Goal: Task Accomplishment & Management: Complete application form

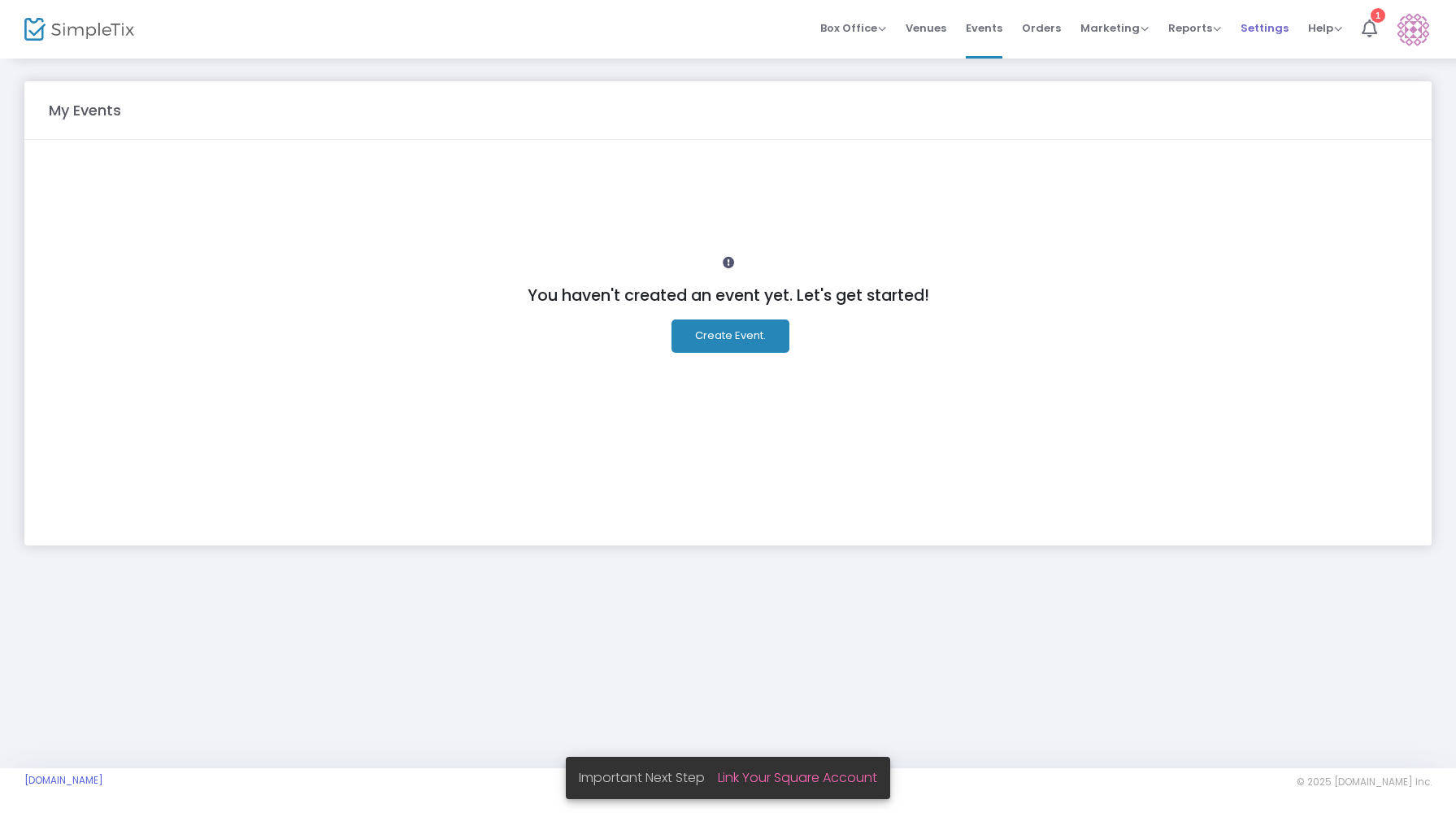
click at [1269, 29] on span "Settings" at bounding box center [1264, 28] width 48 height 41
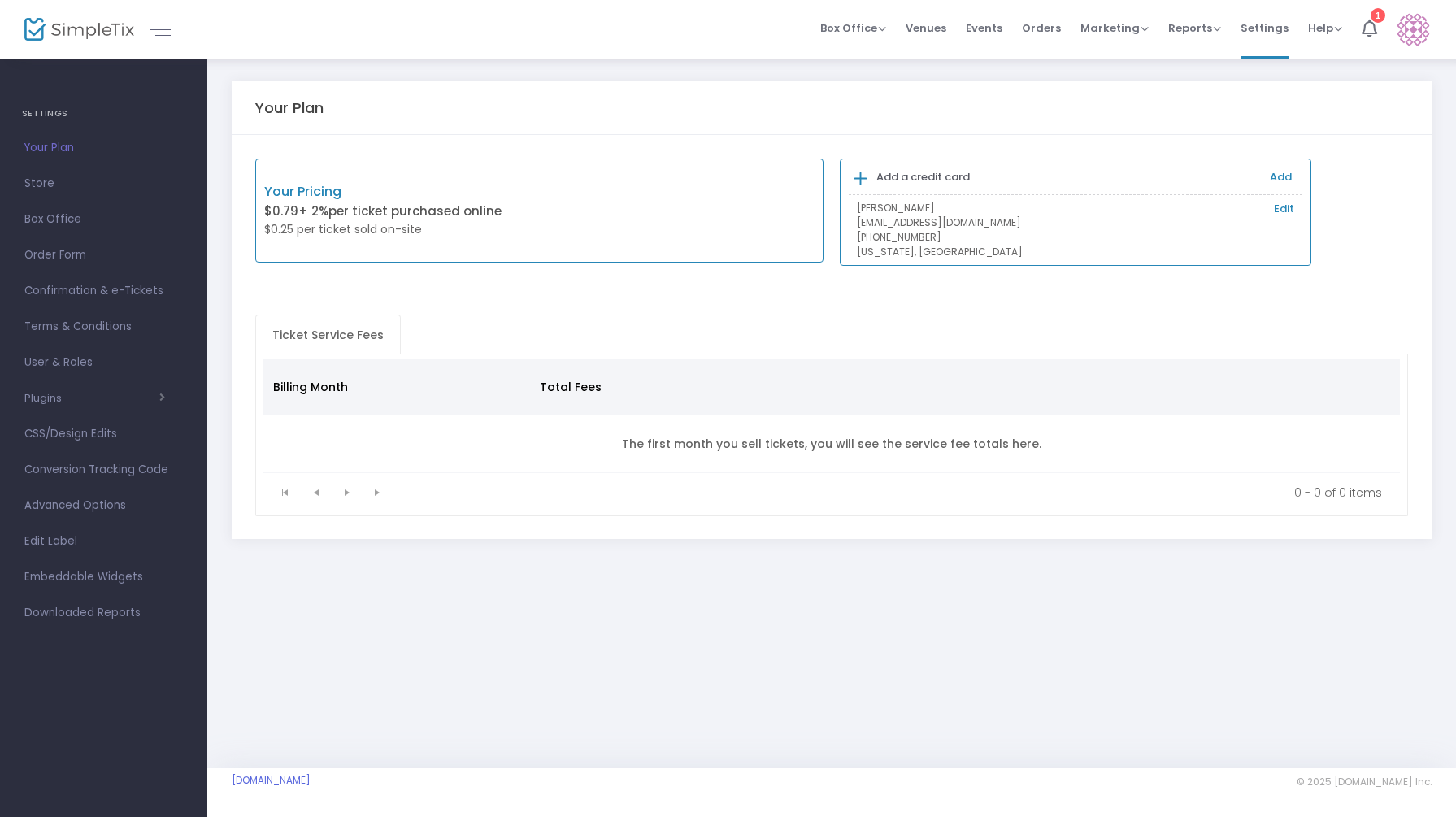
click at [994, 78] on div "Your Plan Your Pricing $0.79 + 2% per ticket purchased online $0.25 per ticket …" at bounding box center [832, 326] width 1249 height 539
click at [1193, 35] on span "Reports" at bounding box center [1195, 28] width 53 height 15
click at [1131, 33] on span "Marketing" at bounding box center [1115, 28] width 68 height 15
click at [1064, 32] on li "Orders" at bounding box center [1042, 29] width 59 height 59
click at [1324, 35] on span "Help" at bounding box center [1325, 28] width 34 height 15
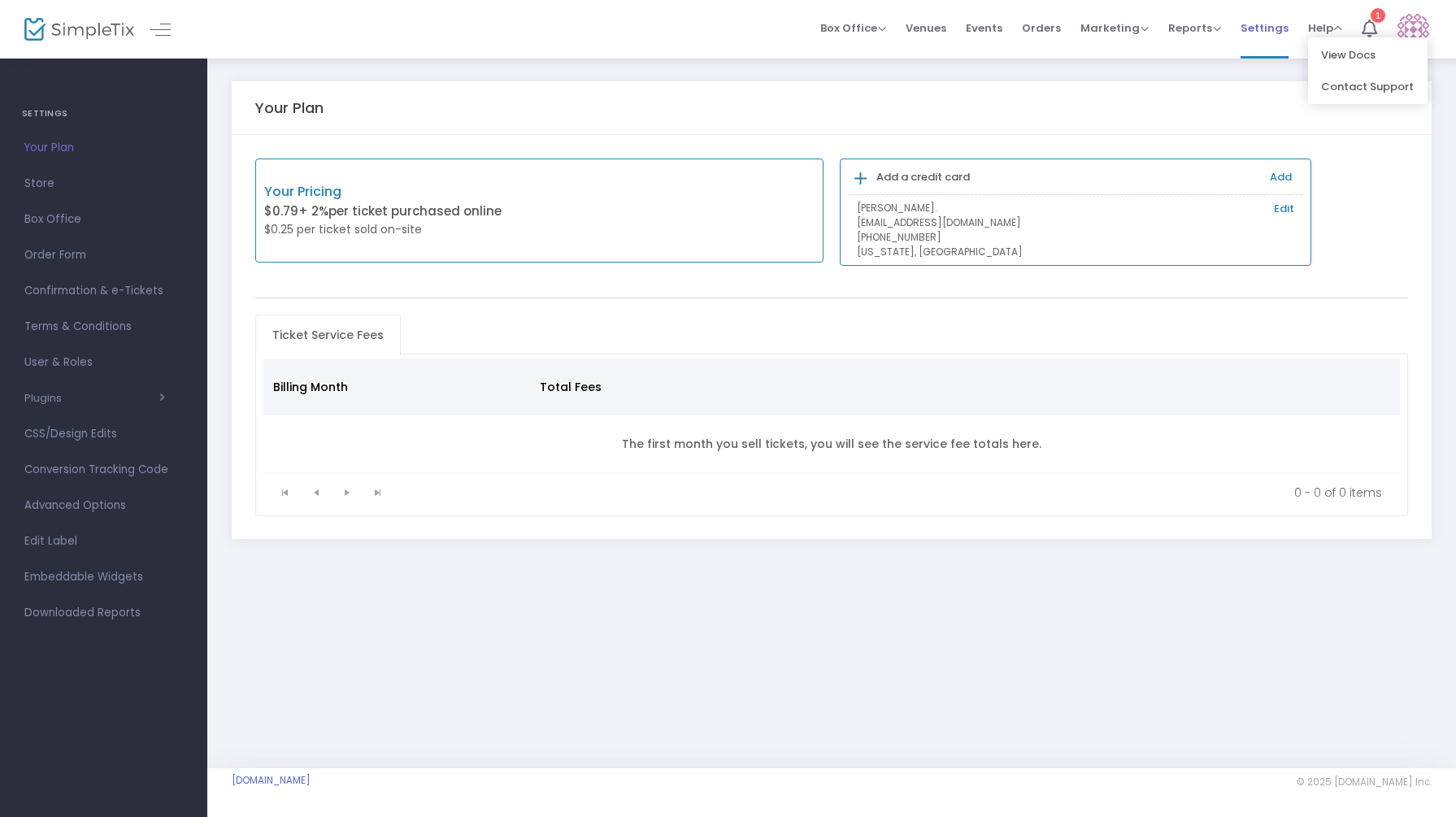
click at [1285, 38] on span "Settings" at bounding box center [1264, 28] width 48 height 41
click at [1278, 35] on span "Settings" at bounding box center [1264, 28] width 48 height 41
click at [1275, 35] on span "Settings" at bounding box center [1264, 28] width 48 height 41
click at [1215, 33] on span "Reports" at bounding box center [1195, 28] width 53 height 15
click at [1205, 34] on span "Reports" at bounding box center [1195, 28] width 53 height 15
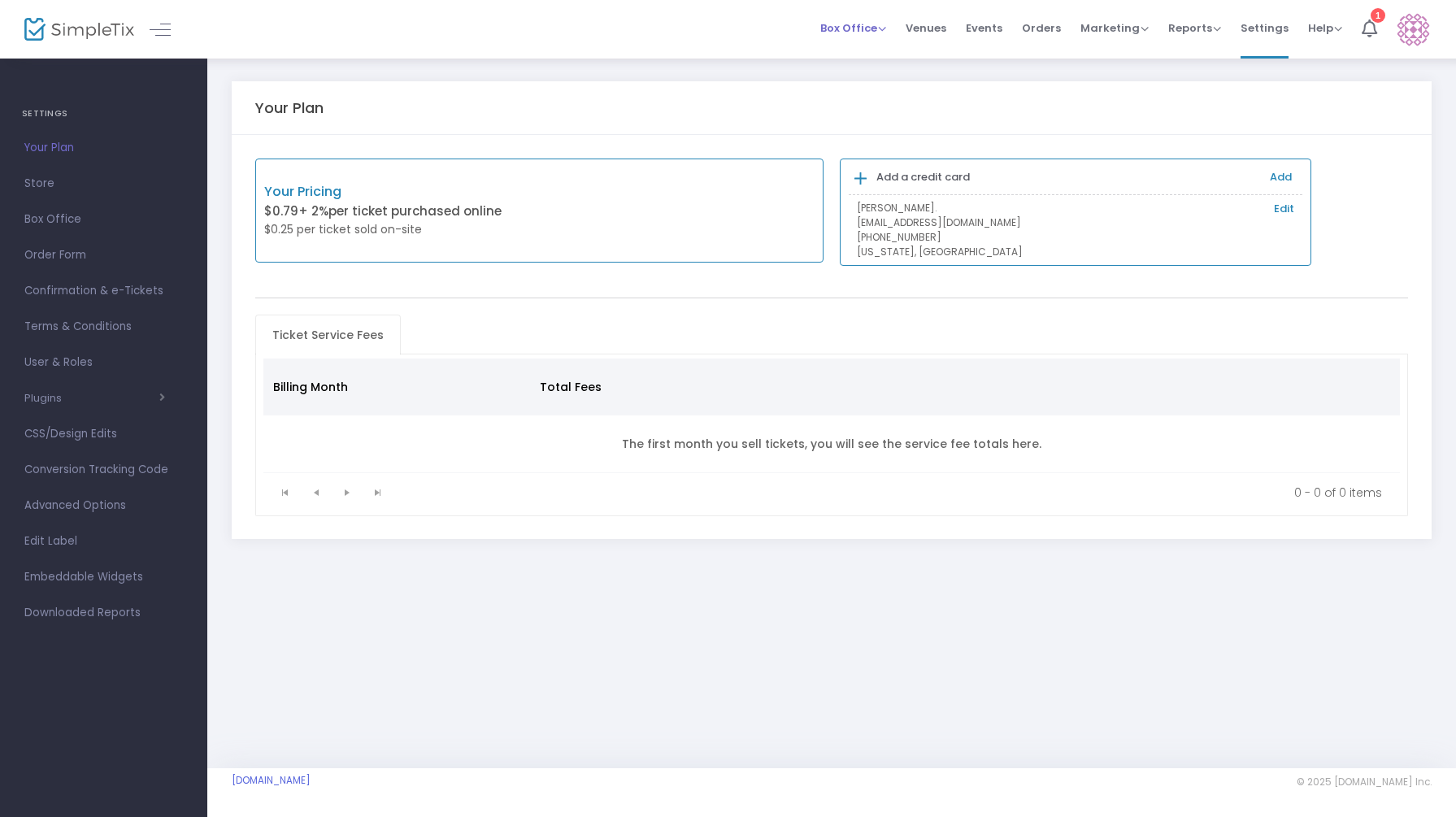
click at [864, 37] on span "Box Office Sell Tickets Bookings Sell Season Pass" at bounding box center [853, 28] width 66 height 41
click at [896, 29] on li "Box Office Sell Tickets Bookings Sell Season Pass" at bounding box center [853, 29] width 86 height 59
click at [887, 29] on span "Box Office" at bounding box center [853, 28] width 66 height 15
click at [175, 34] on span at bounding box center [168, 28] width 29 height 15
click at [164, 31] on link at bounding box center [159, 29] width 21 height 21
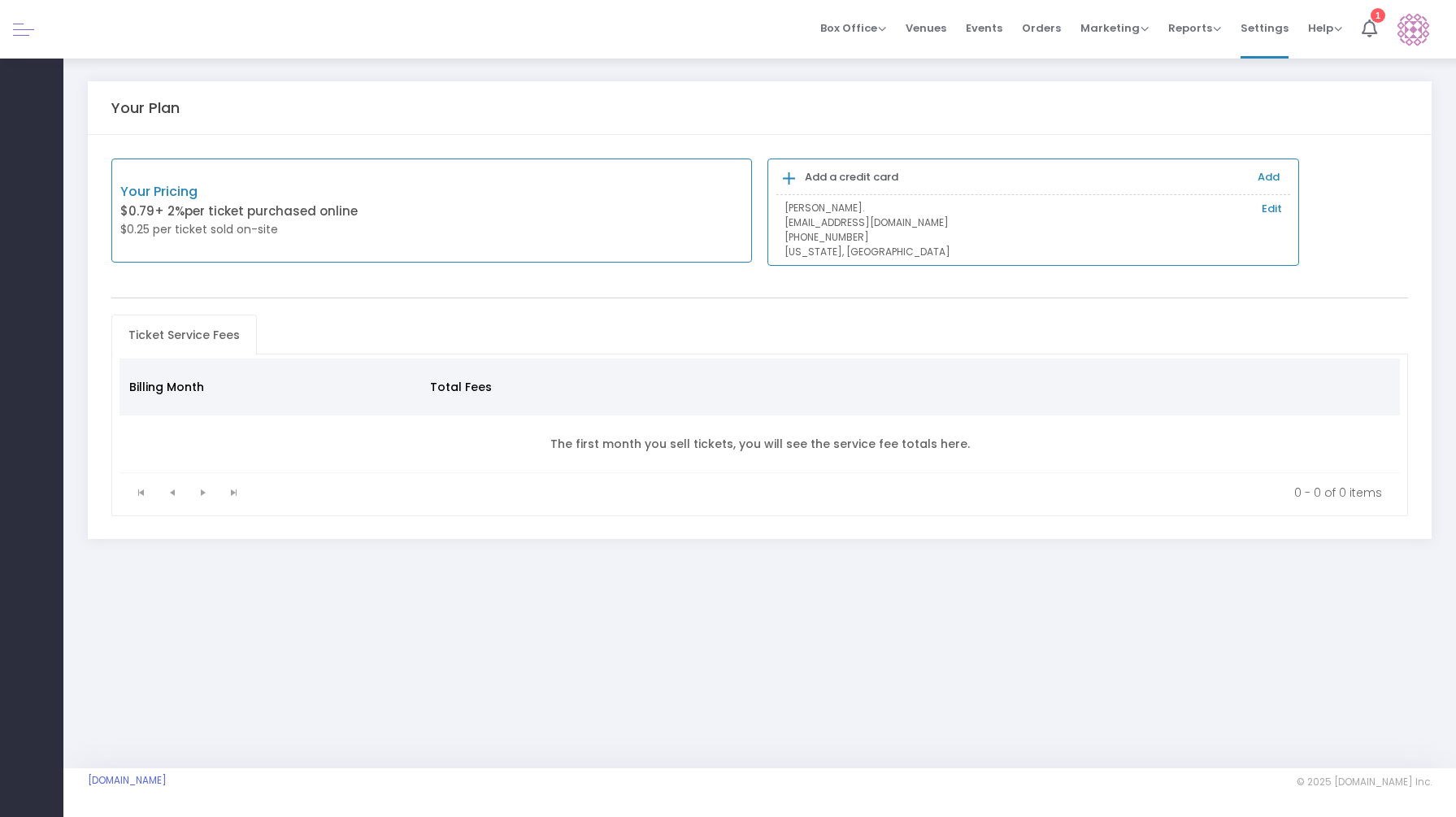
click at [23, 29] on span at bounding box center [23, 29] width 21 height 1
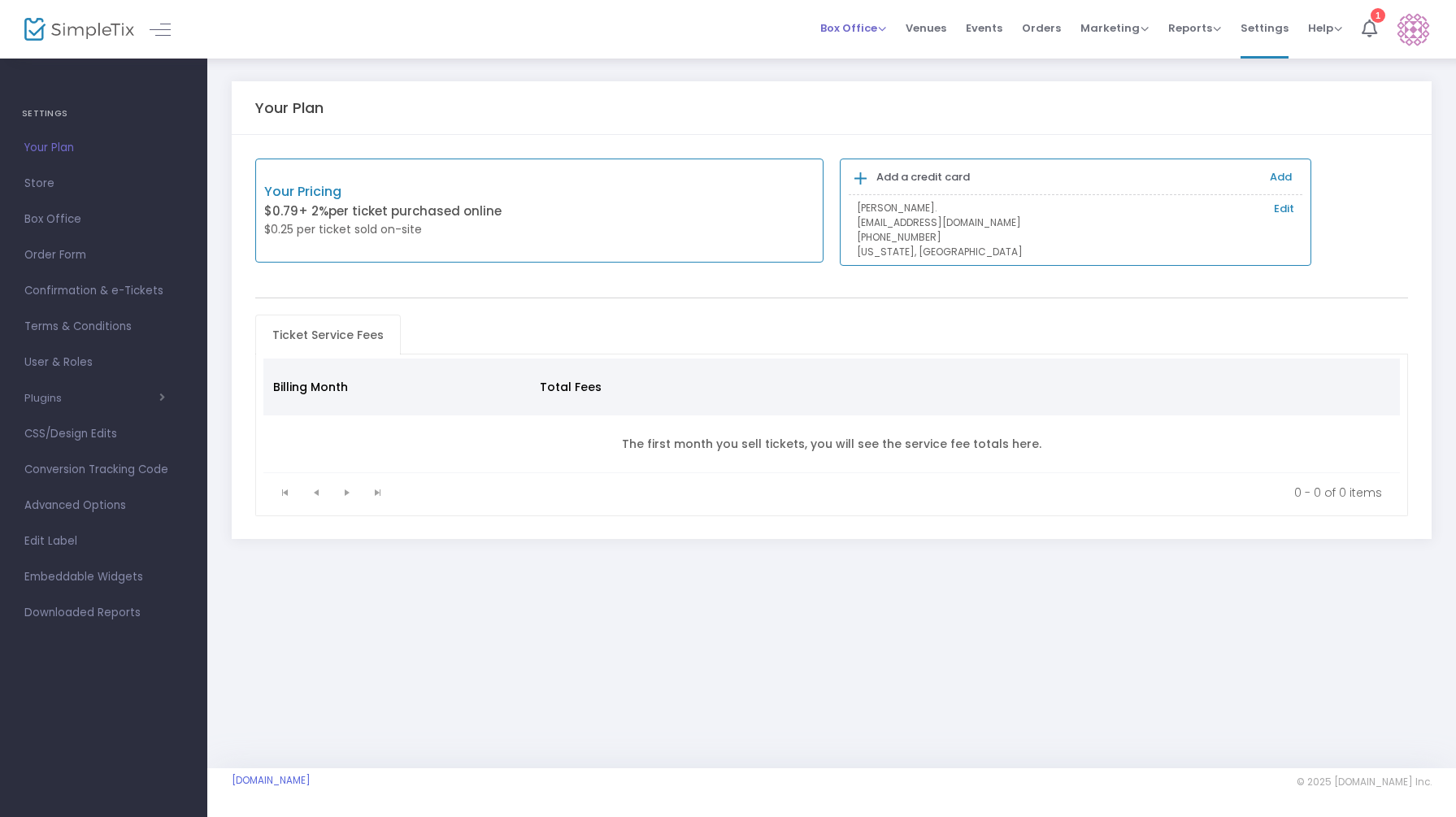
click at [850, 29] on span "Box Office" at bounding box center [853, 28] width 66 height 15
click at [851, 60] on li "Sell Tickets" at bounding box center [878, 54] width 116 height 32
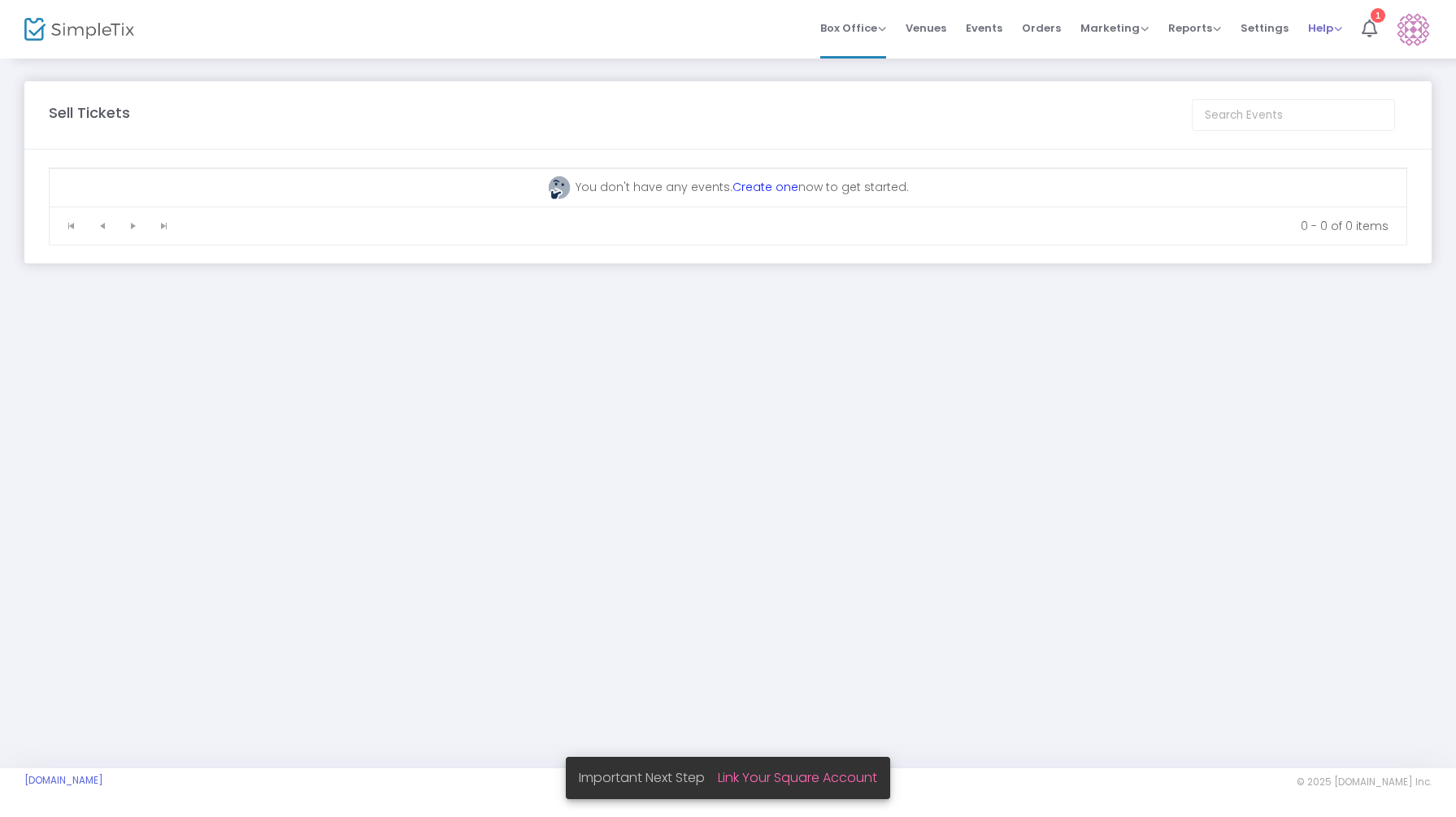
click at [1329, 33] on span "Help" at bounding box center [1325, 28] width 34 height 15
click at [1385, 29] on li "1" at bounding box center [1370, 29] width 35 height 59
click at [779, 187] on link "Create one" at bounding box center [765, 187] width 66 height 16
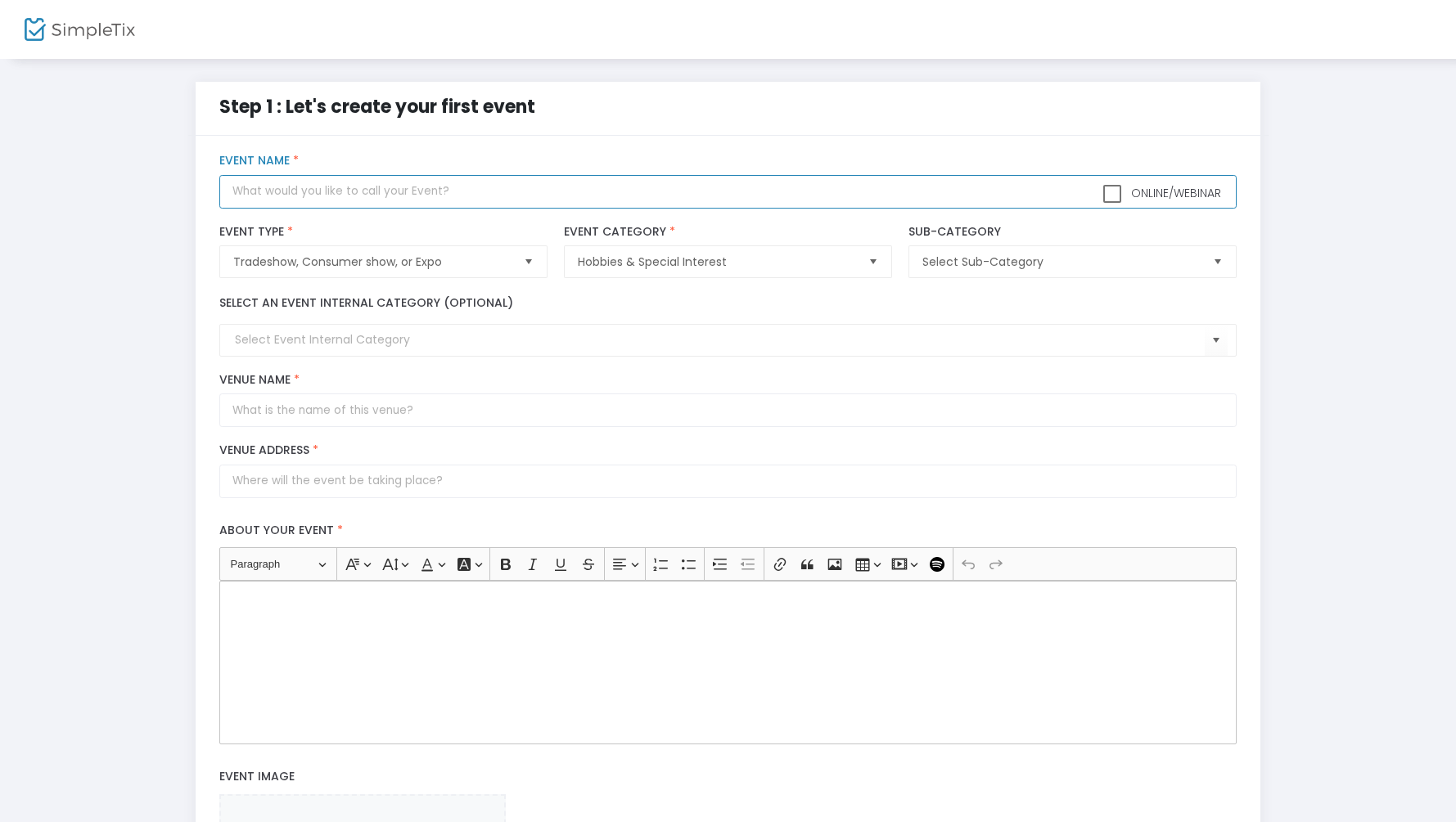
click at [470, 189] on input "text" at bounding box center [728, 191] width 1017 height 34
type input "All Star Card Show - Exhibitors"
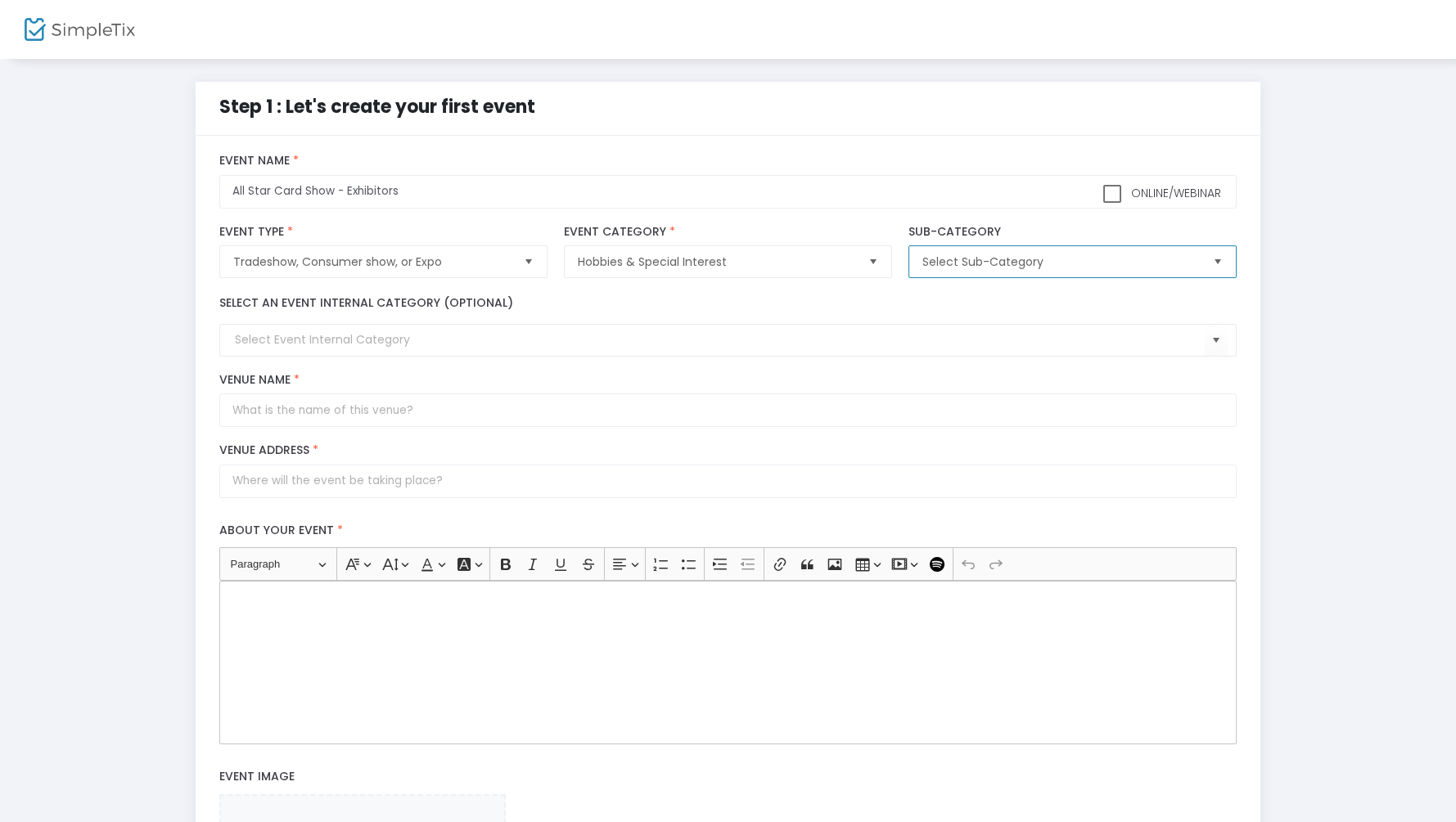
click at [987, 262] on span "Select Sub-Category" at bounding box center [1061, 262] width 277 height 16
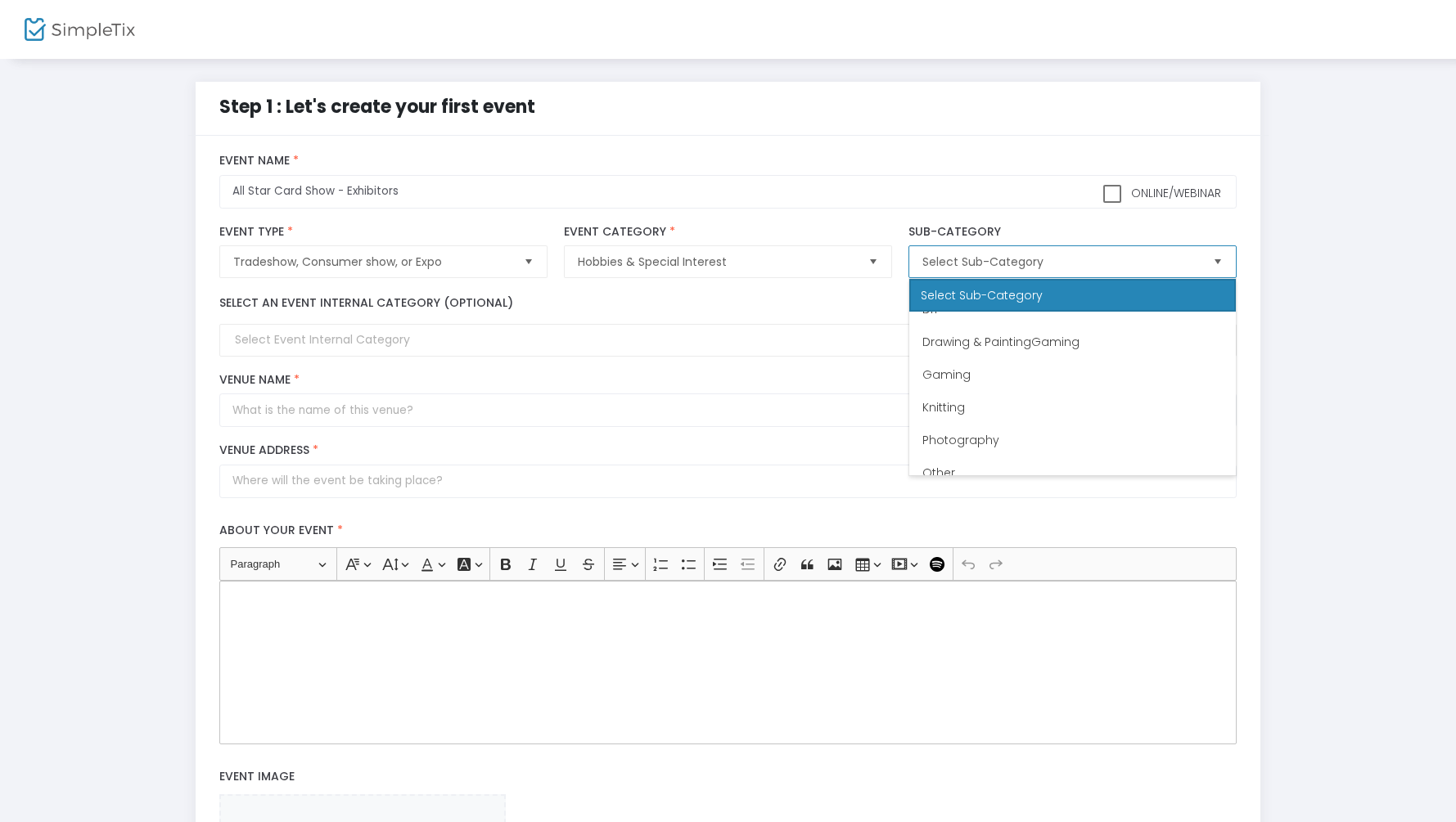
scroll to position [131, 0]
click at [659, 335] on input at bounding box center [720, 340] width 970 height 17
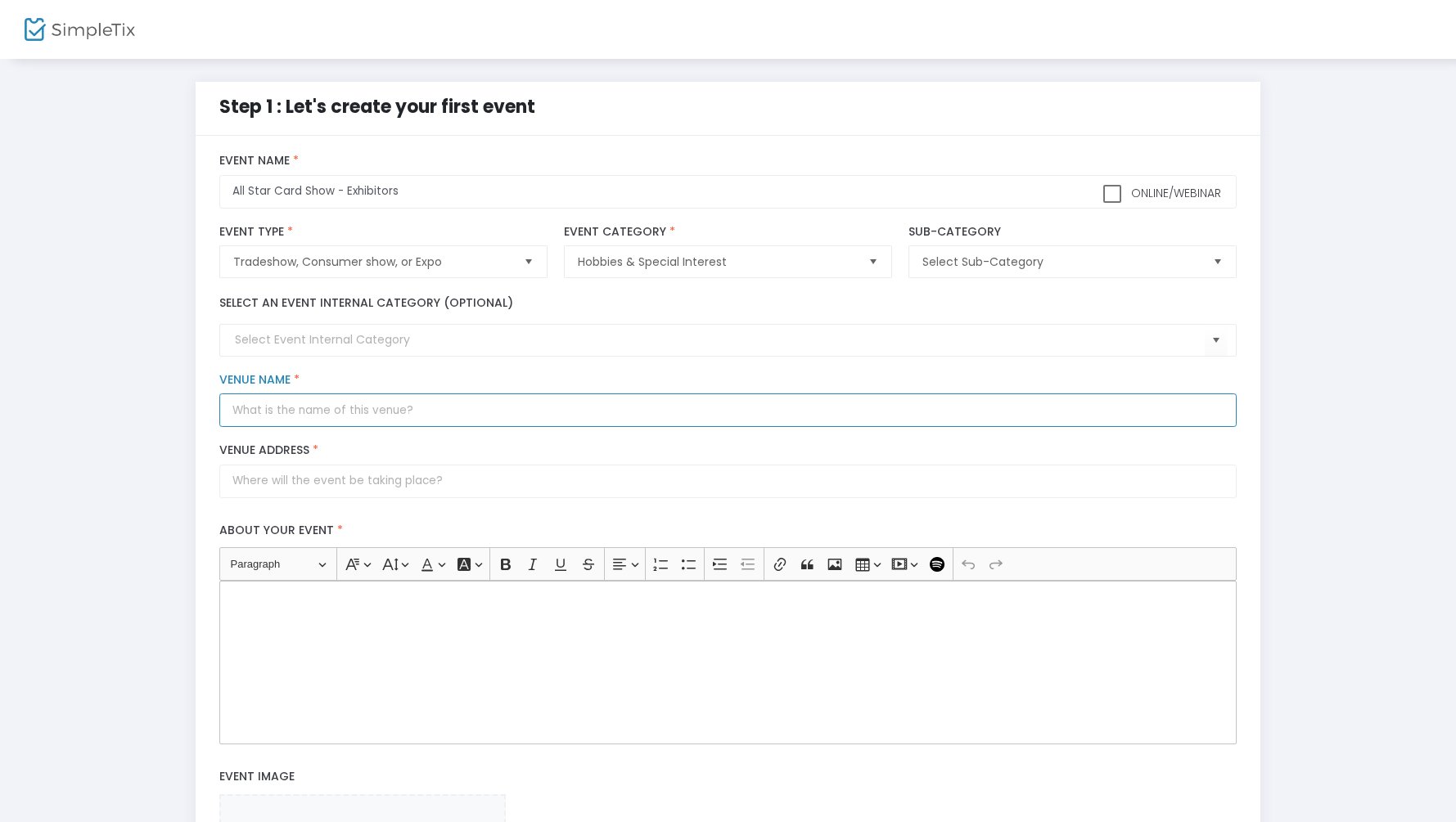
click at [529, 411] on input "Venue Name *" at bounding box center [728, 410] width 1017 height 34
type input "[GEOGRAPHIC_DATA]"
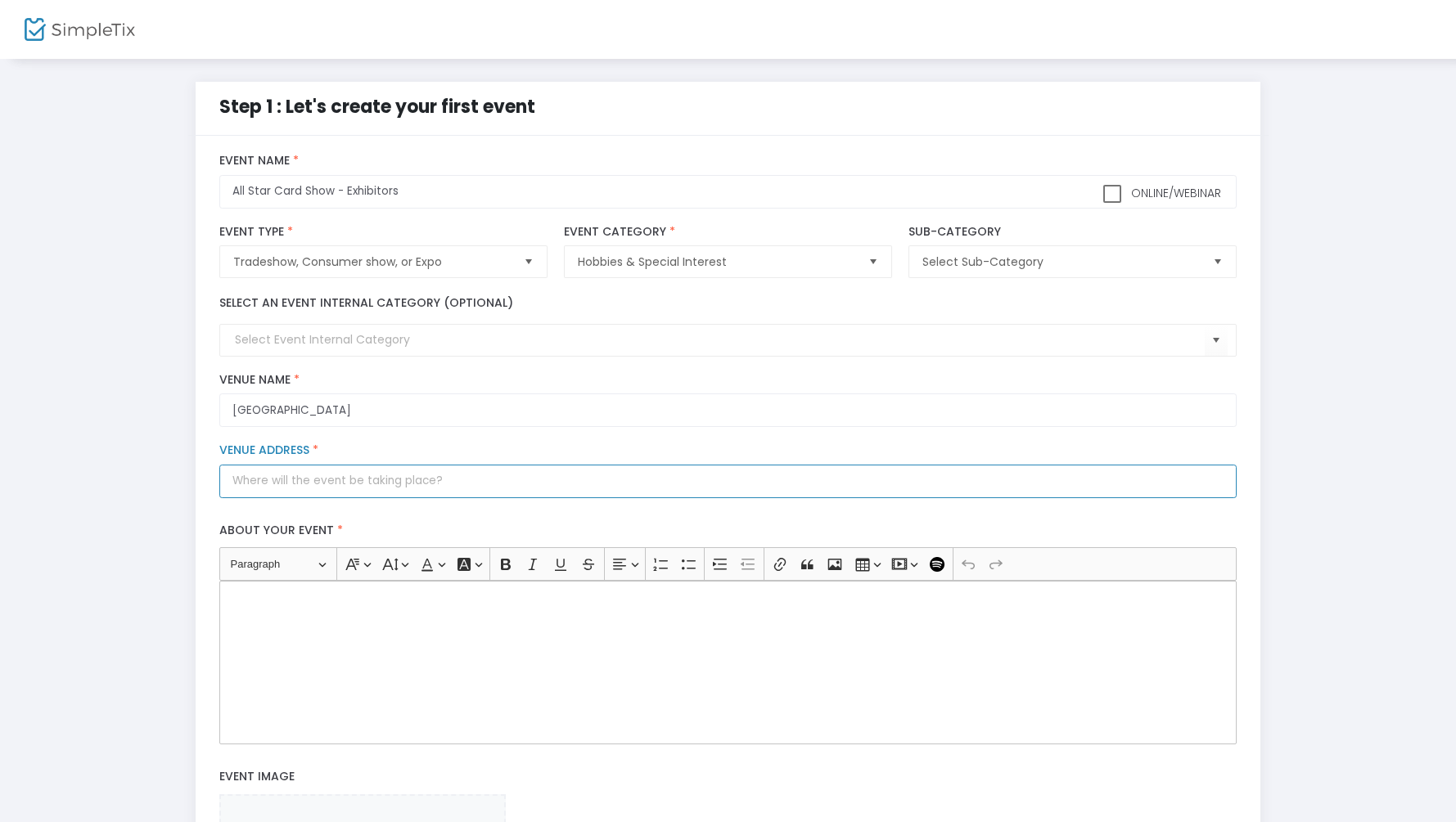
click at [503, 467] on input "Venue Address *" at bounding box center [728, 481] width 1017 height 34
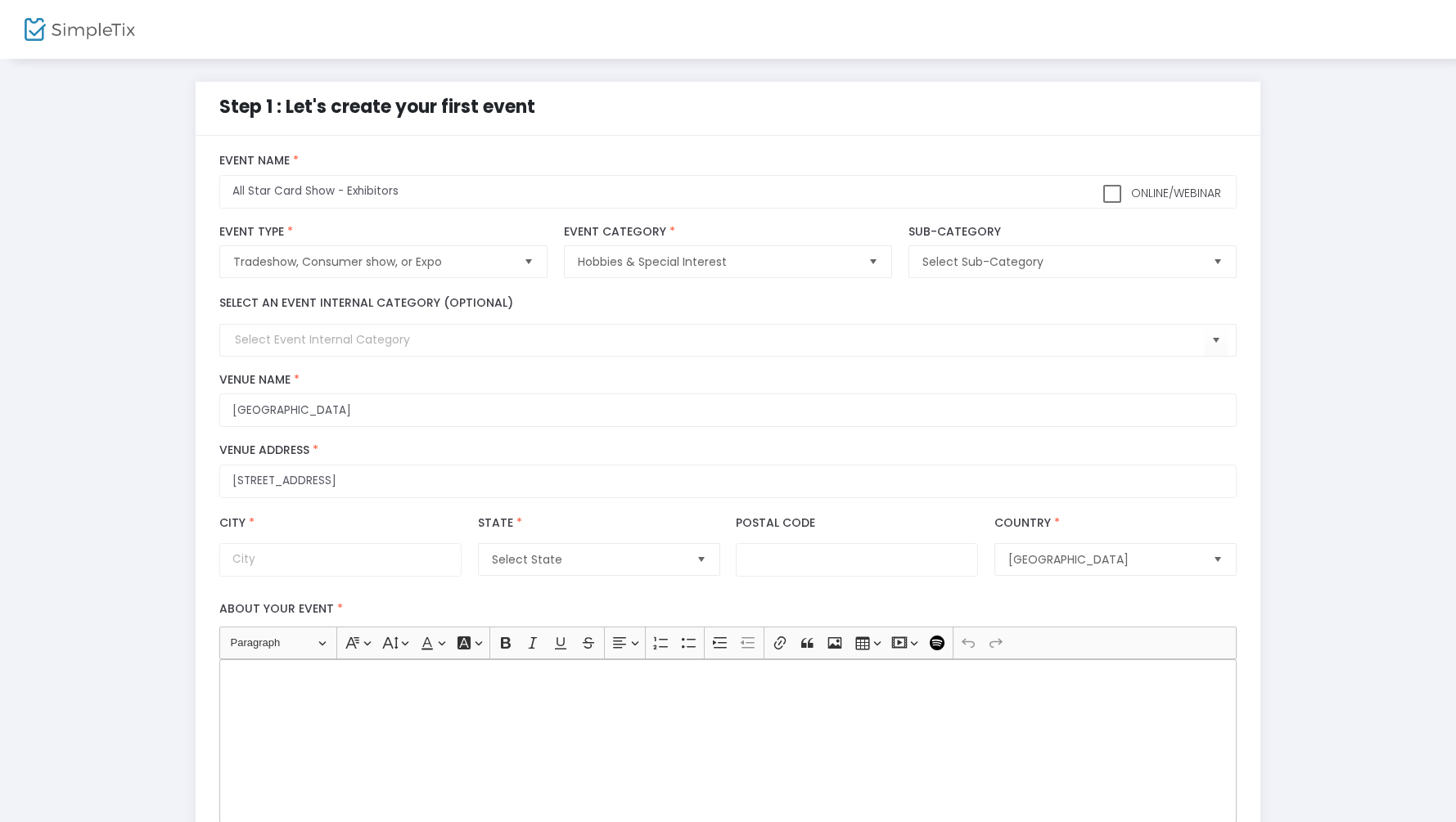
type input "700 Convention Center Boulevard"
type input "McAllen"
type input "78501"
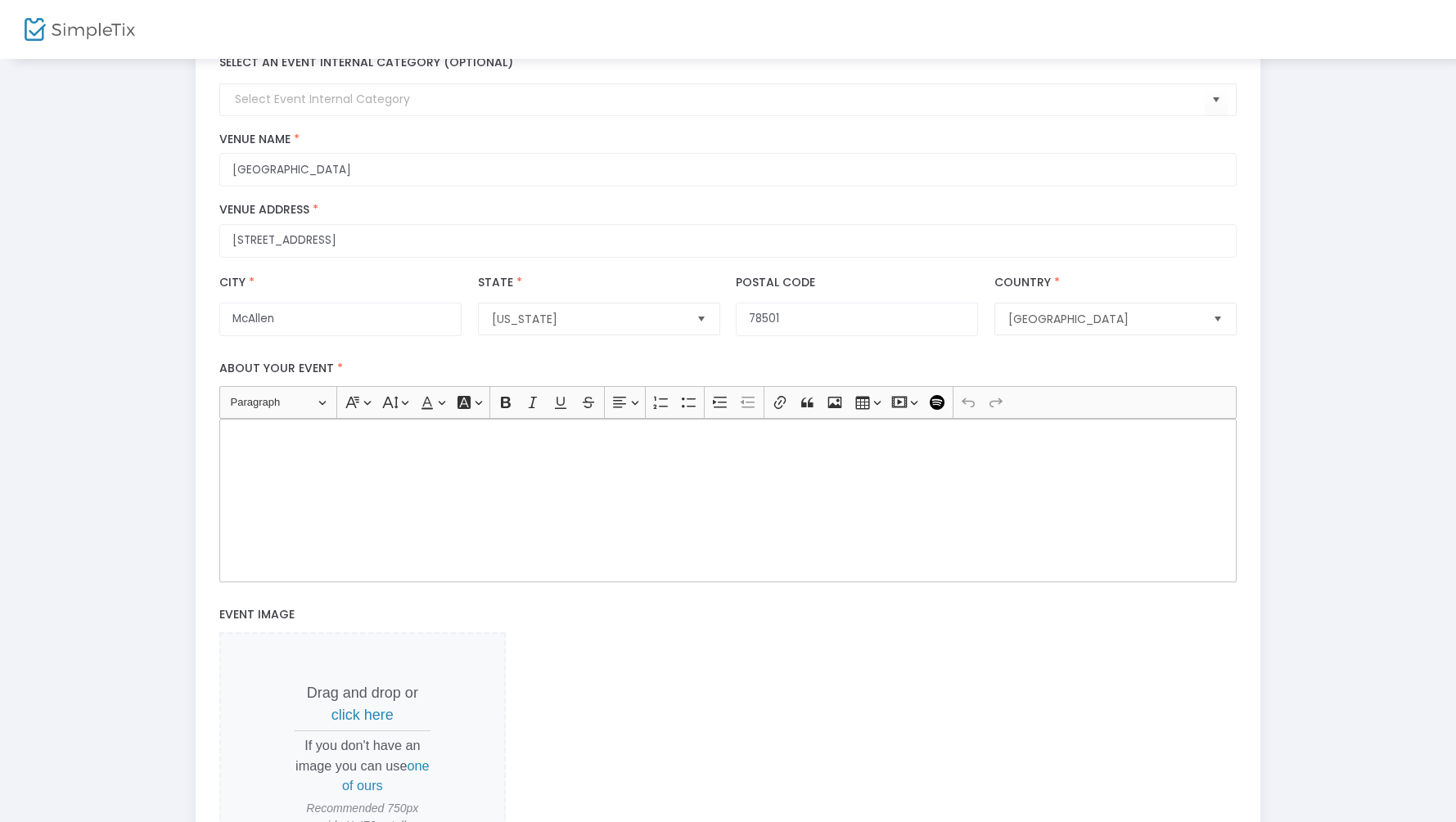
scroll to position [247, 0]
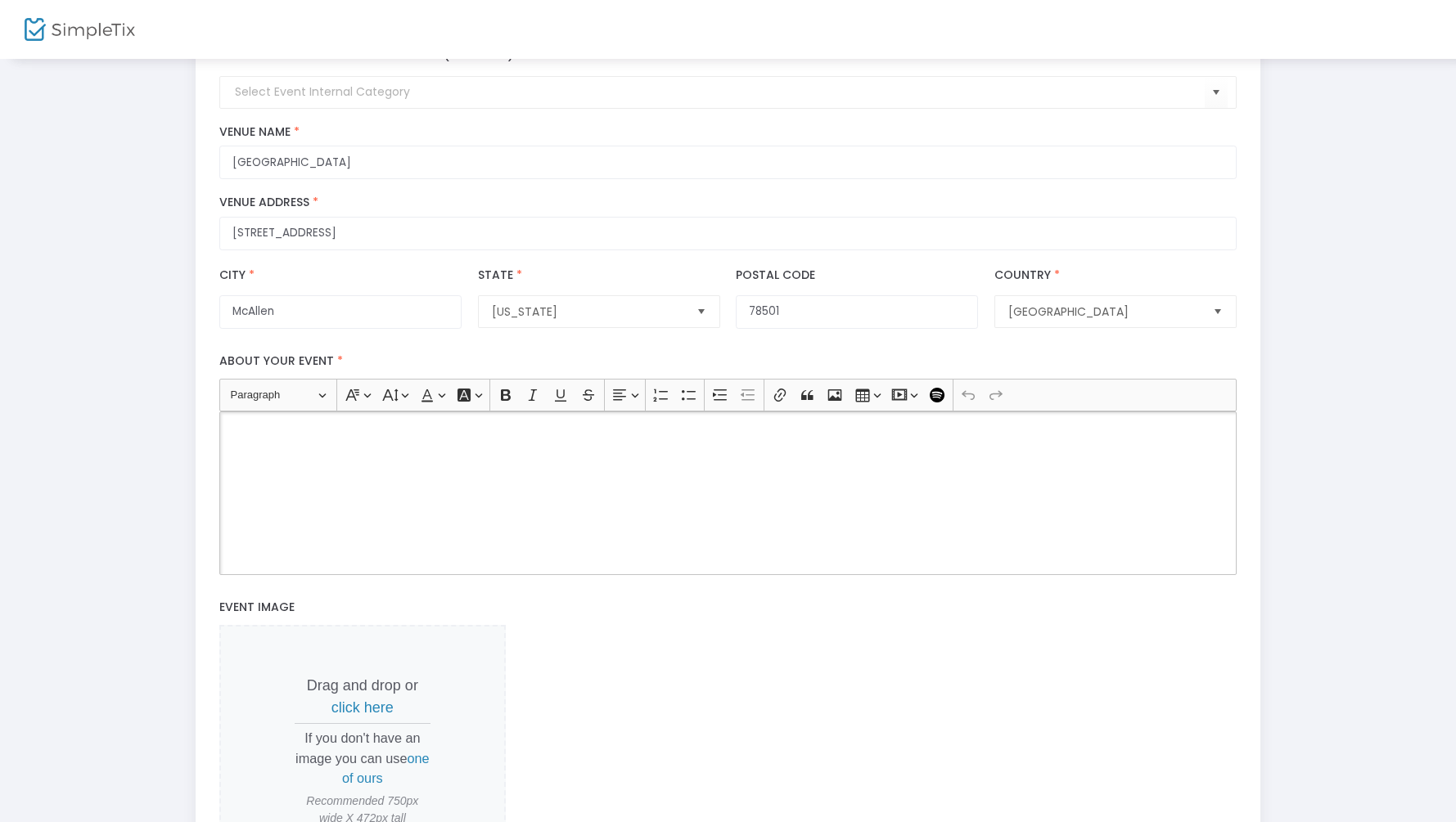
click at [448, 531] on div "Rich Text Editor, main" at bounding box center [728, 493] width 1017 height 164
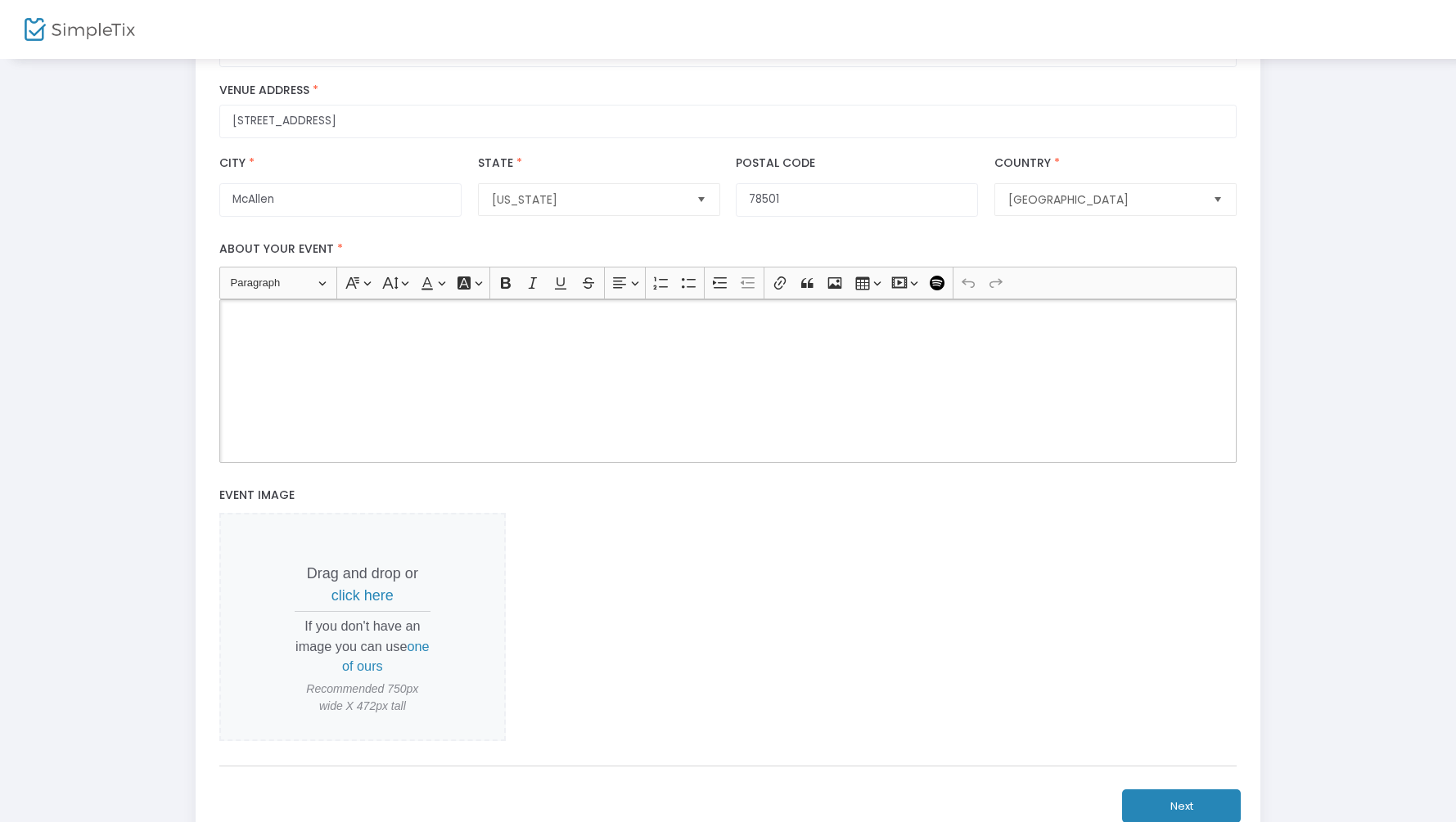
scroll to position [380, 0]
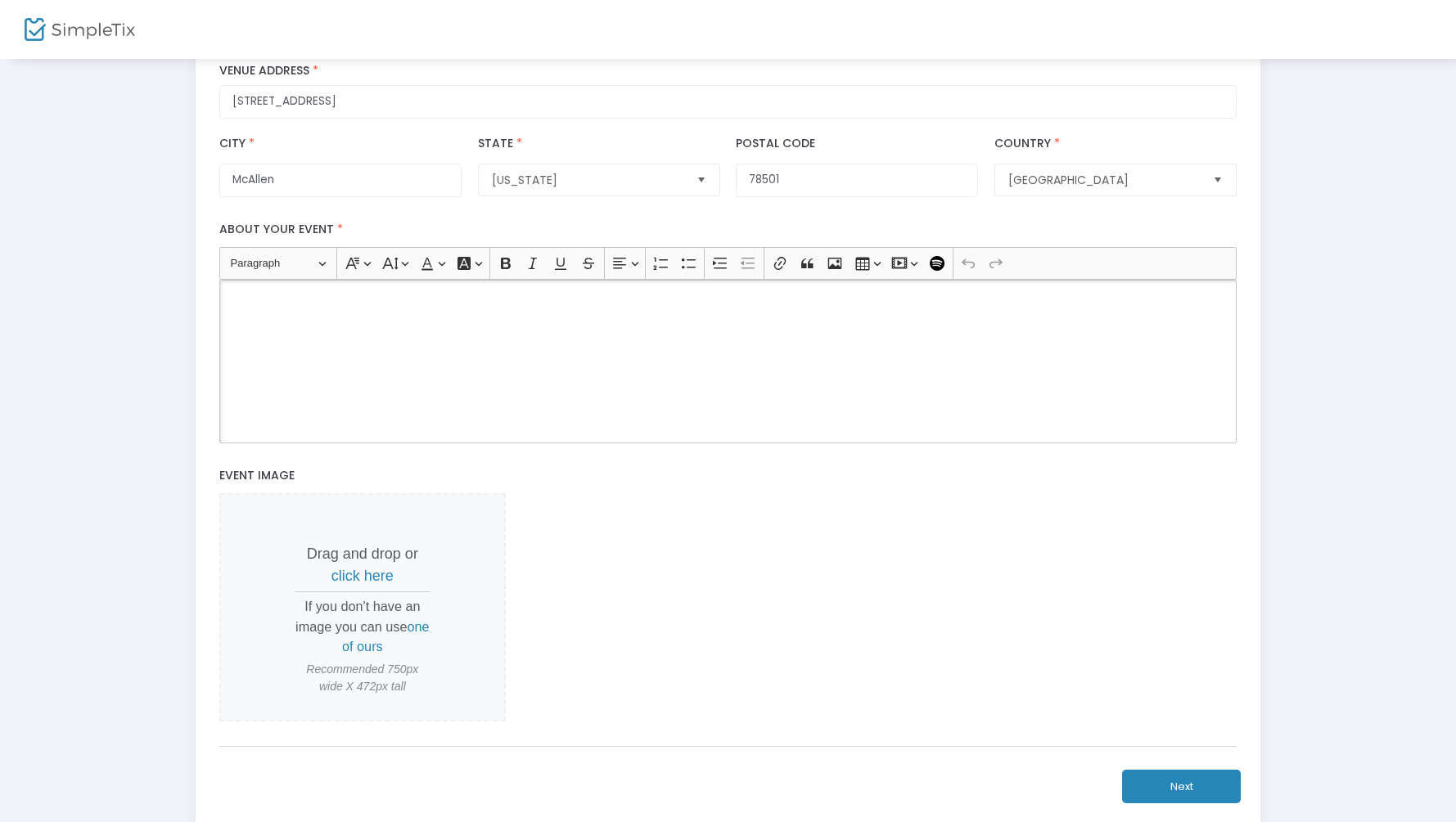
click at [500, 324] on div "Rich Text Editor, main" at bounding box center [728, 362] width 1017 height 164
click at [835, 334] on div "Now Accepting Vendors! This isn’t just a card show—it’s an all-star collector’s…" at bounding box center [728, 362] width 1017 height 164
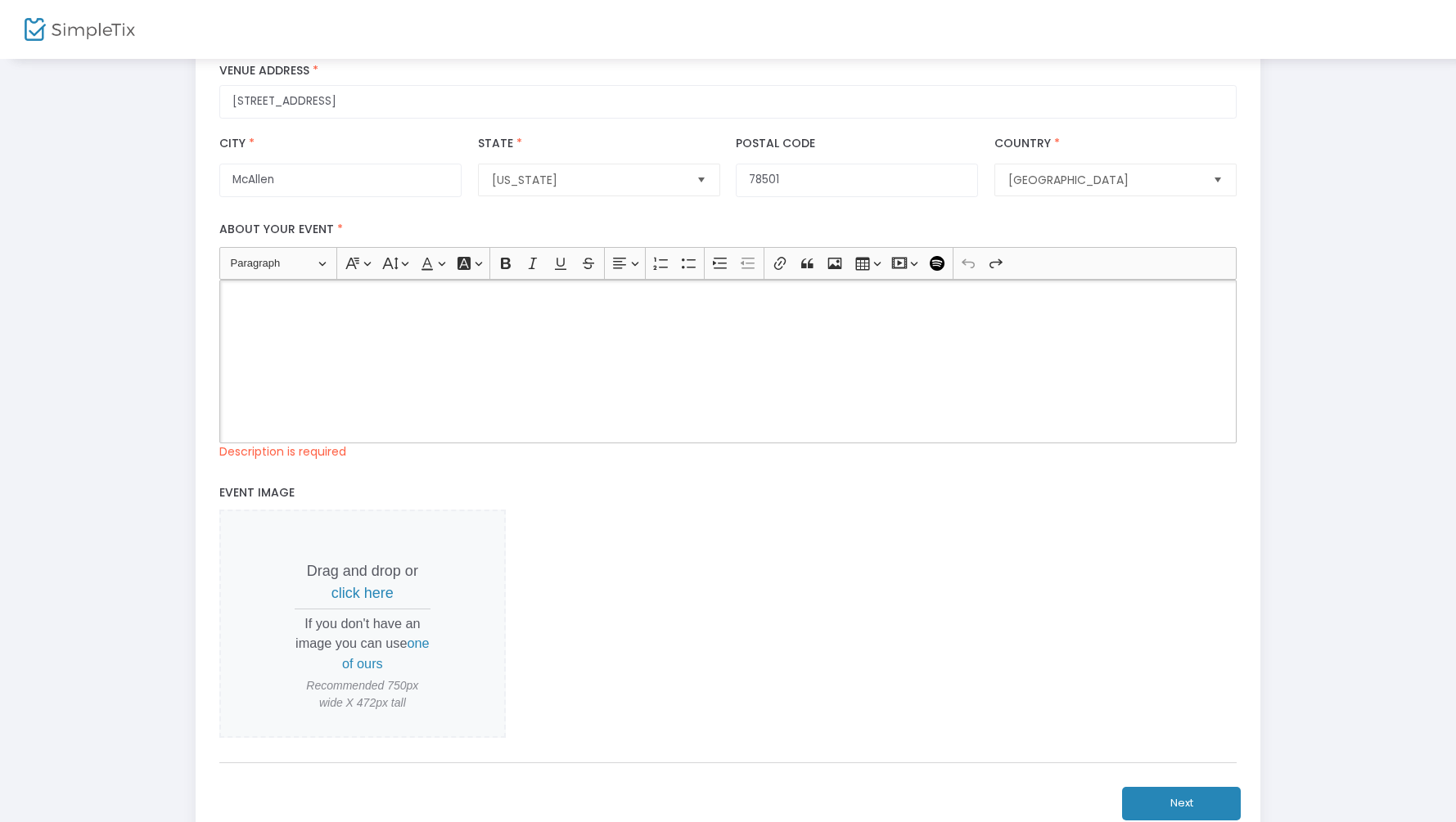
click at [578, 326] on div "Rich Text Editor, main" at bounding box center [728, 362] width 1017 height 164
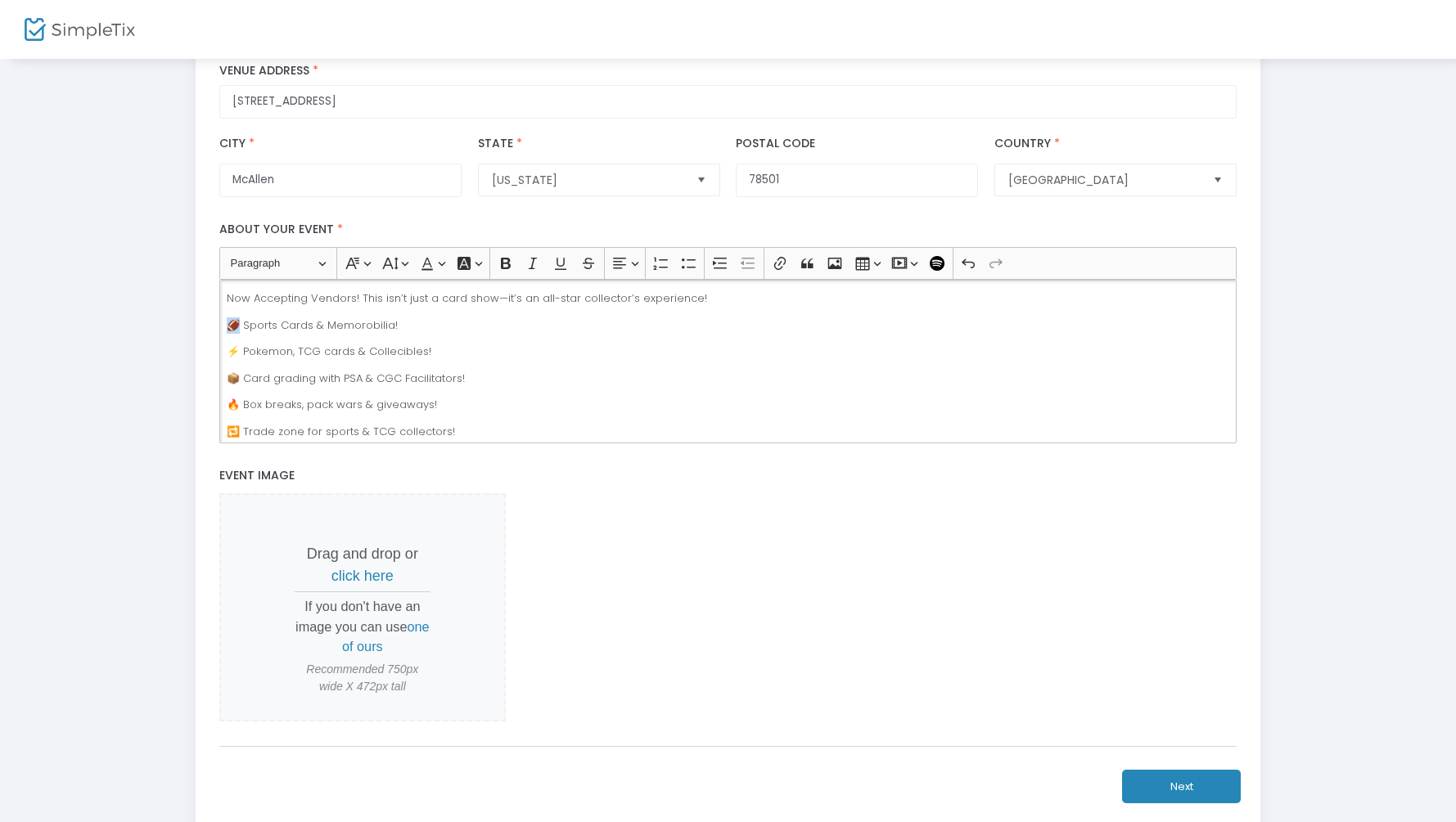
drag, startPoint x: 238, startPoint y: 323, endPoint x: 171, endPoint y: 322, distance: 67.0
click at [175, 325] on div "Step 1 : Let's create your first event title : All Star Card Show - Exhibitors …" at bounding box center [728, 264] width 1407 height 1125
drag, startPoint x: 241, startPoint y: 353, endPoint x: 160, endPoint y: 333, distance: 83.4
click at [165, 347] on div "Step 1 : Let's create your first event title : All Star Card Show - Exhibitors …" at bounding box center [728, 264] width 1407 height 1125
click at [379, 324] on p "Sports Cards & Memorobilia!, Pokemon, TCG cards & Collecibles!" at bounding box center [728, 325] width 1004 height 16
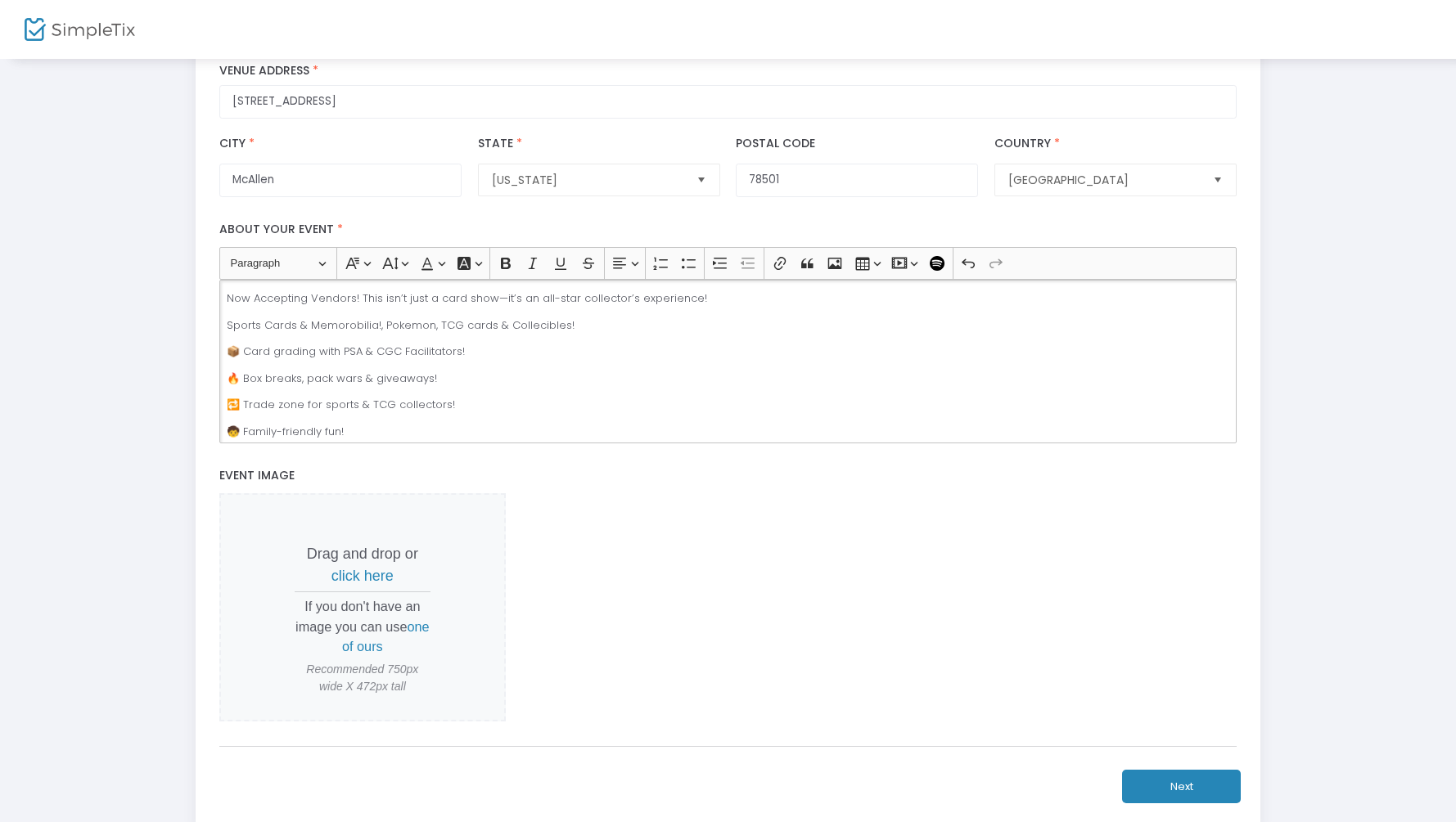
click at [229, 322] on p "Sports Cards & Memorobilia!, Pokemon, TCG cards & Collecibles!" at bounding box center [728, 325] width 1004 height 16
click at [500, 301] on p "Now Accepting Vendors! This isn’t just a card show—it’s an all-star collector’s…" at bounding box center [728, 298] width 1004 height 16
click at [770, 305] on p "Now Accepting Vendors! This isn’t just a card show, it’s an all-star collector’…" at bounding box center [728, 298] width 1004 height 16
click at [834, 299] on p "Now Accepting Vendors! This isn’t just a card show, it’s an all-star collector’…" at bounding box center [728, 298] width 1004 height 16
drag, startPoint x: 911, startPoint y: 299, endPoint x: 955, endPoint y: 300, distance: 44.0
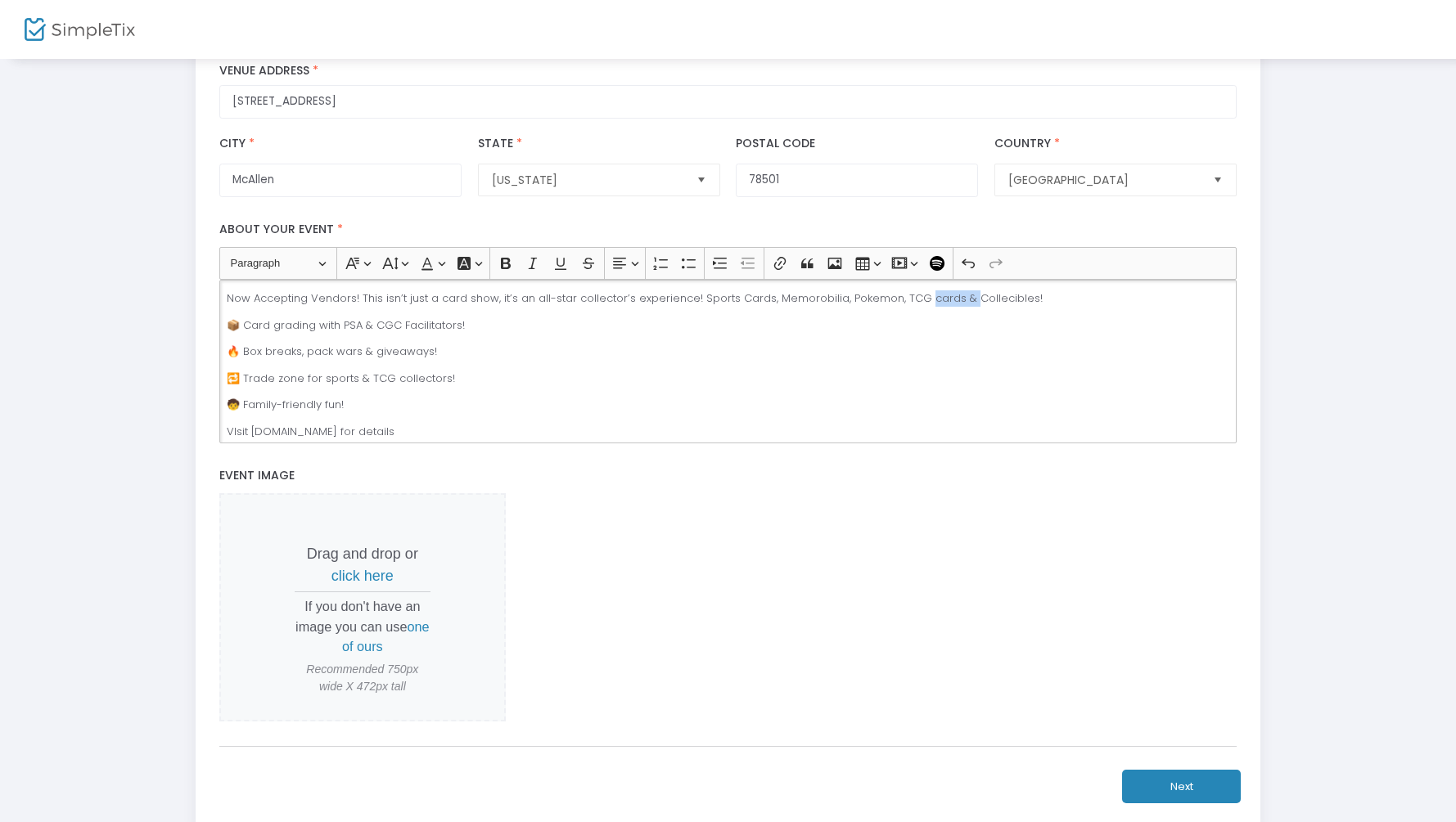
click at [955, 300] on p "Now Accepting Vendors! This isn’t just a card show, it’s an all-star collector’…" at bounding box center [728, 298] width 1004 height 16
click at [990, 305] on p "Now Accepting Vendors! This isn’t just a card show, it’s an all-star collector’…" at bounding box center [728, 298] width 1004 height 16
click at [794, 300] on p "Now Accepting Vendors! This isn’t just a card show, it’s an all-star collector’…" at bounding box center [728, 298] width 1004 height 16
click at [1005, 291] on p "Now Accepting Vendors! This isn’t just a card show, it’s an all-star collector’…" at bounding box center [728, 298] width 1004 height 16
drag, startPoint x: 239, startPoint y: 326, endPoint x: 193, endPoint y: 324, distance: 46.0
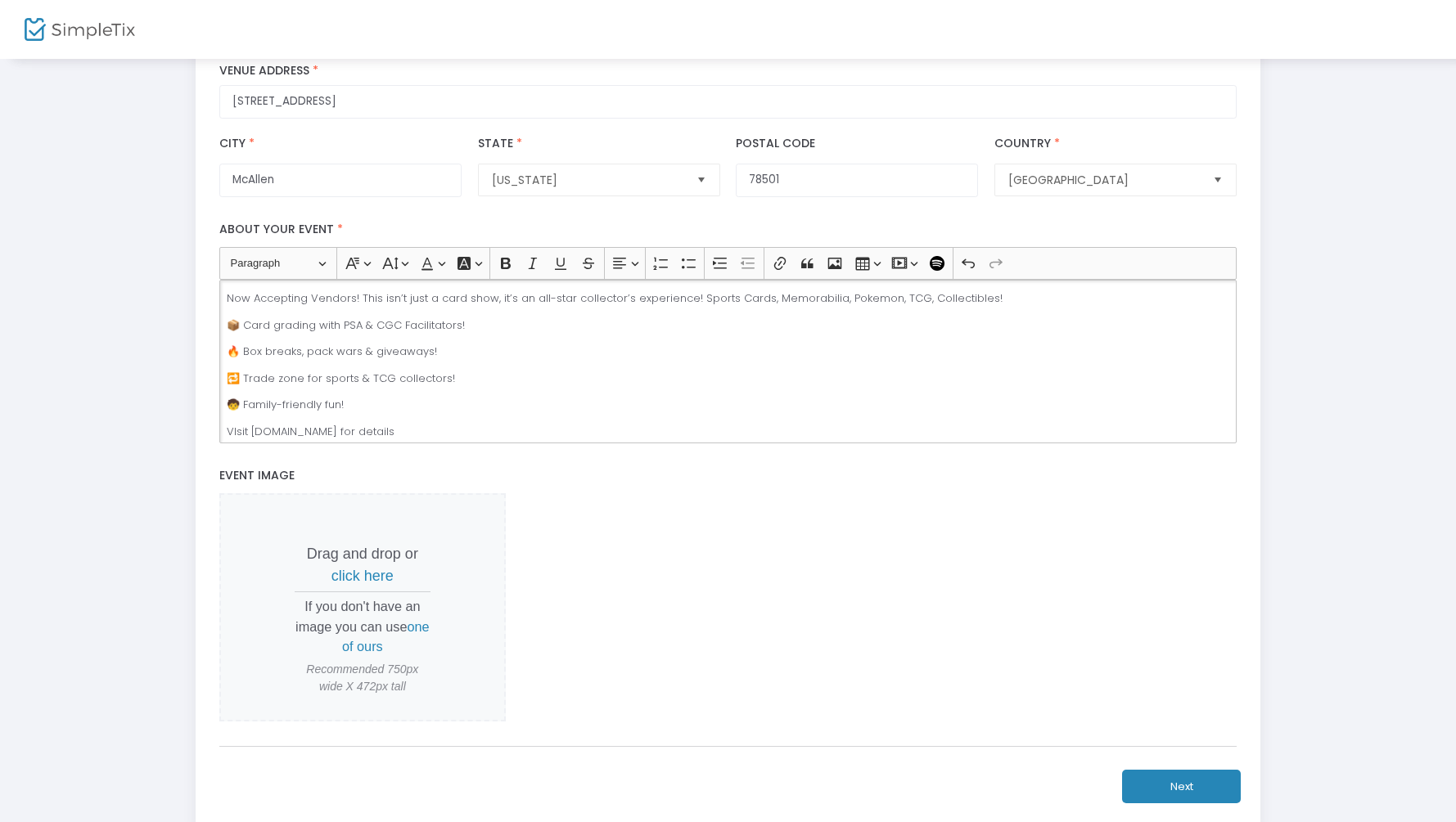
click at [205, 326] on div "title : All Star Card Show - Exhibitors Valid : true Required : false venueId :…" at bounding box center [728, 291] width 1064 height 1070
drag, startPoint x: 467, startPoint y: 428, endPoint x: 169, endPoint y: 427, distance: 298.0
click at [170, 428] on div "Step 1 : Let's create your first event title : All Star Card Show - Exhibitors …" at bounding box center [728, 264] width 1407 height 1125
copy p "VIsit www.AllStarCardShow.com for details"
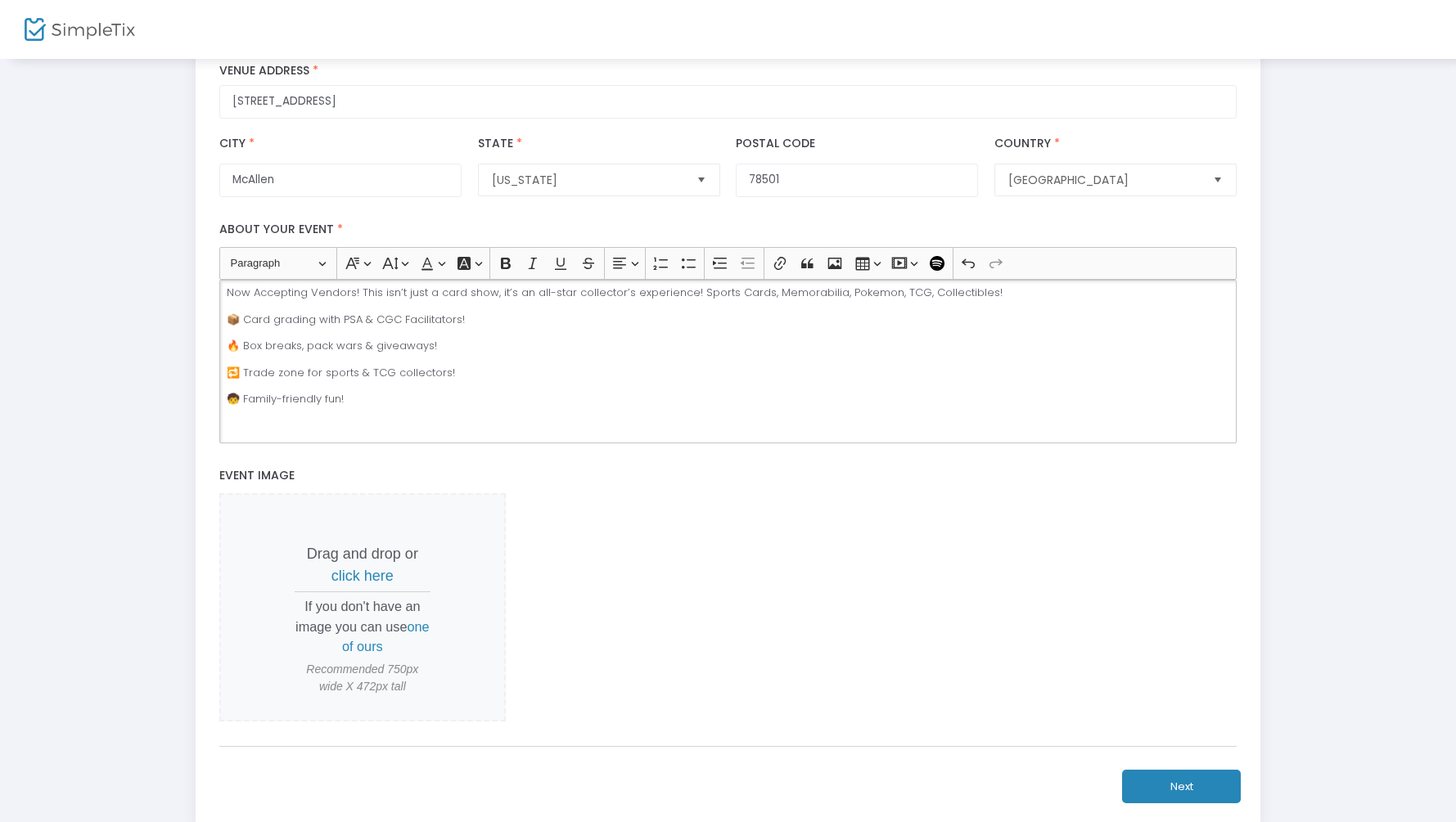
scroll to position [0, 0]
click at [1050, 295] on p "Now Accepting Vendors! This isn’t just a card show, it’s an all-star collector’…" at bounding box center [728, 298] width 1004 height 16
click at [980, 303] on p "Now Accepting Vendors! This isn’t just a card show, it’s an all-star collector’…" at bounding box center [728, 298] width 1004 height 16
click at [1167, 301] on p "Now Accepting Vendors! This isn’t just a card show, it’s an all-star collector’…" at bounding box center [728, 298] width 1004 height 16
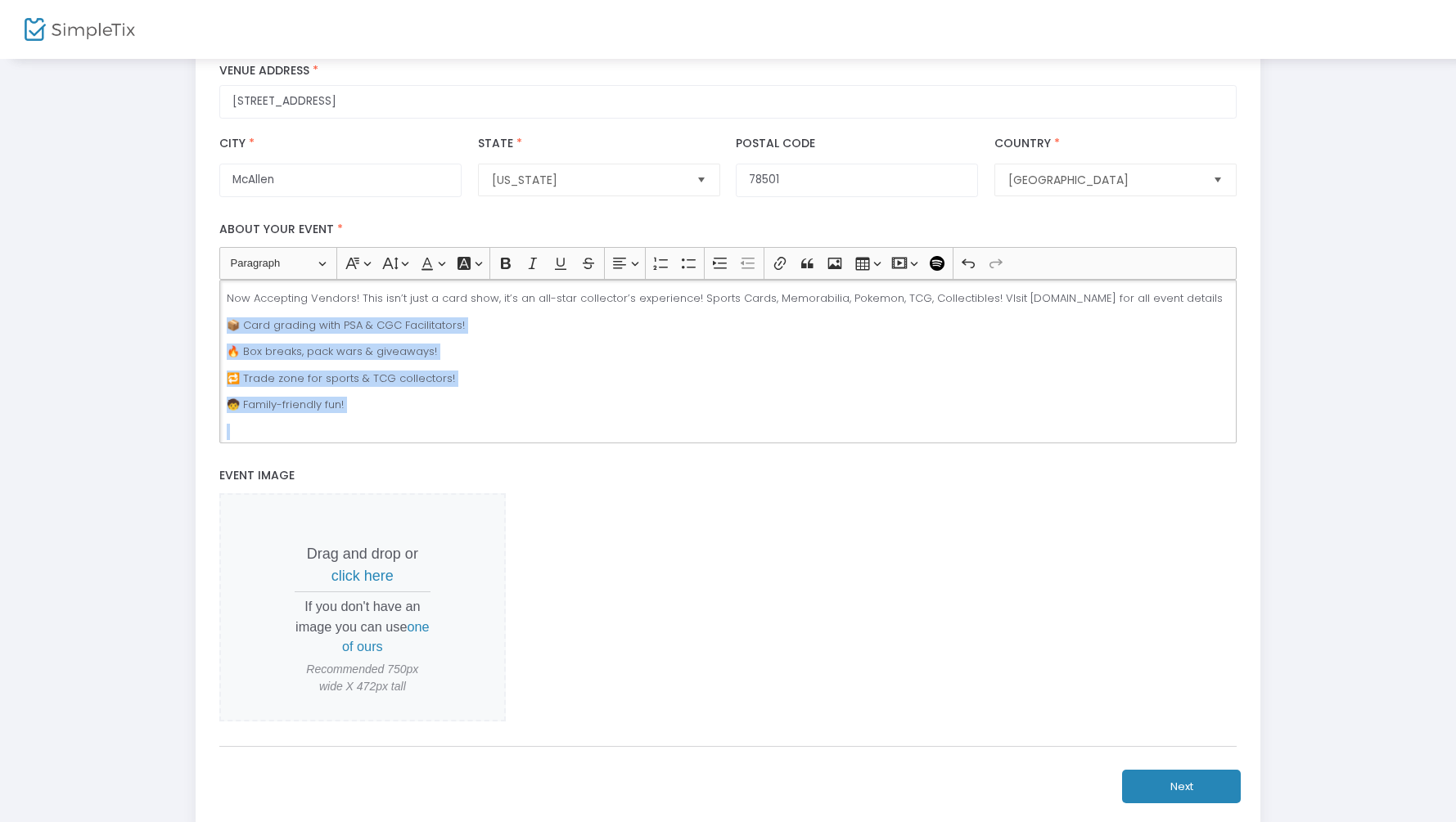
drag, startPoint x: 310, startPoint y: 325, endPoint x: 346, endPoint y: 517, distance: 195.3
click at [348, 517] on div "Online/Webinar All Star Card Show - Exhibitors Event Name * Tradeshow, Consumer…" at bounding box center [728, 256] width 1017 height 1027
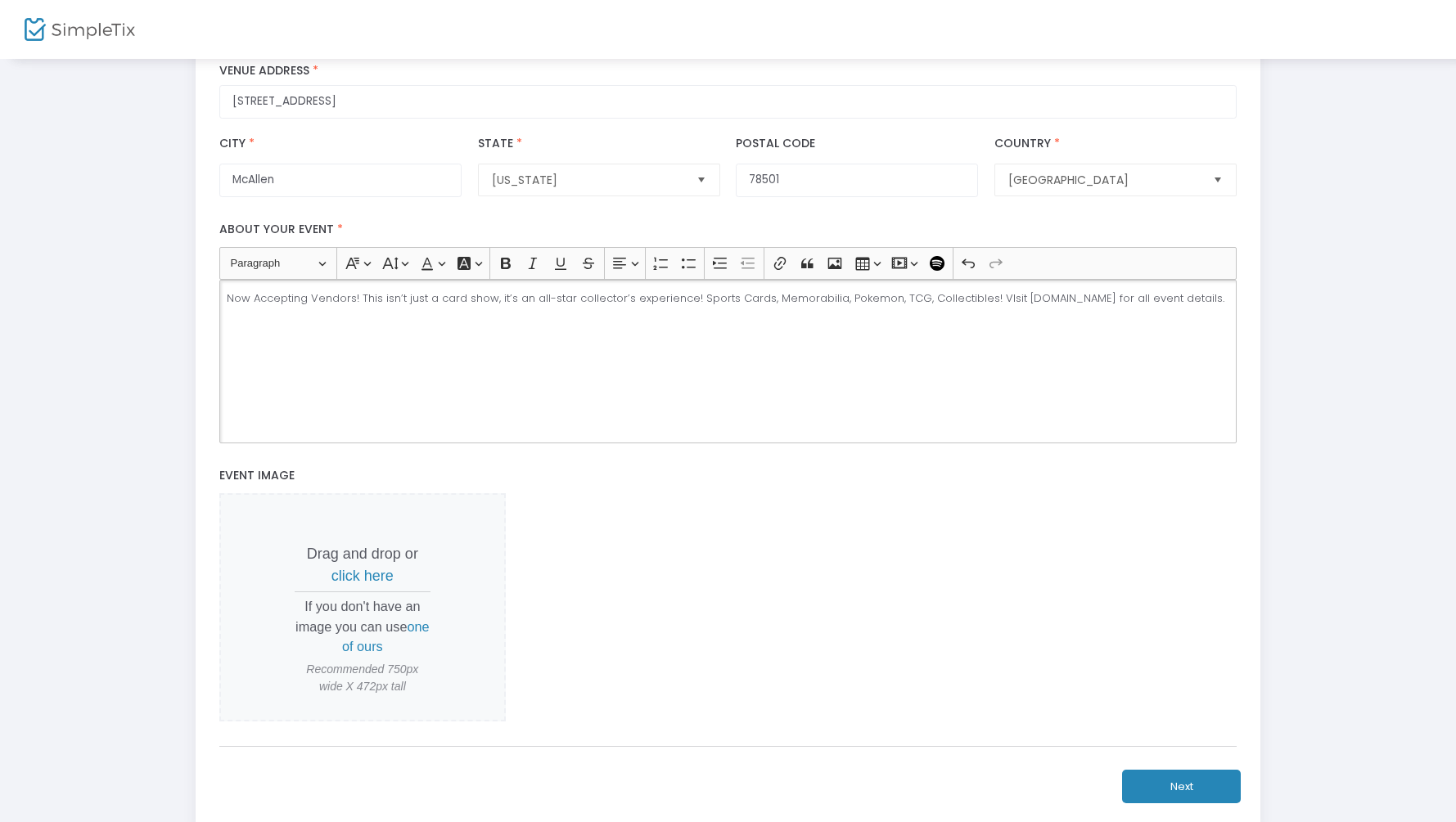
click at [655, 394] on div "Now Accepting Vendors! This isn’t just a card show, it’s an all-star collector’…" at bounding box center [728, 362] width 1017 height 164
click at [991, 299] on p "Now Accepting Vendors! This isn’t just a card show, it’s an all-star collector’…" at bounding box center [728, 298] width 1004 height 16
click at [594, 335] on div "Now Accepting Vendors! This isn’t just a card show, it’s an all-star collector’…" at bounding box center [728, 362] width 1017 height 164
click at [977, 299] on p "Now Accepting Vendors! This isn’t just a card show, it’s an all-star collector’…" at bounding box center [728, 298] width 1004 height 16
click at [364, 576] on span "click here" at bounding box center [363, 575] width 63 height 16
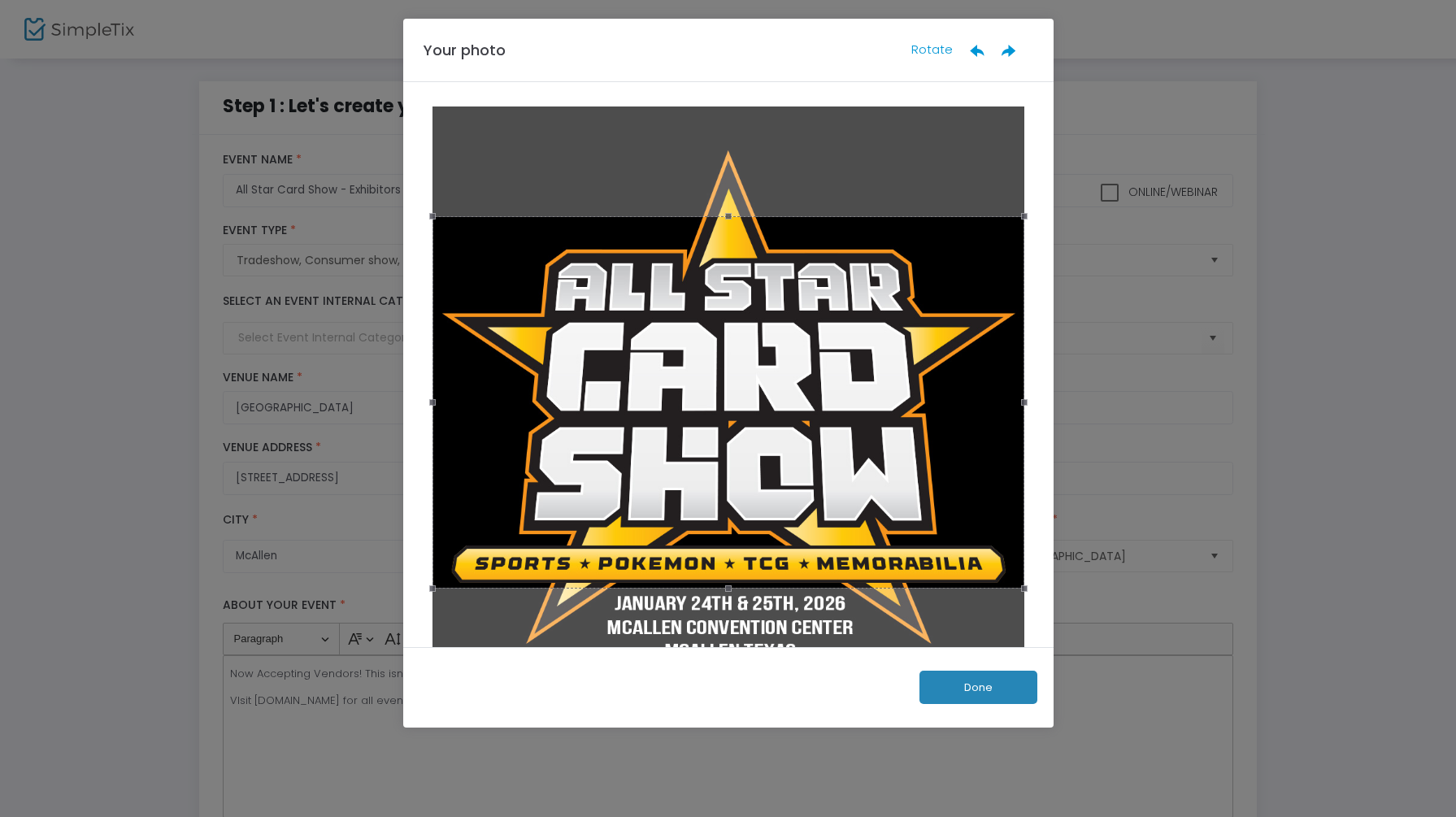
click at [714, 440] on div at bounding box center [728, 402] width 592 height 372
click at [976, 684] on button "Done" at bounding box center [978, 687] width 118 height 33
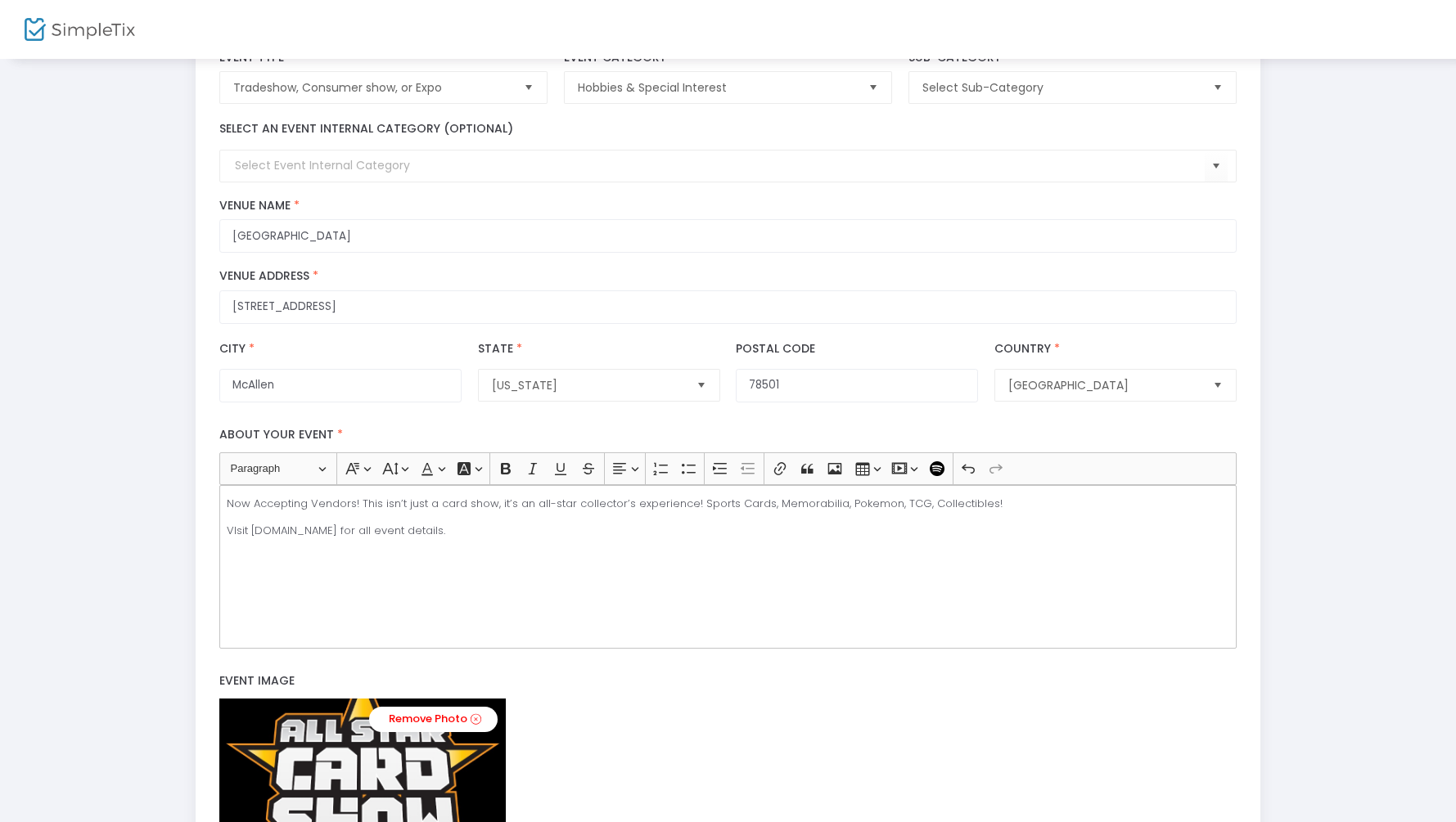
scroll to position [442, 0]
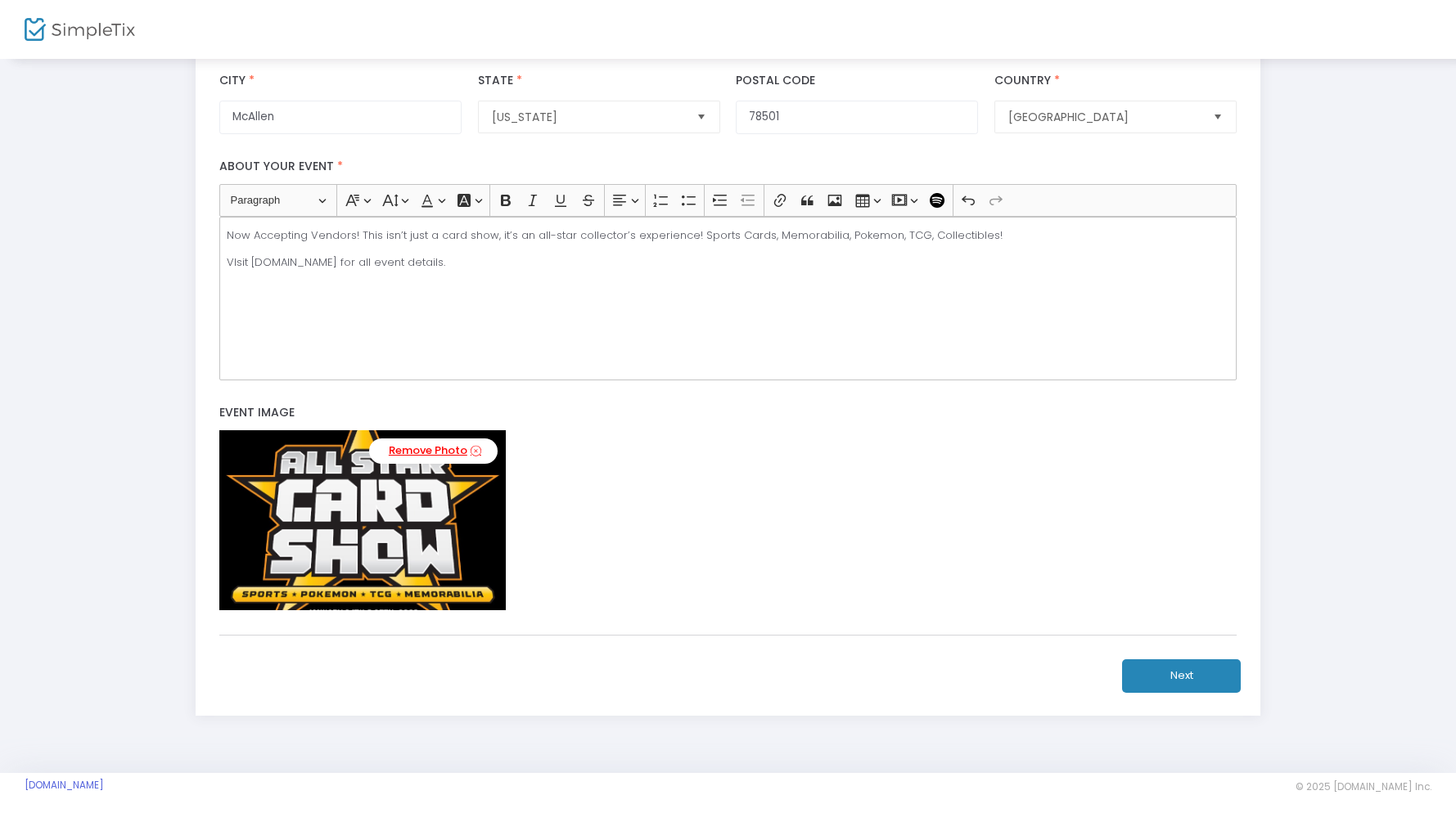
click at [443, 446] on link "Remove Photo" at bounding box center [433, 451] width 129 height 25
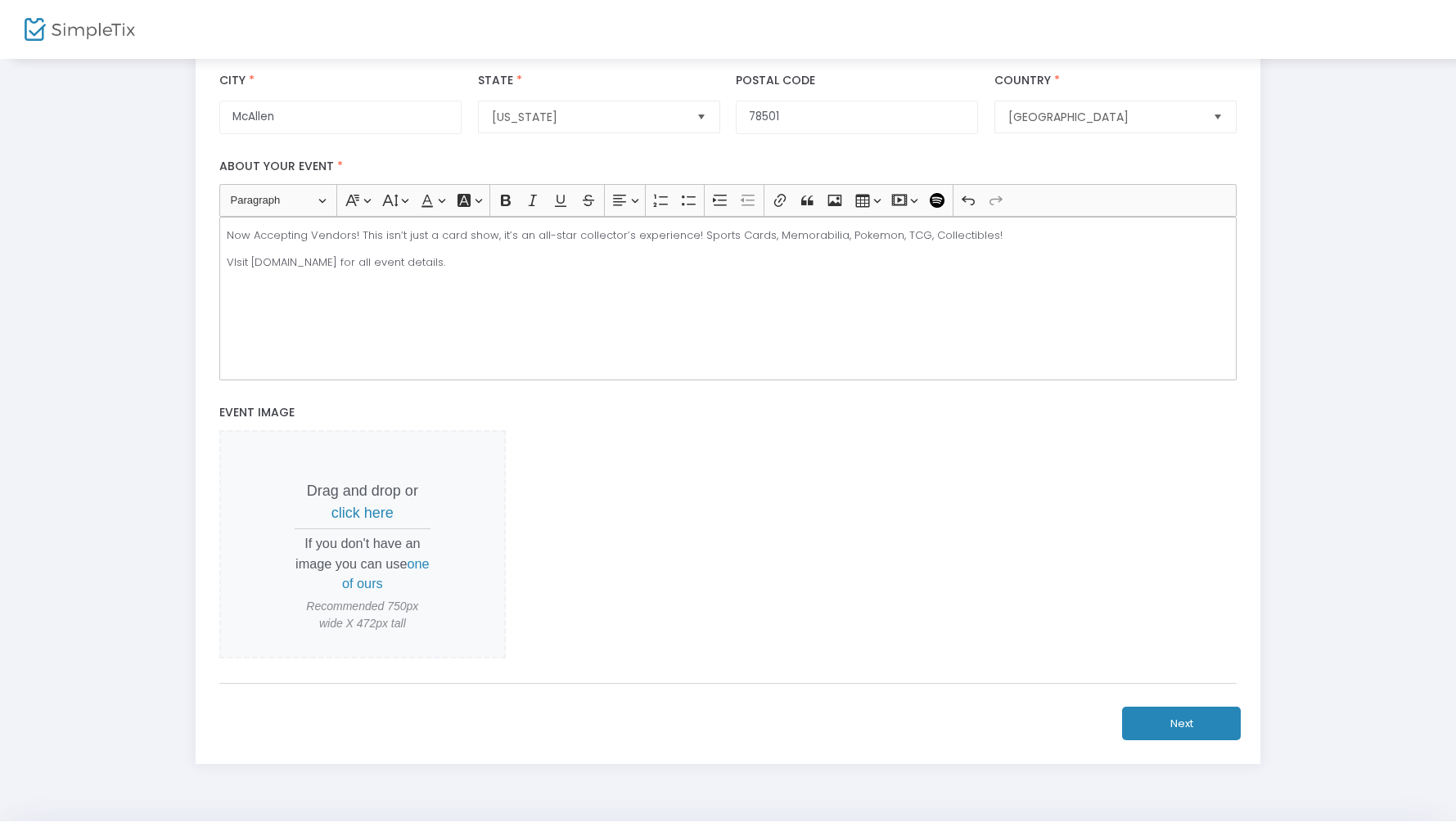
click at [361, 531] on span "Drag and drop or click here If you don't have an image you can use one of ours …" at bounding box center [363, 545] width 286 height 228
click at [367, 511] on span "click here" at bounding box center [363, 513] width 63 height 16
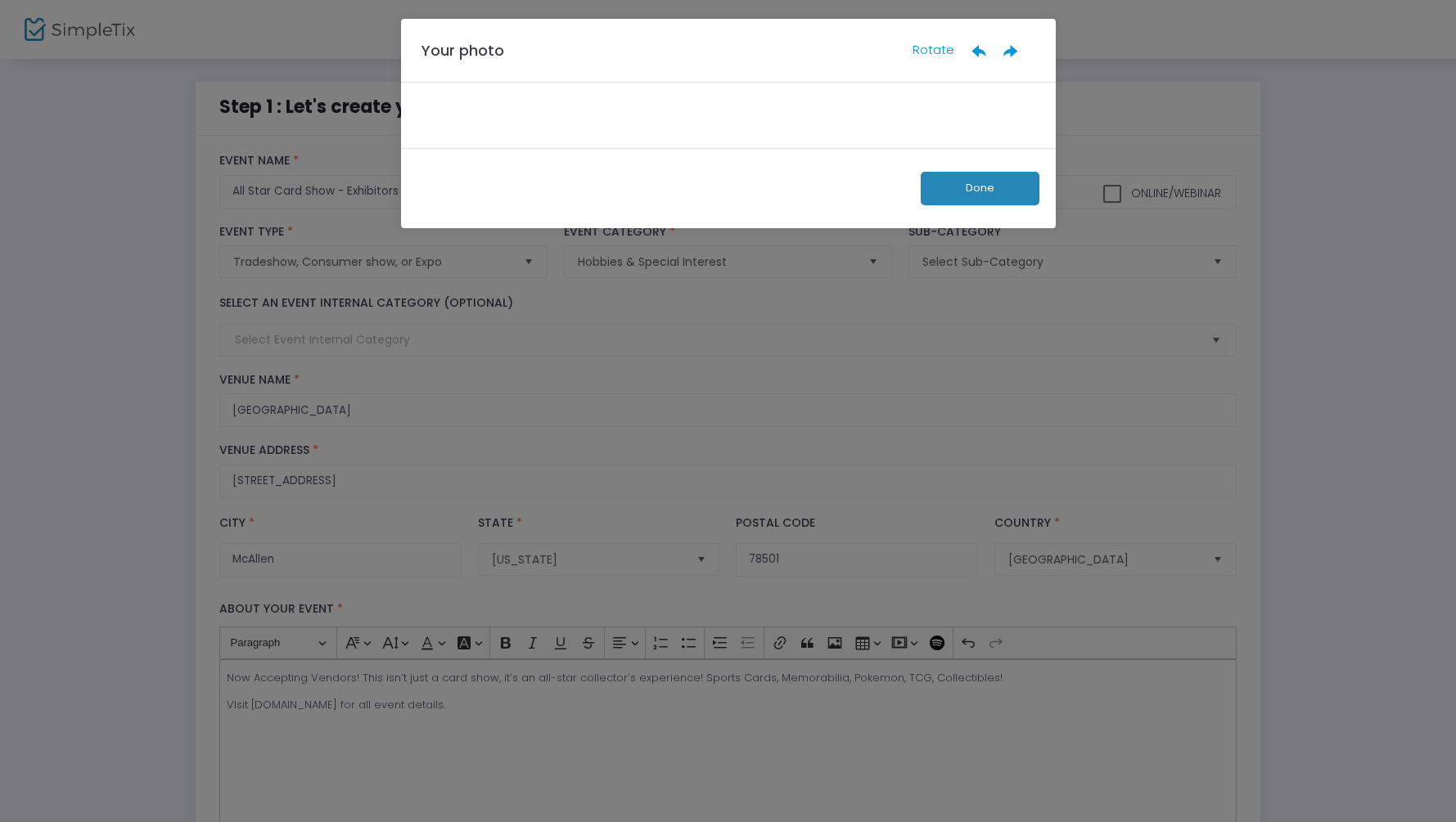
scroll to position [0, 0]
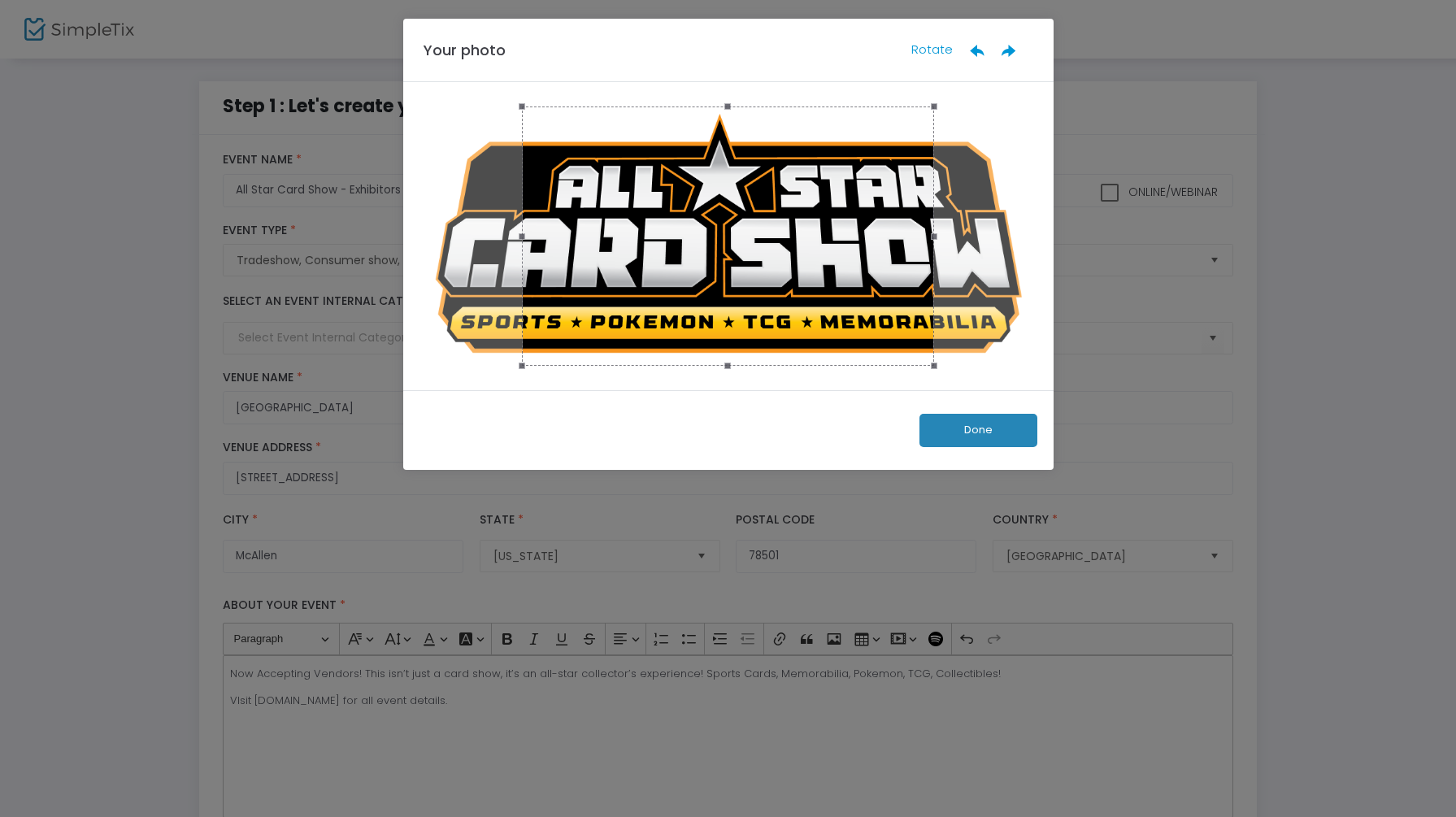
drag, startPoint x: 930, startPoint y: 106, endPoint x: 1047, endPoint y: 129, distance: 119.2
click at [1047, 129] on div at bounding box center [729, 236] width 651 height 308
click at [963, 427] on button "Done" at bounding box center [978, 430] width 118 height 33
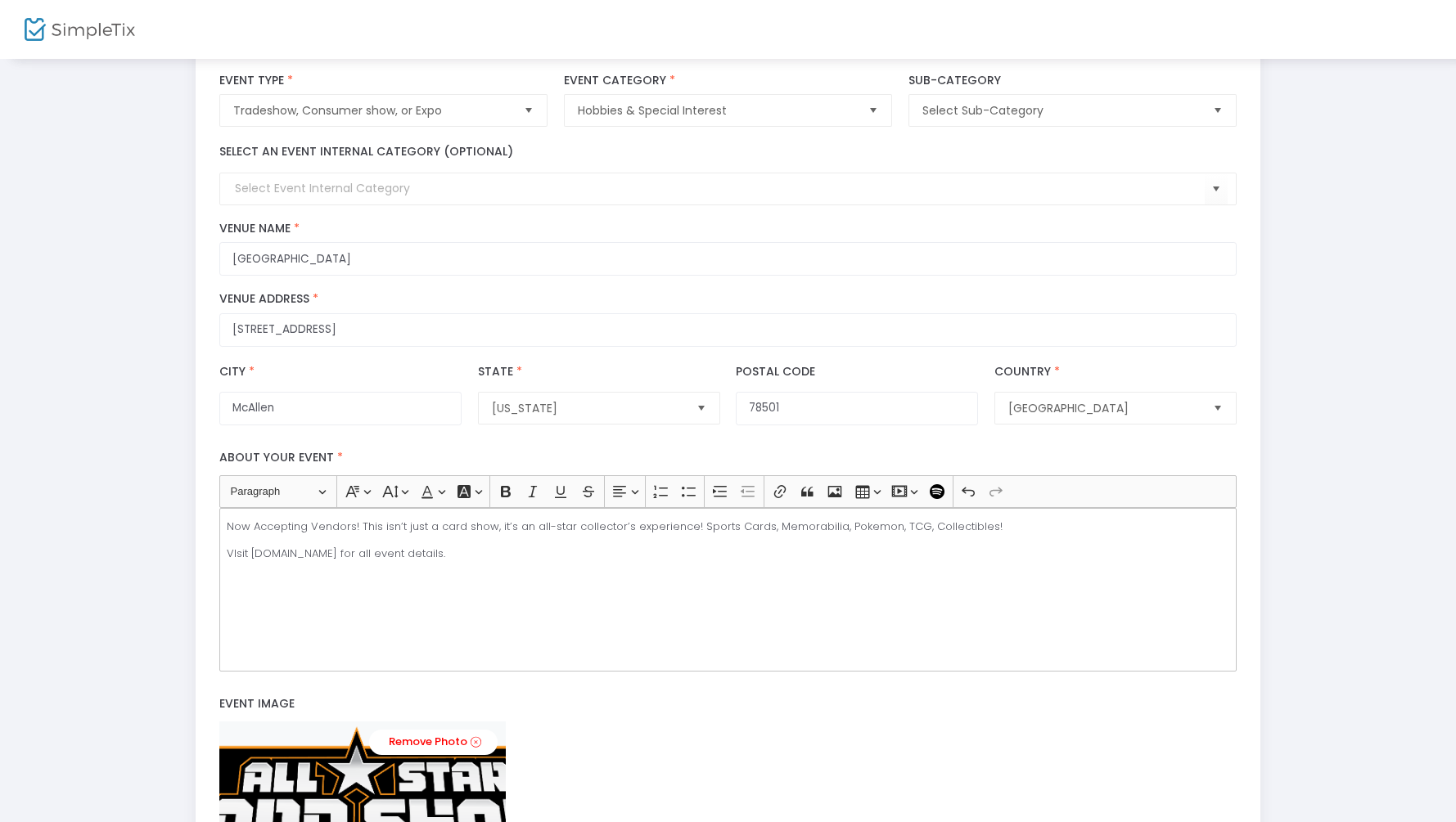
scroll to position [442, 0]
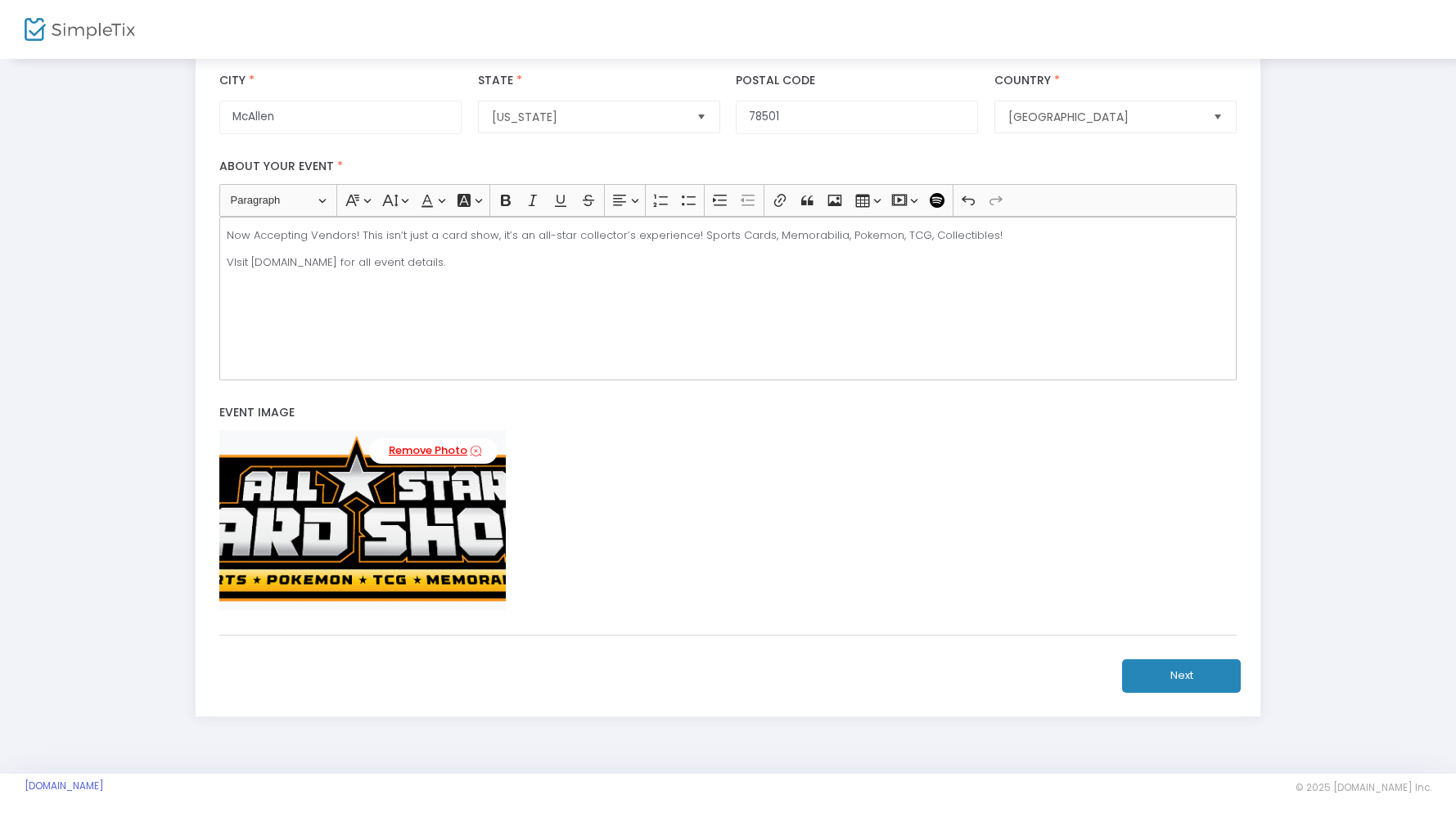
click at [466, 446] on link "Remove Photo" at bounding box center [433, 451] width 129 height 25
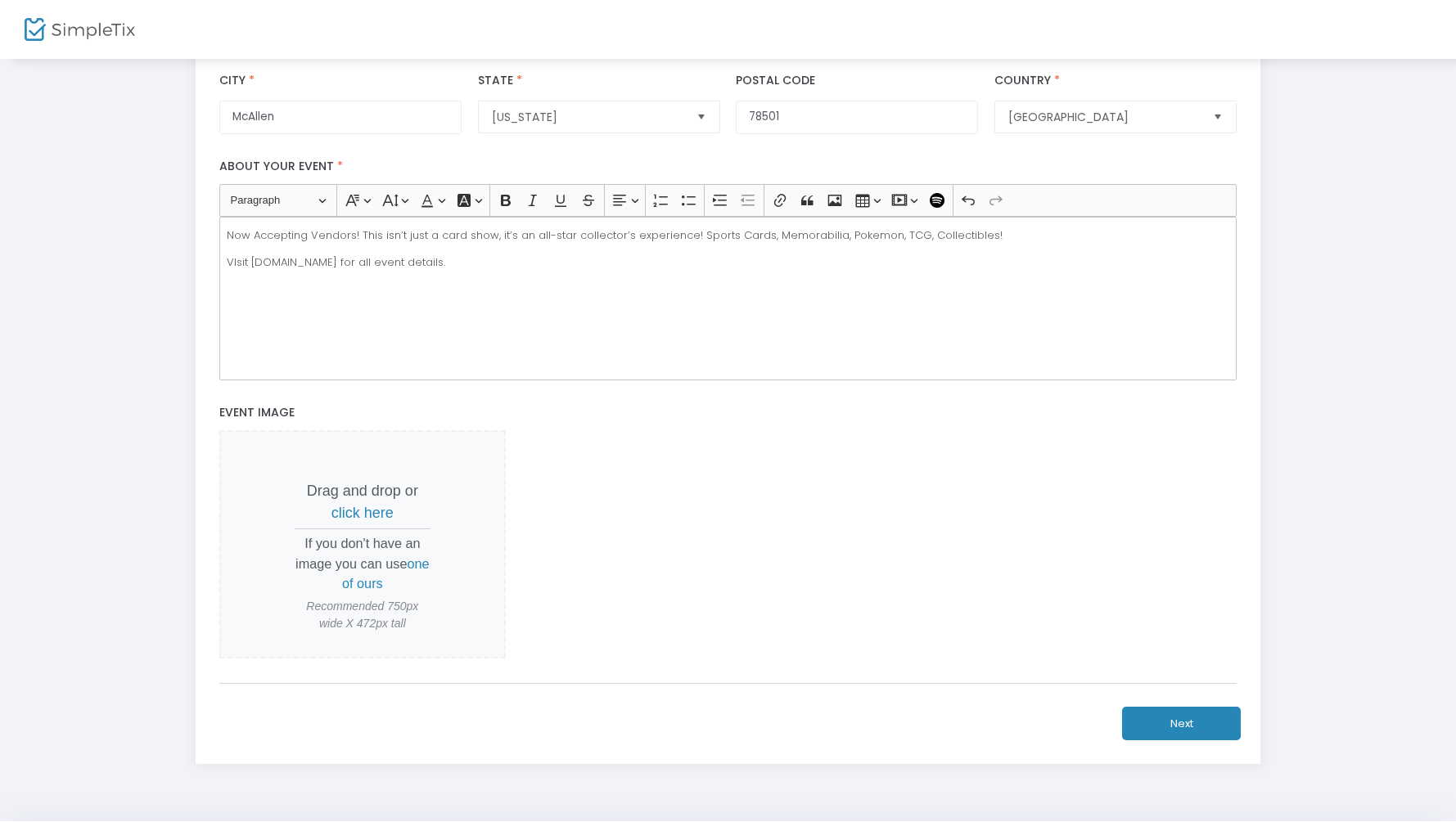
click at [367, 528] on hr at bounding box center [363, 528] width 136 height 1
click at [370, 516] on span "click here" at bounding box center [363, 513] width 63 height 16
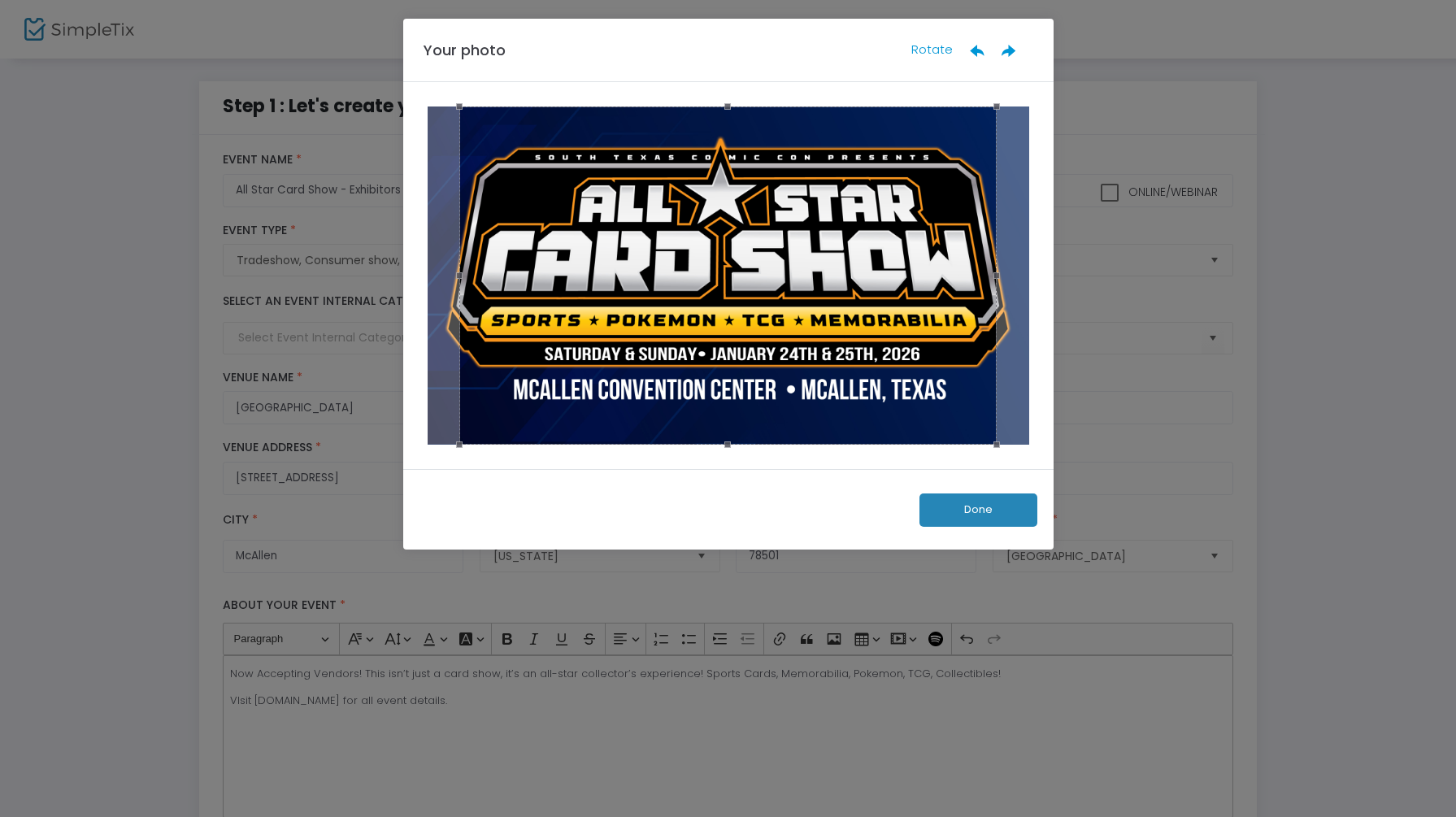
click at [987, 504] on button "Done" at bounding box center [978, 510] width 118 height 33
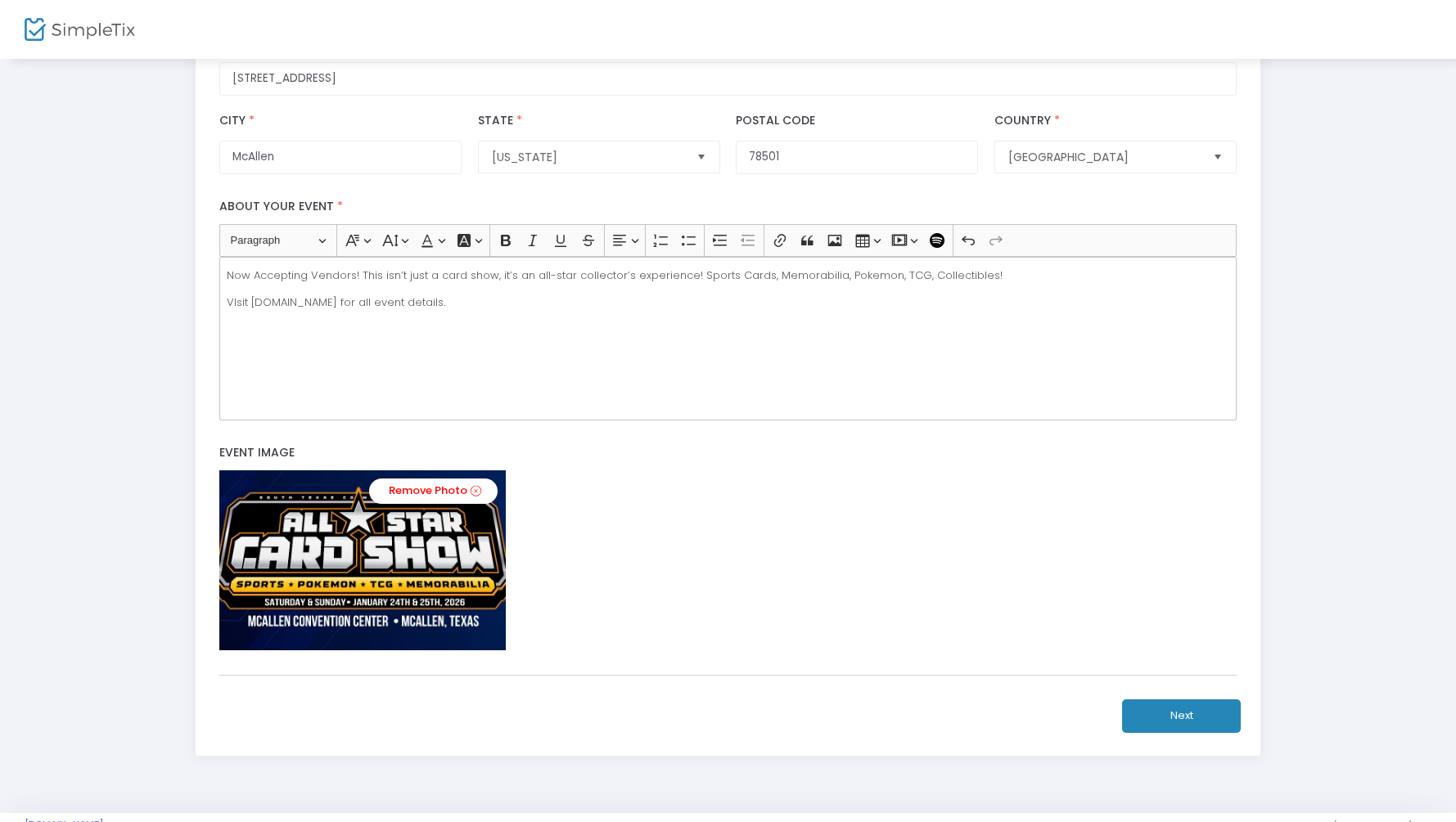
scroll to position [442, 0]
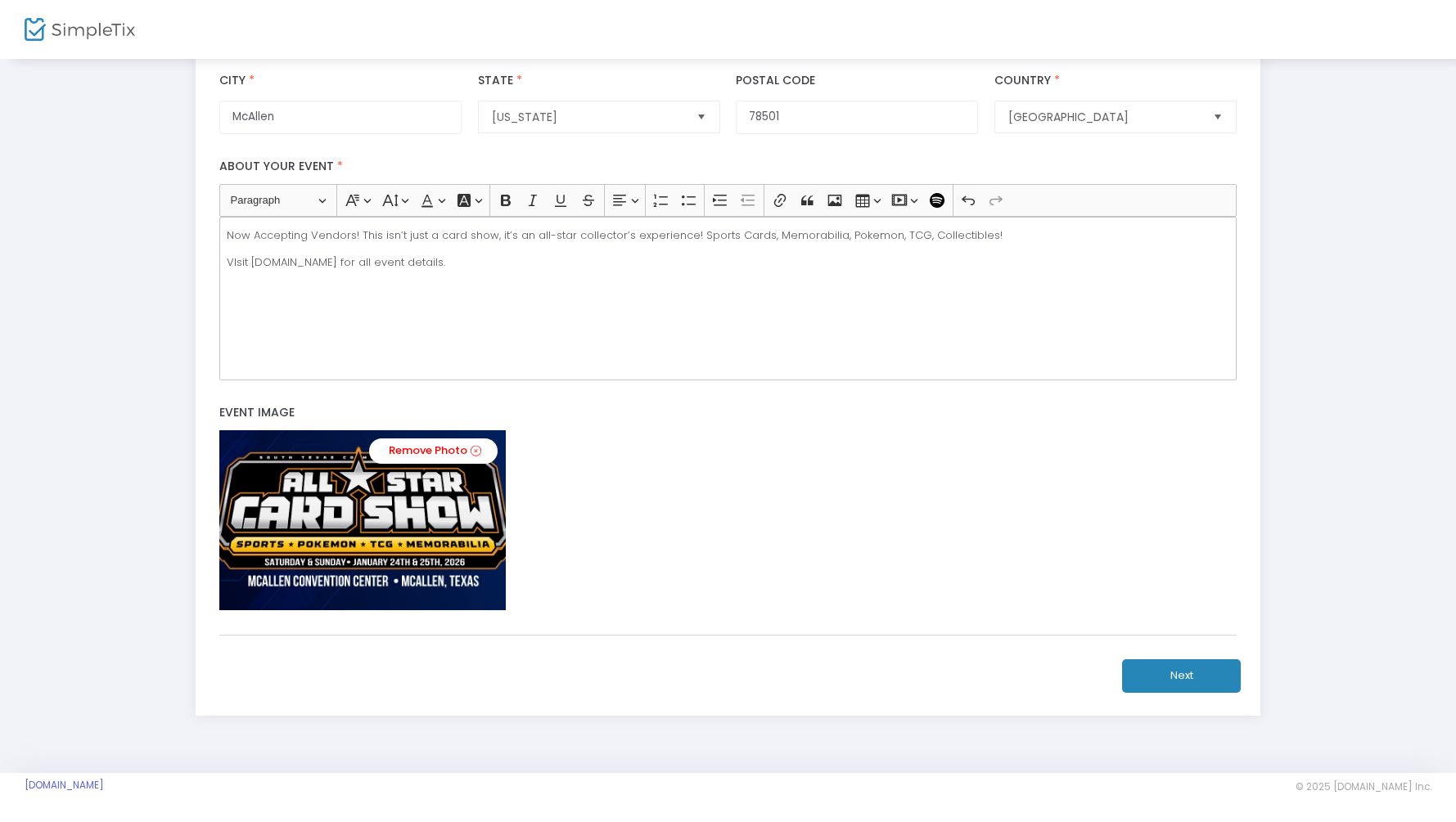
click at [1210, 667] on button "Next" at bounding box center [1180, 675] width 119 height 34
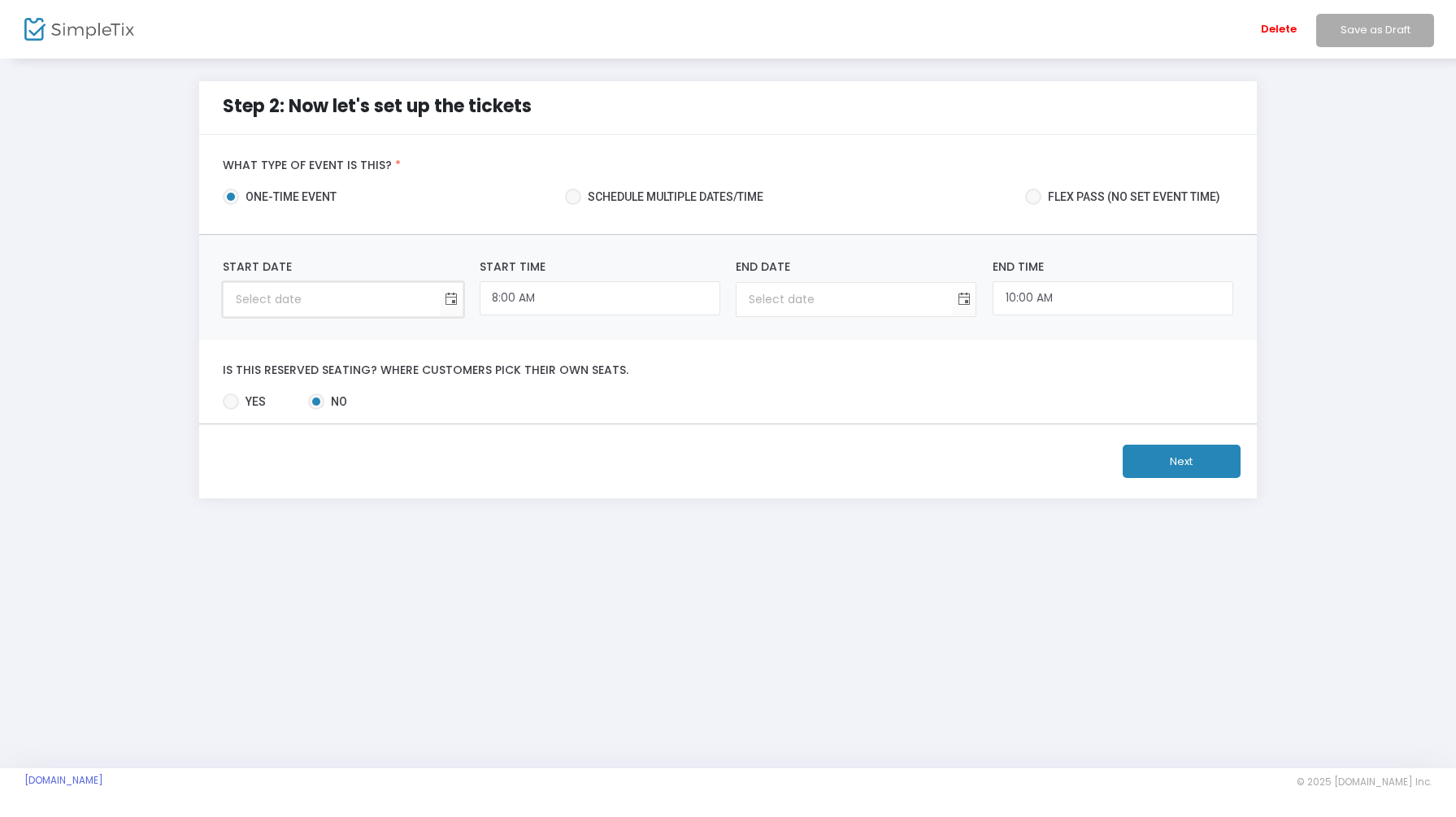
type input "month/day/year"
click at [387, 307] on input "month/day/year" at bounding box center [332, 299] width 216 height 33
click at [450, 304] on span "Toggle calendar" at bounding box center [451, 300] width 27 height 27
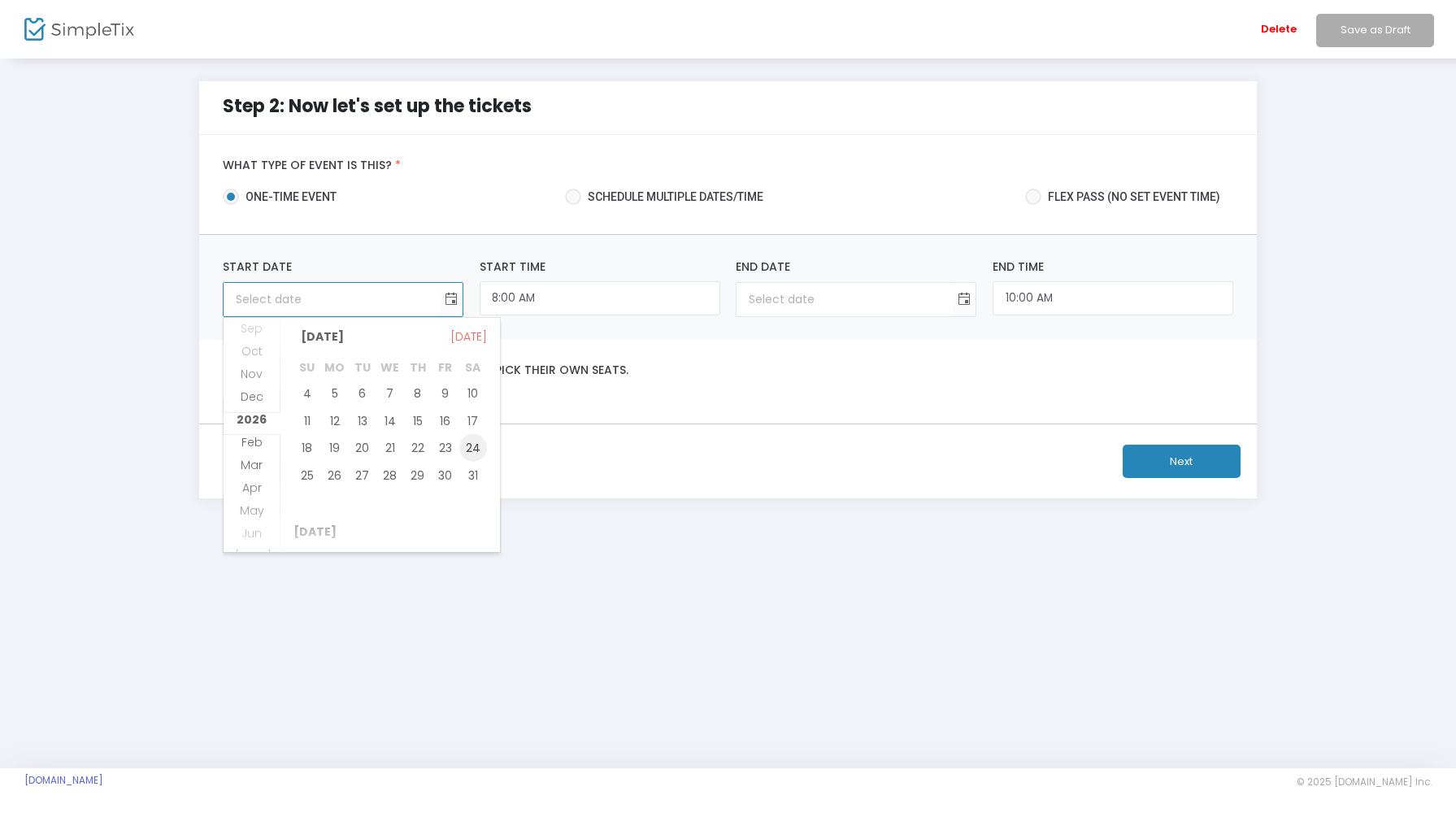
click at [466, 448] on span "24" at bounding box center [473, 448] width 28 height 28
type input "1/24/2026"
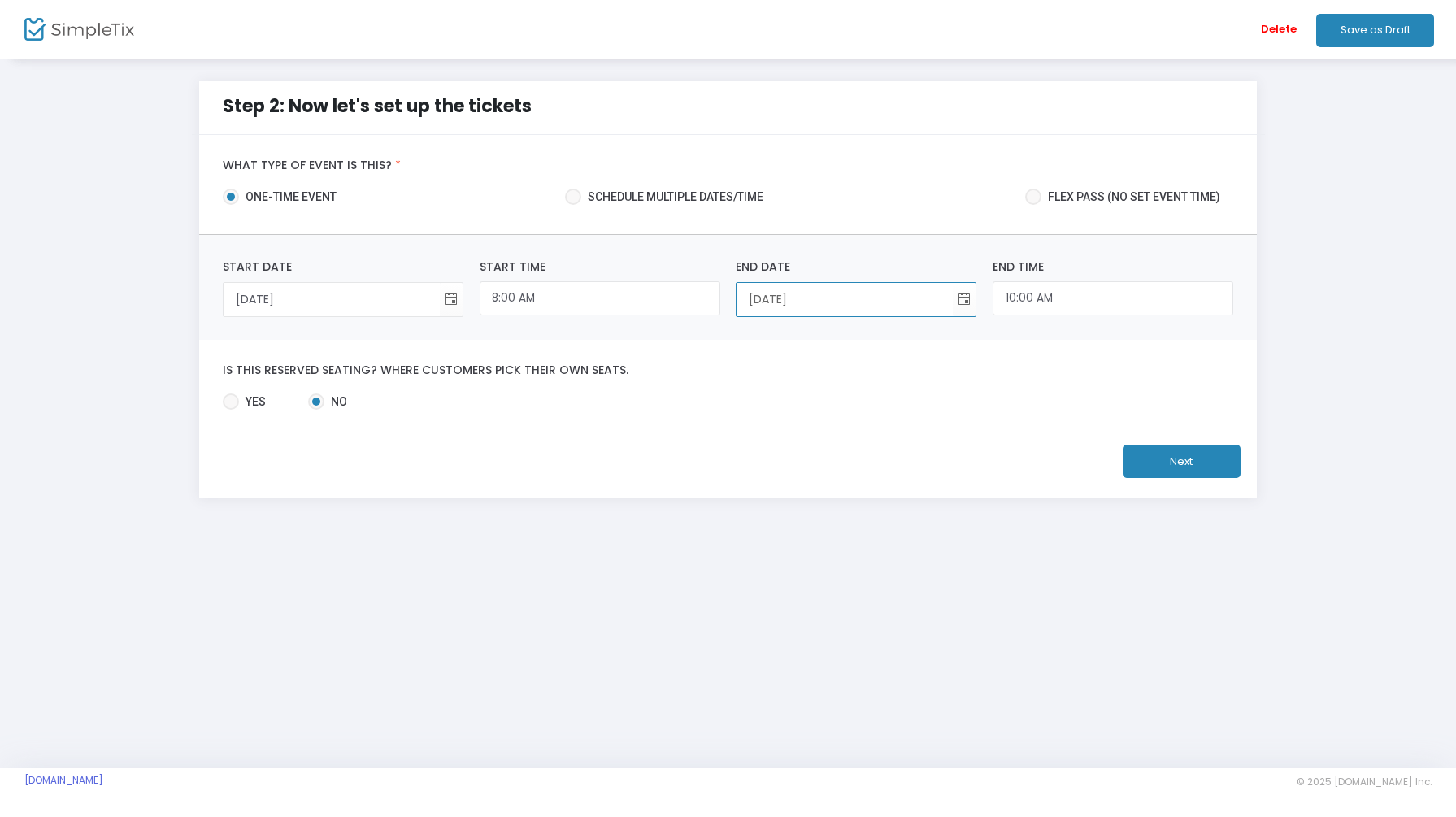
click at [824, 304] on input "1/24/2026" at bounding box center [845, 299] width 216 height 33
click at [964, 305] on span "Toggle calendar" at bounding box center [965, 300] width 27 height 27
click at [818, 521] on span "25" at bounding box center [820, 517] width 28 height 28
type input "1/25/2026"
click at [642, 304] on input "8:00 AM" at bounding box center [600, 298] width 241 height 35
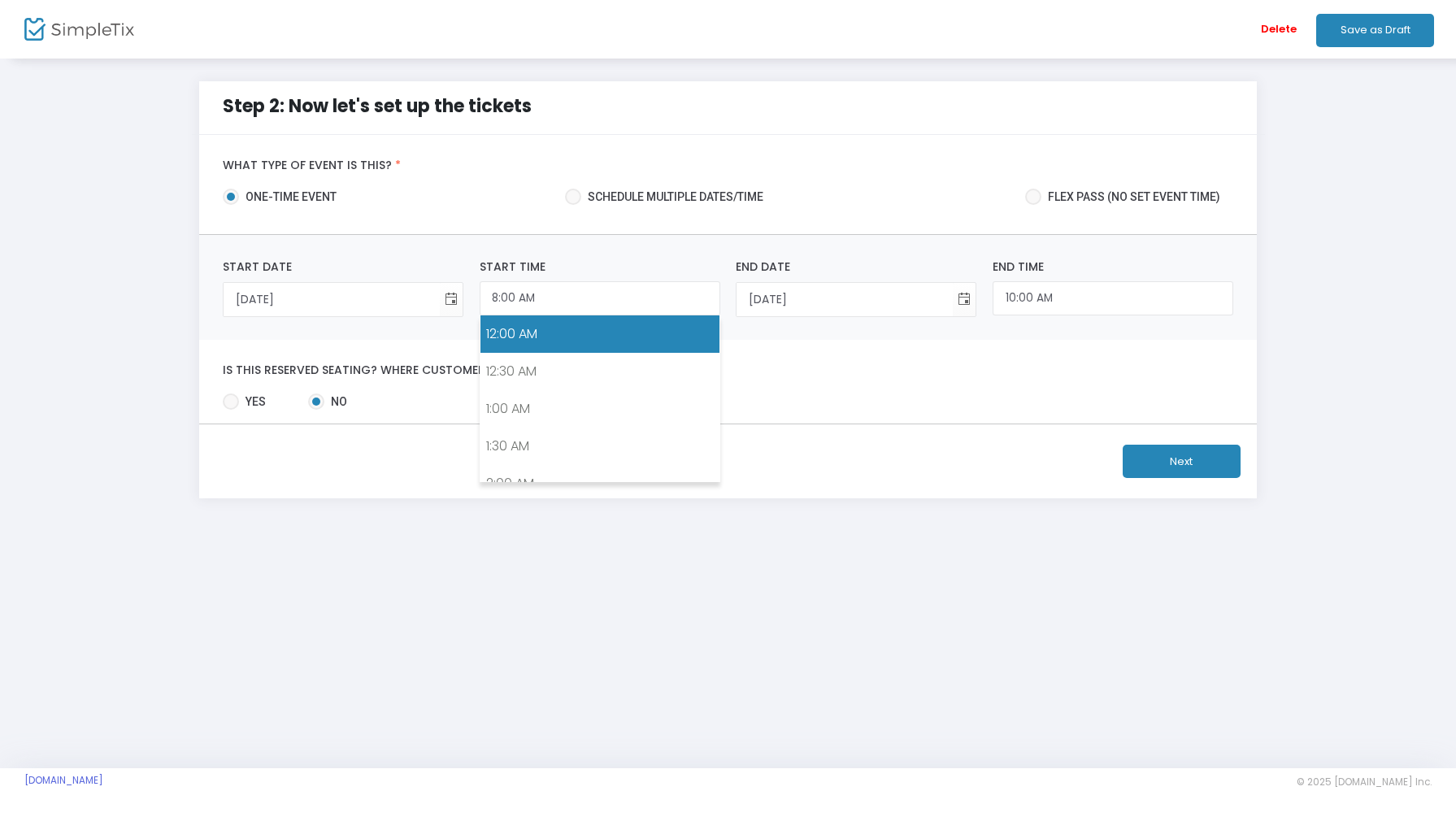
click at [629, 345] on link "12:00 AM" at bounding box center [599, 334] width 239 height 38
type input "12:00 AM"
type input "1/24/2026"
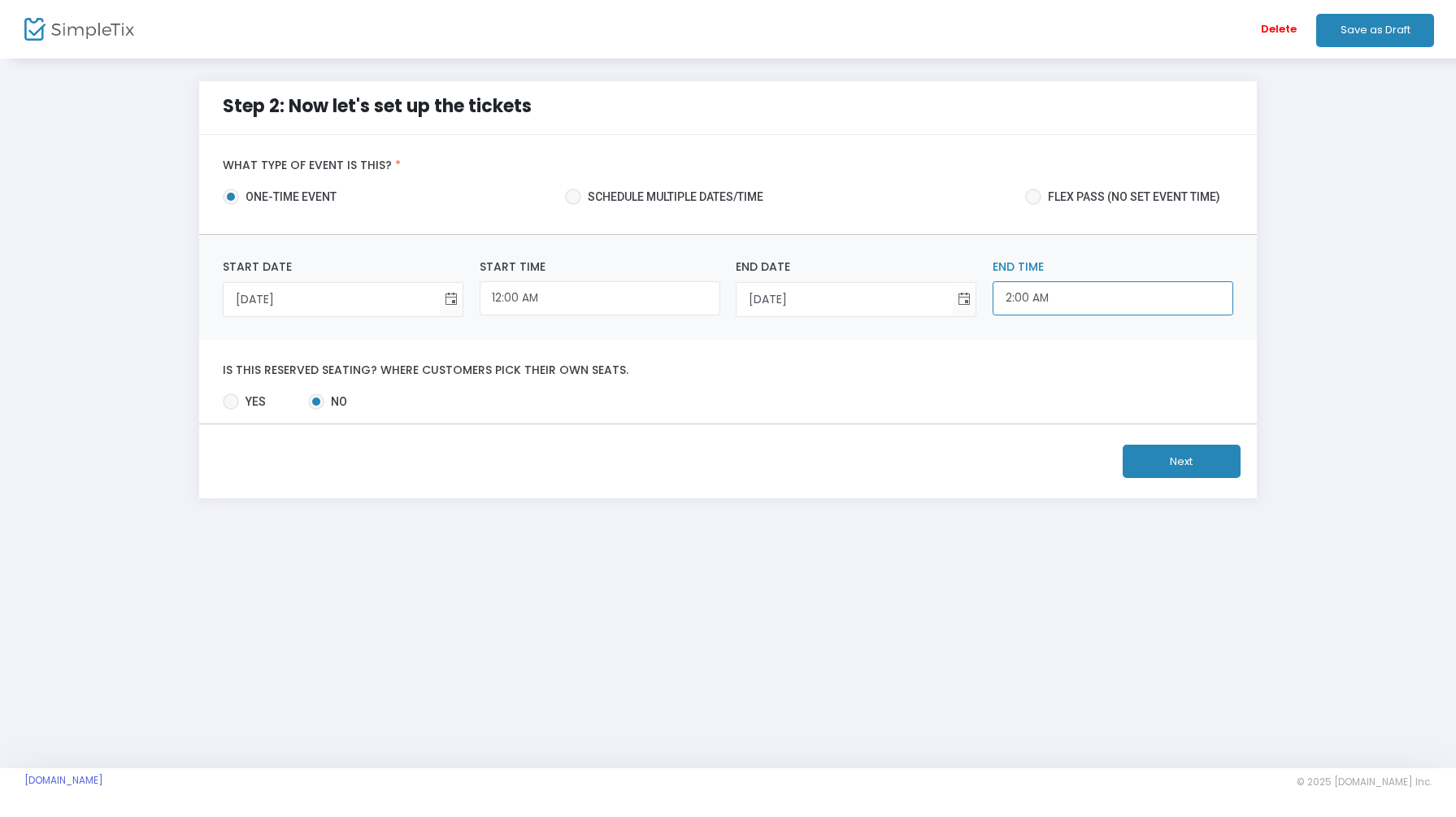
scroll to position [48, 0]
click at [1071, 299] on input "2:00 AM" at bounding box center [1113, 298] width 241 height 35
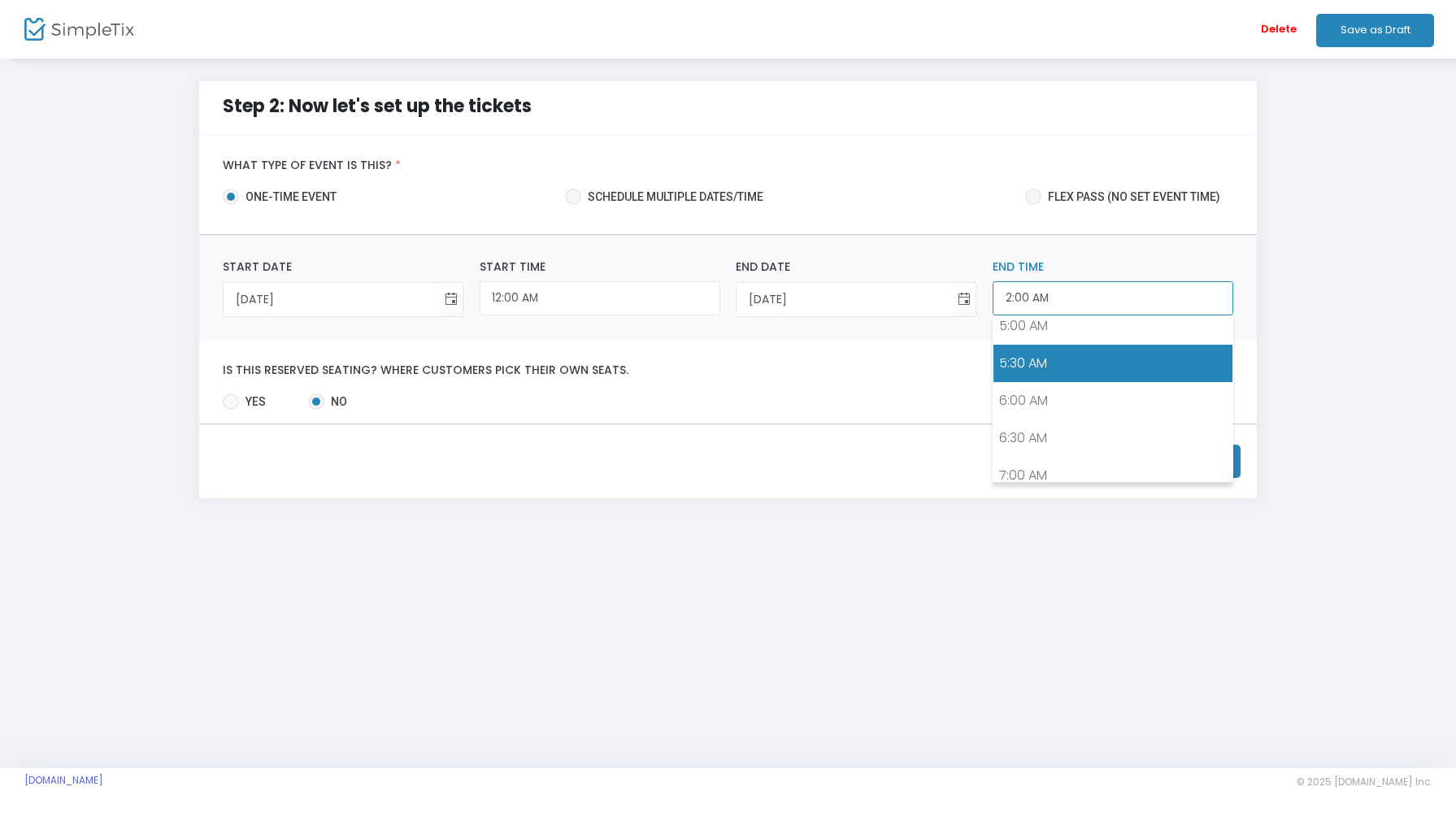
scroll to position [388, 0]
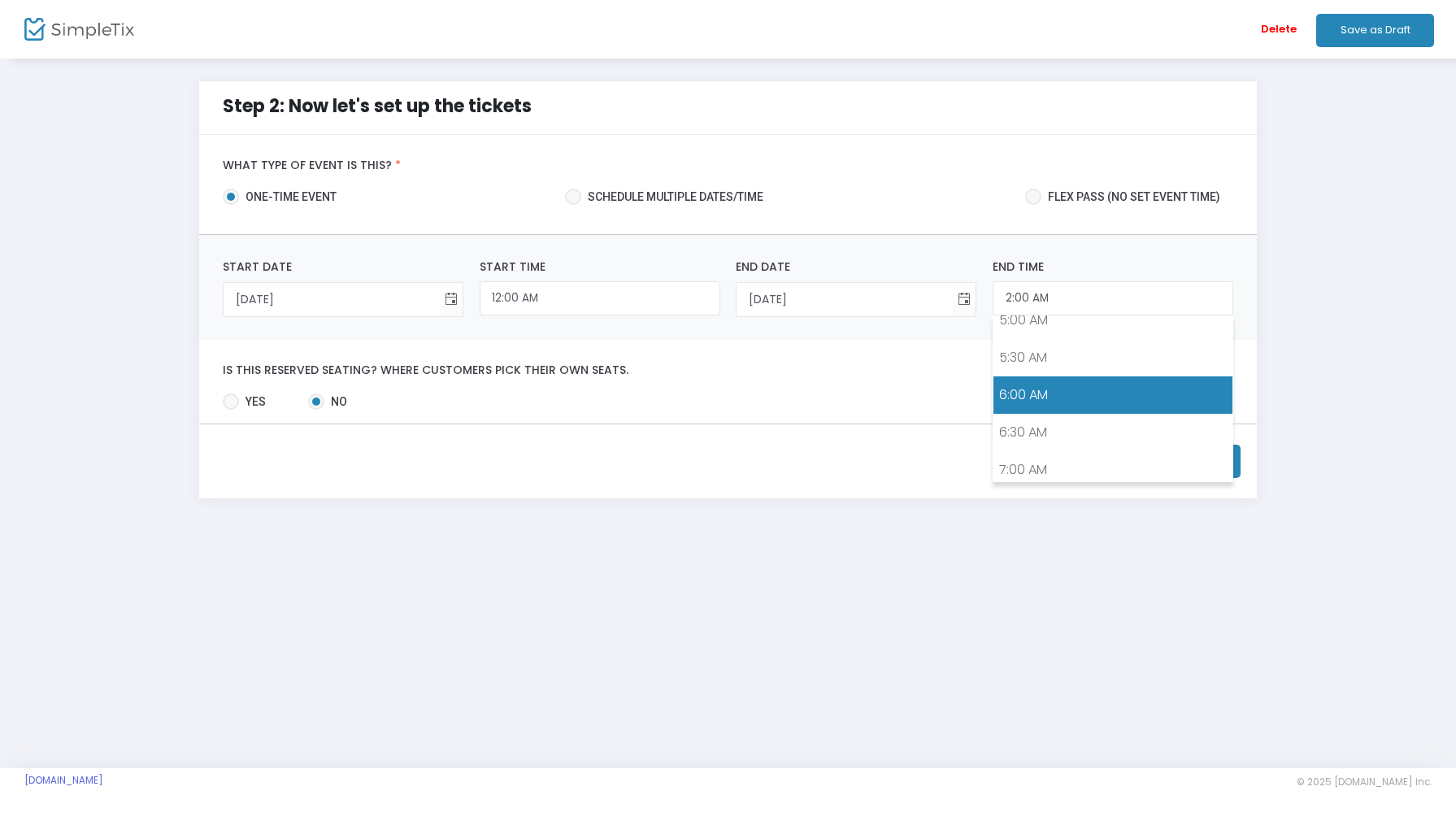
click at [1039, 396] on link "6:00 AM" at bounding box center [1113, 395] width 239 height 38
click at [1056, 300] on input "6:00 AM" at bounding box center [1113, 298] width 241 height 35
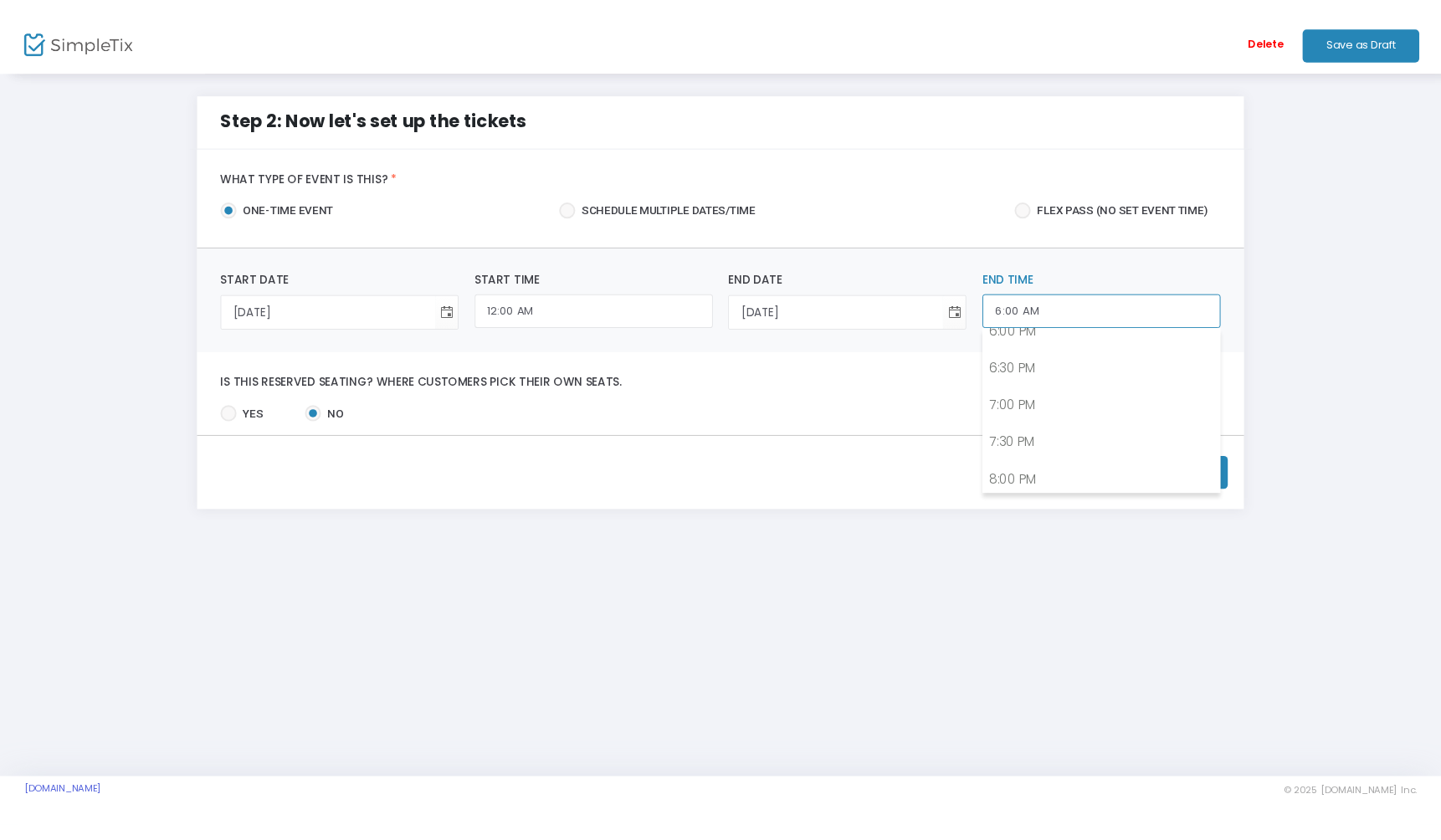
scroll to position [1386, 0]
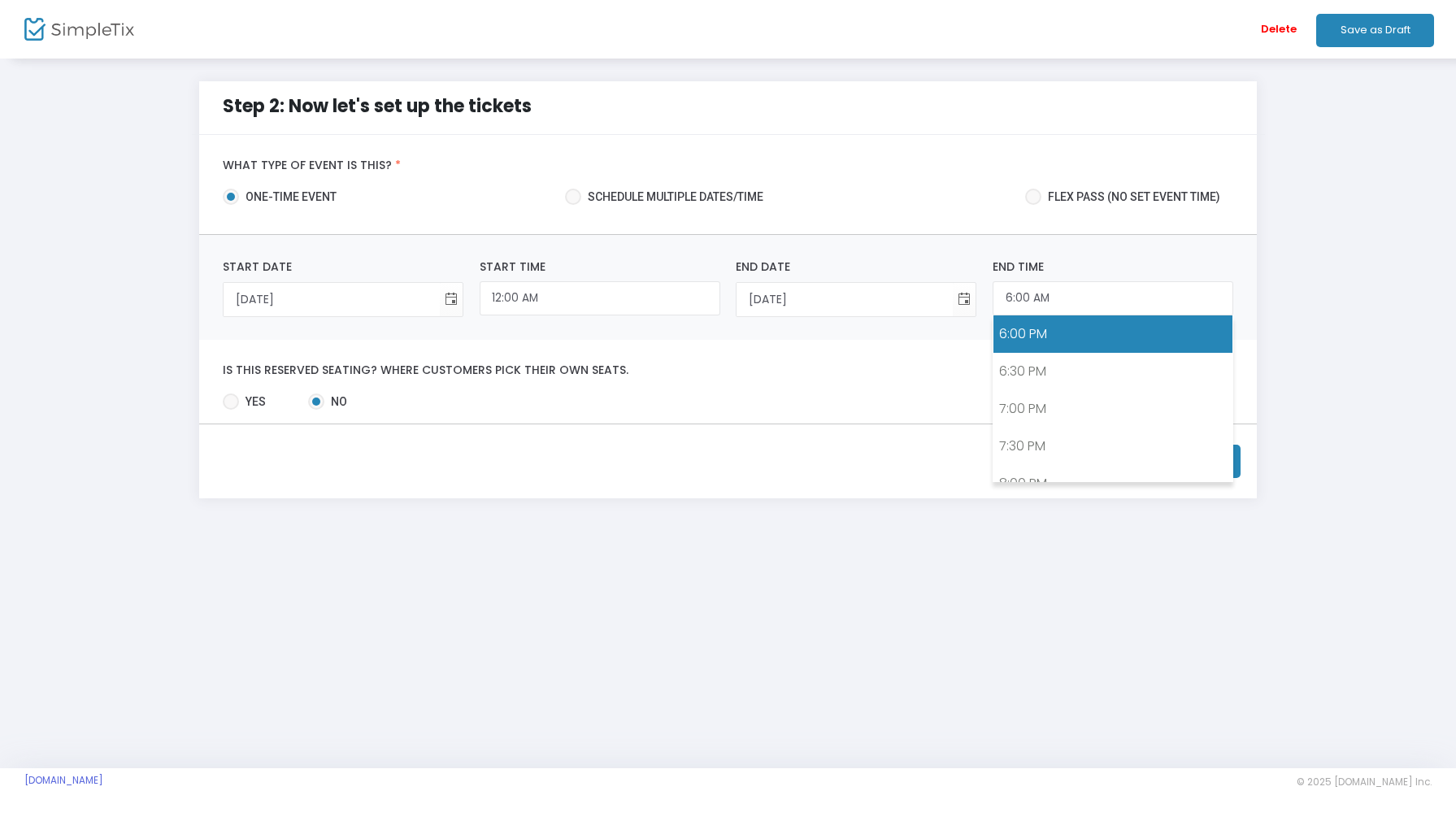
click at [1063, 340] on link "6:00 PM" at bounding box center [1113, 334] width 239 height 38
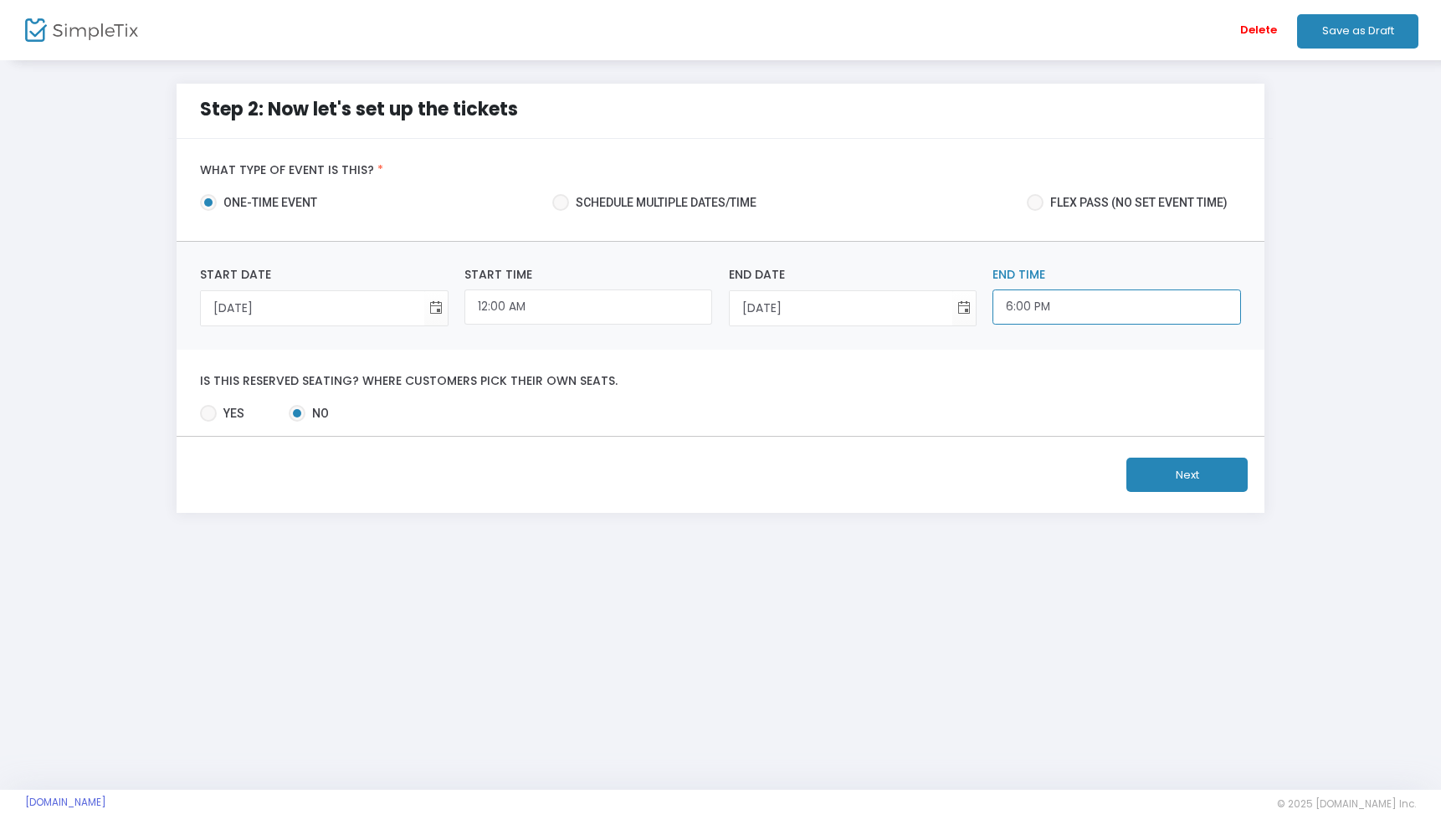
click at [1076, 307] on input "6:00 PM" at bounding box center [1116, 307] width 248 height 36
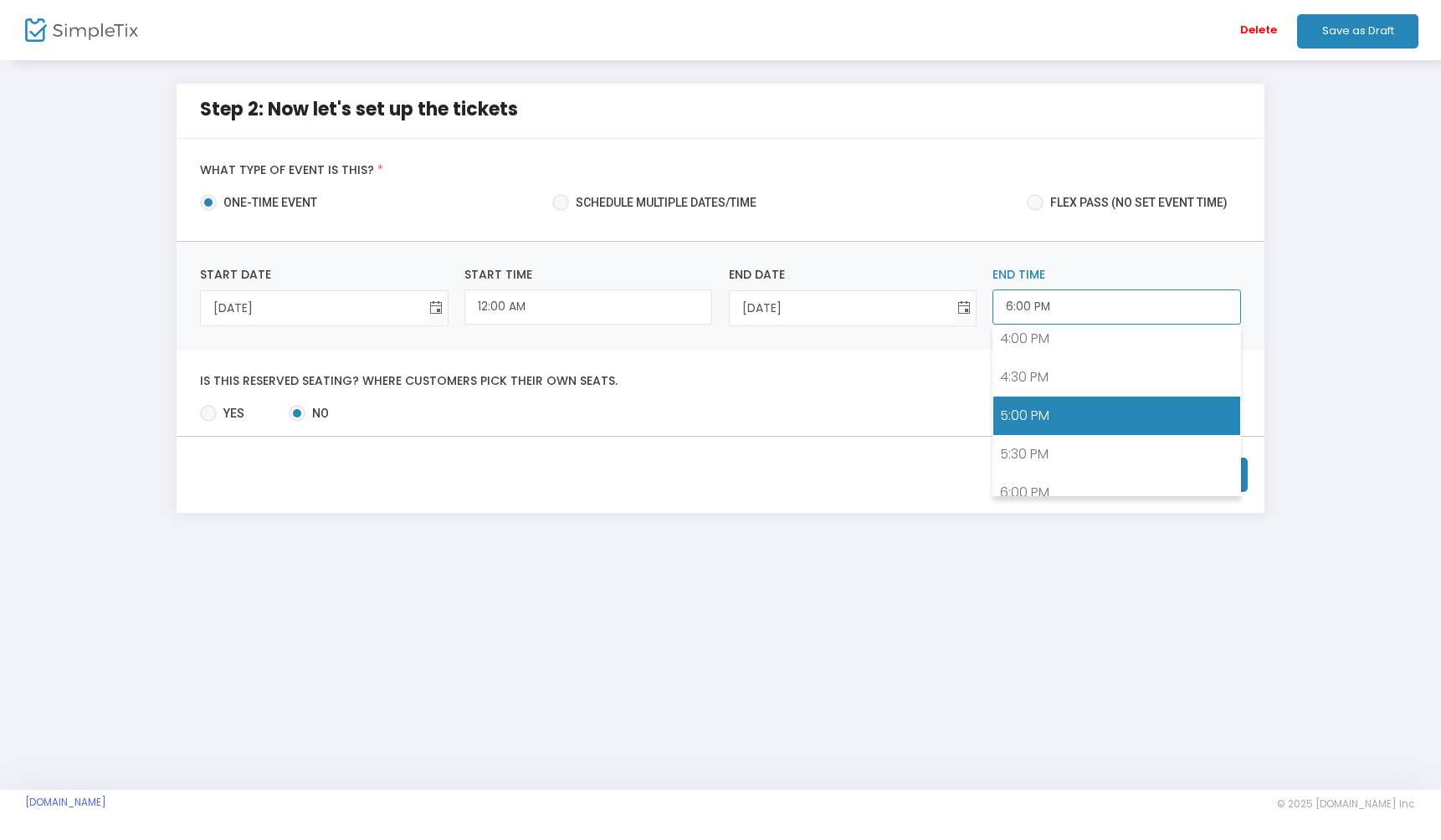
scroll to position [1225, 0]
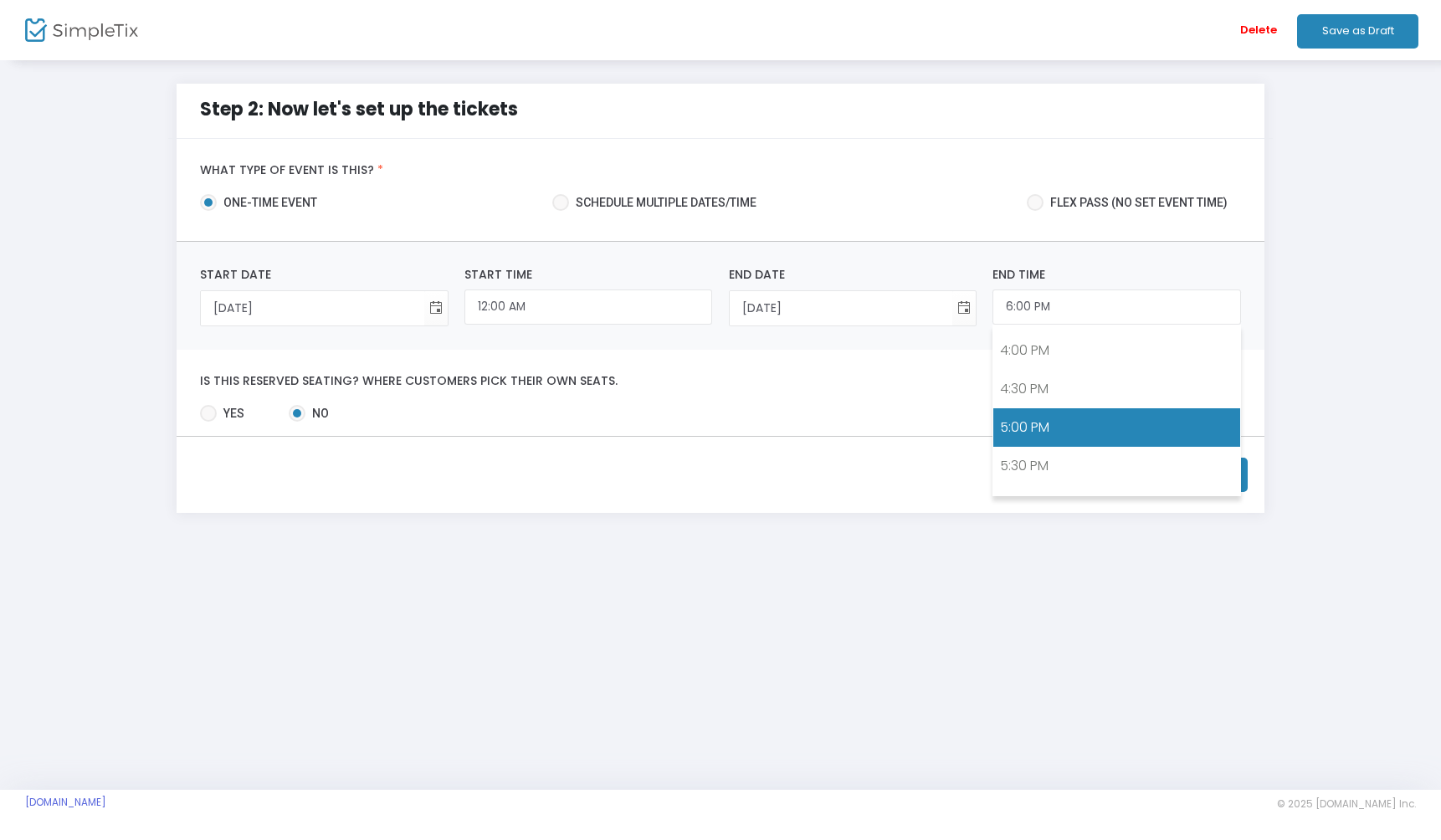
click at [1027, 417] on link "5:00 PM" at bounding box center [1116, 427] width 246 height 39
type input "5:00 PM"
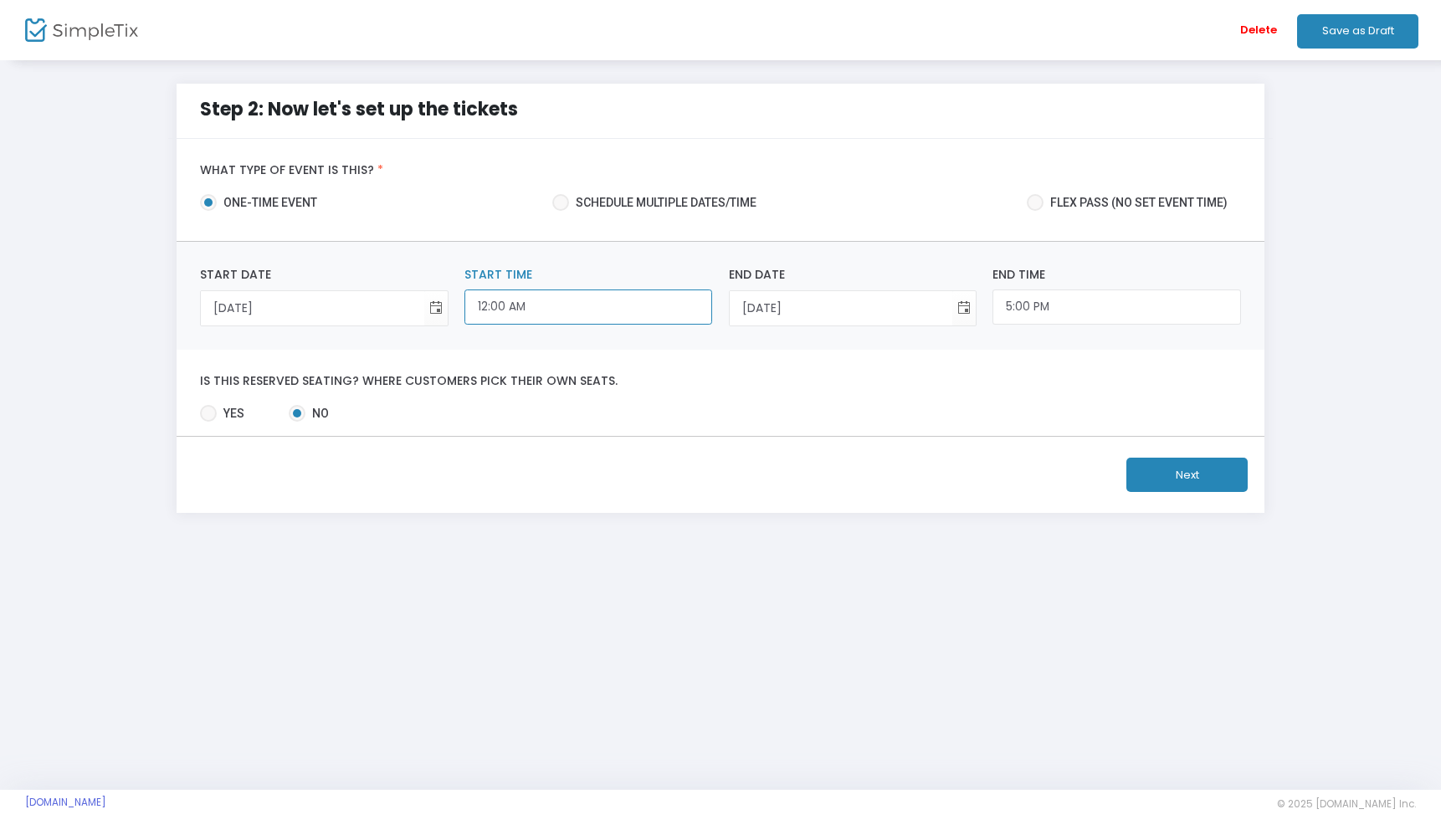
click at [555, 312] on input "12:00 AM" at bounding box center [588, 307] width 248 height 36
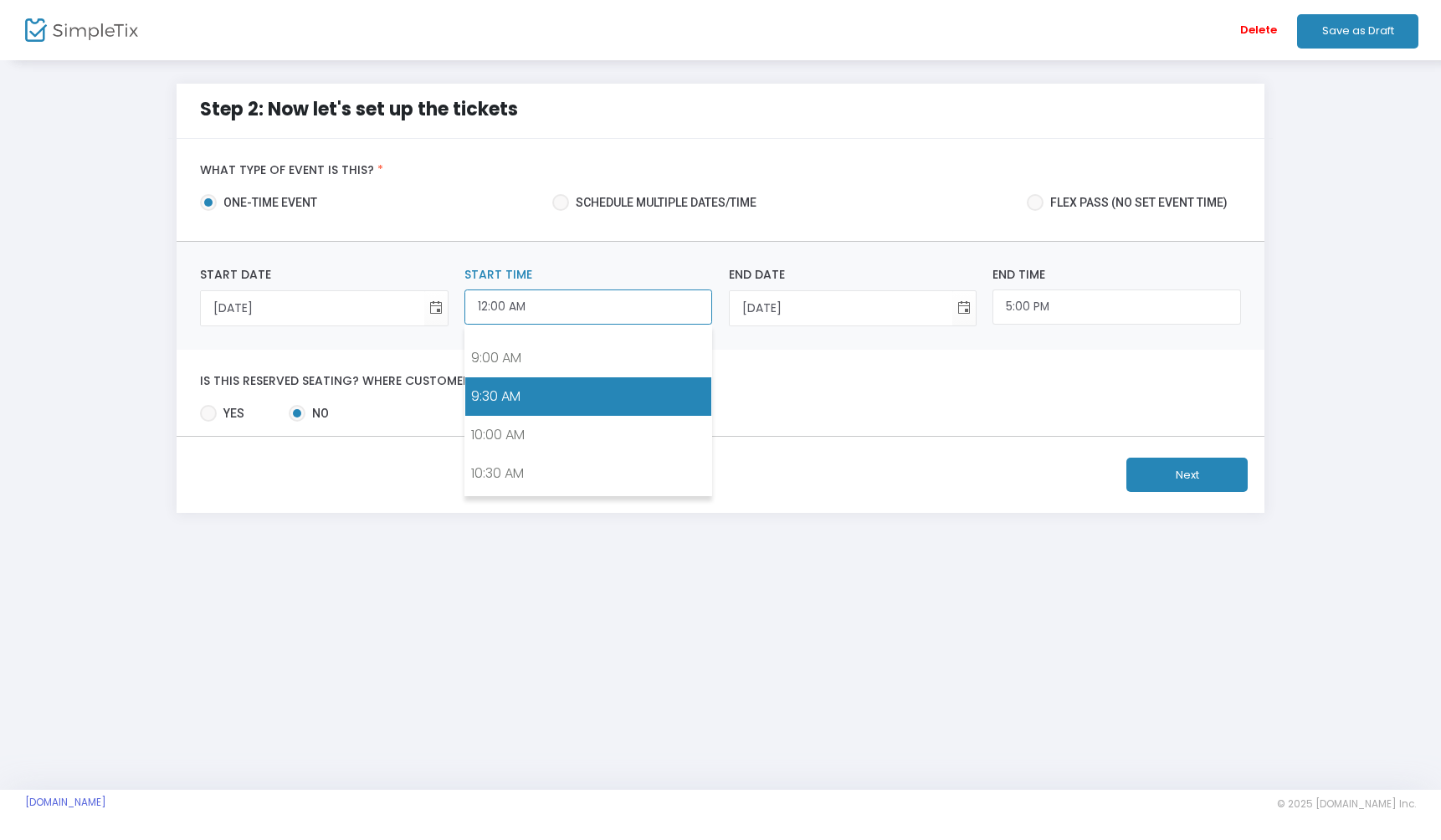
scroll to position [724, 0]
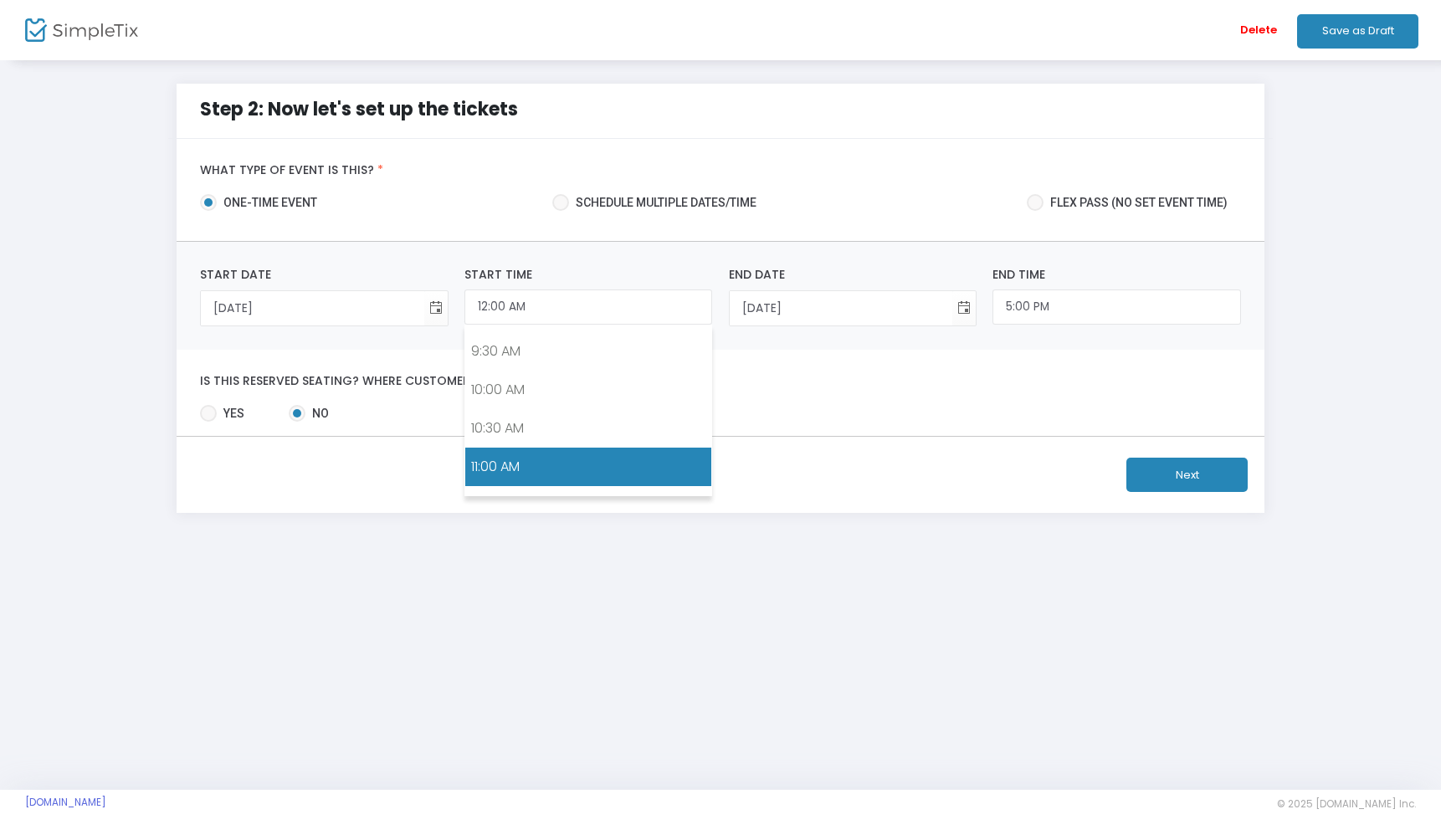
click at [530, 457] on link "11:00 AM" at bounding box center [588, 467] width 246 height 39
type input "11:00 AM"
type input "1:00 PM"
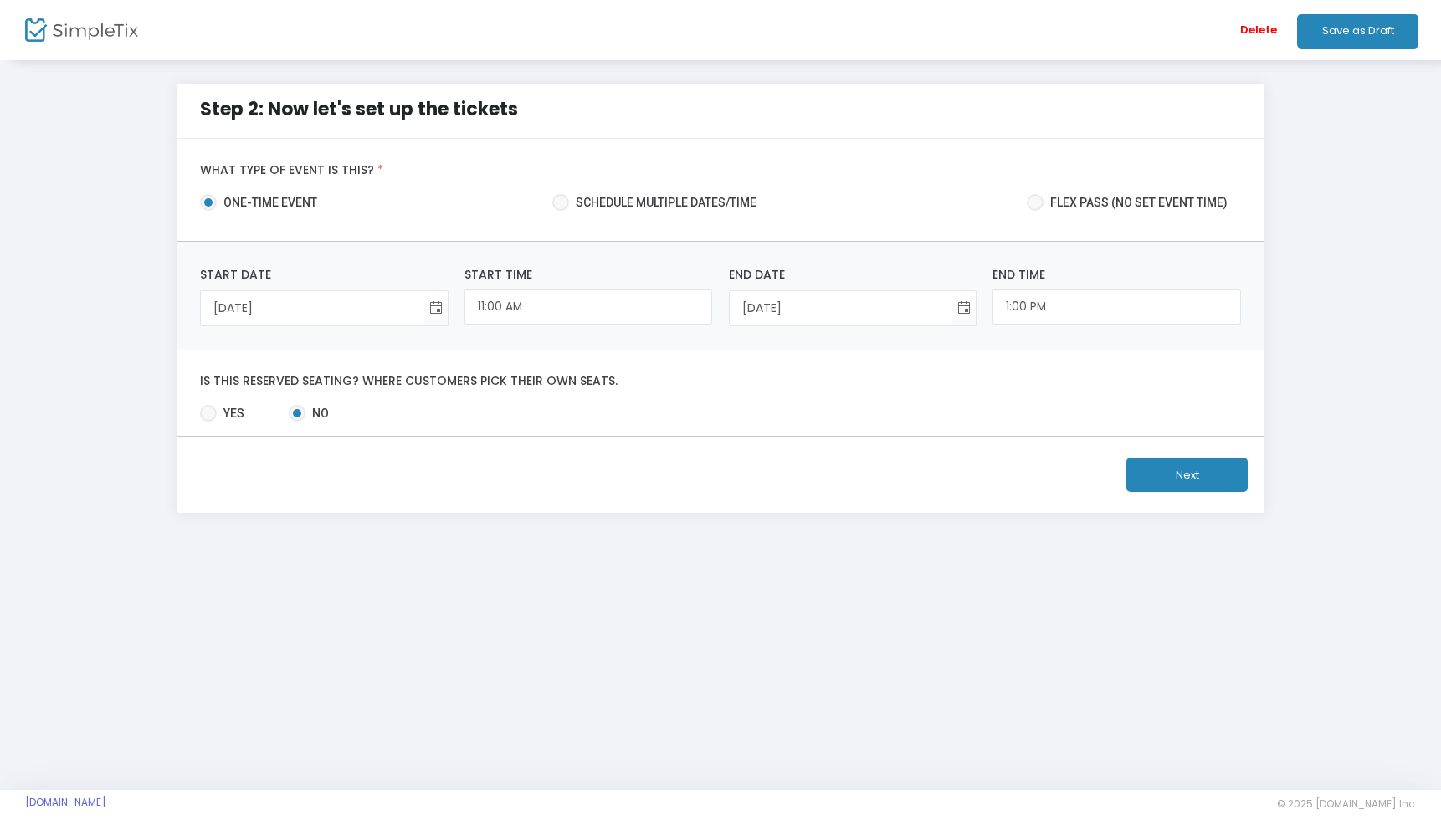
click at [1182, 470] on button "Next" at bounding box center [1187, 475] width 121 height 34
type input "month/day/year"
click at [843, 308] on input "month/day/year" at bounding box center [841, 308] width 223 height 34
click at [959, 311] on span "Toggle calendar" at bounding box center [964, 309] width 28 height 28
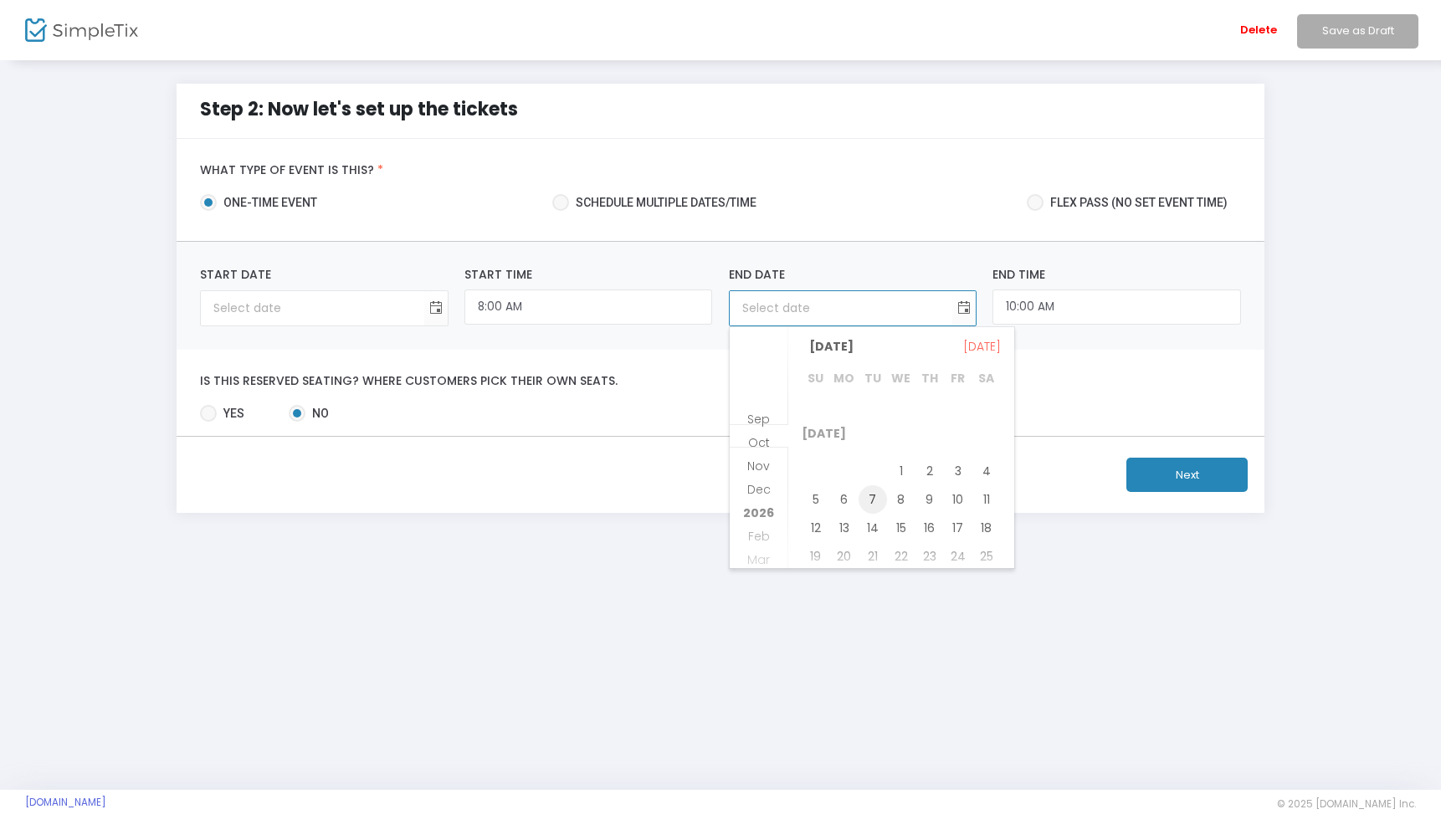
scroll to position [110, 0]
click at [815, 486] on span "25" at bounding box center [816, 483] width 29 height 29
type input "1/25/2026"
type input "month/day/year"
click at [405, 313] on input "month/day/year" at bounding box center [312, 308] width 223 height 34
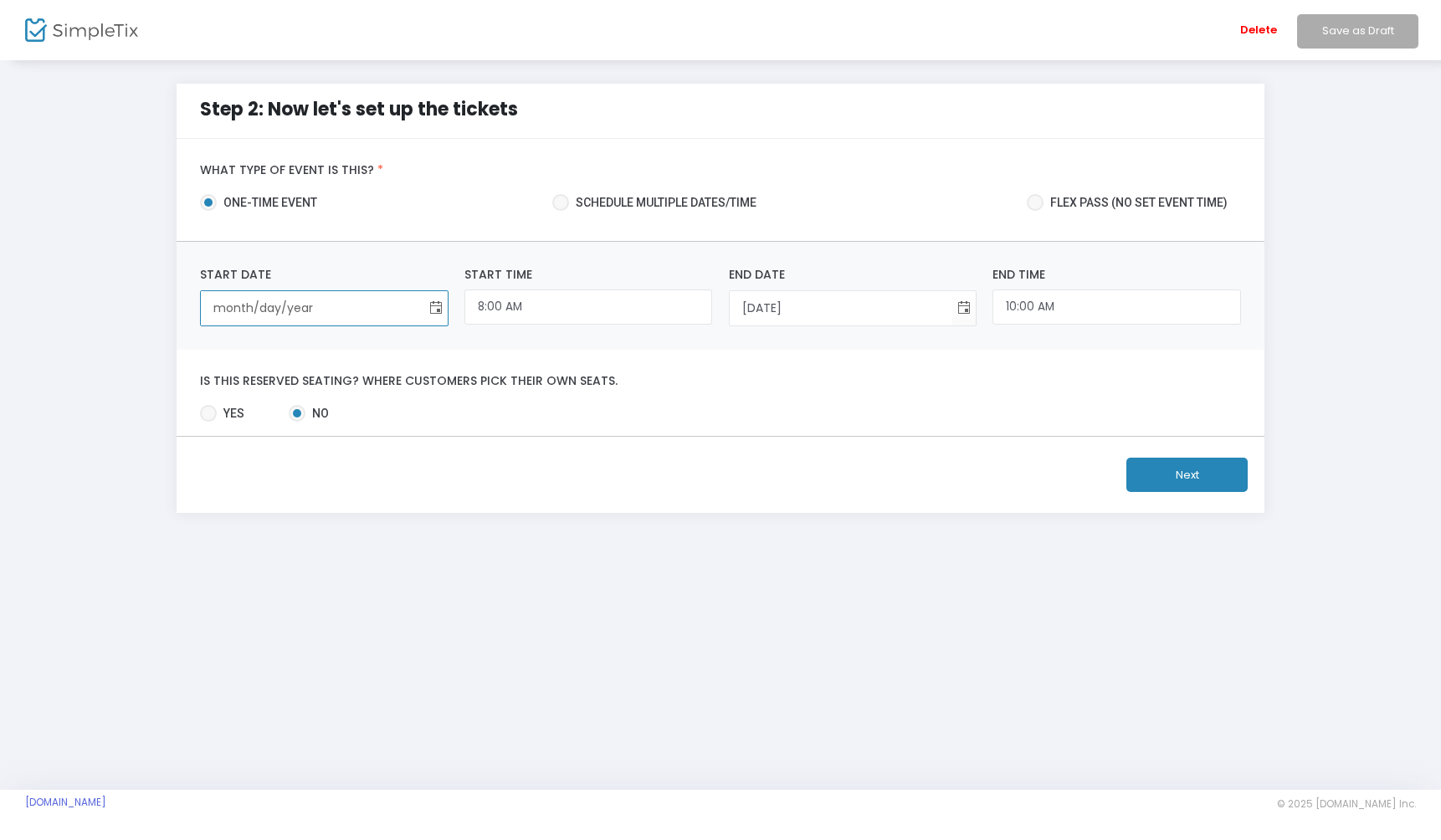
click at [430, 312] on span "Toggle calendar" at bounding box center [436, 309] width 28 height 28
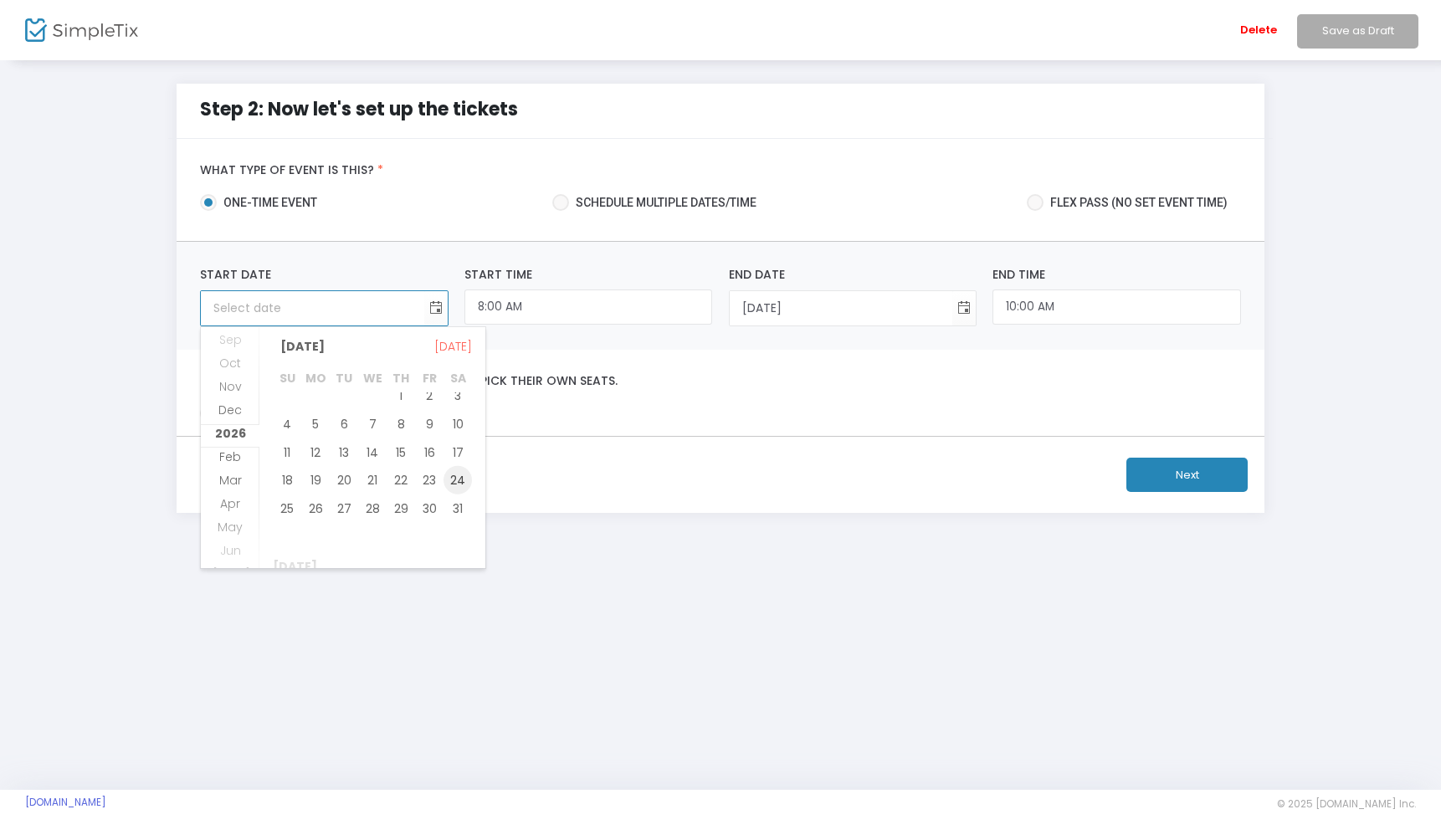
click at [454, 479] on span "24" at bounding box center [457, 480] width 29 height 29
type input "1/24/2026"
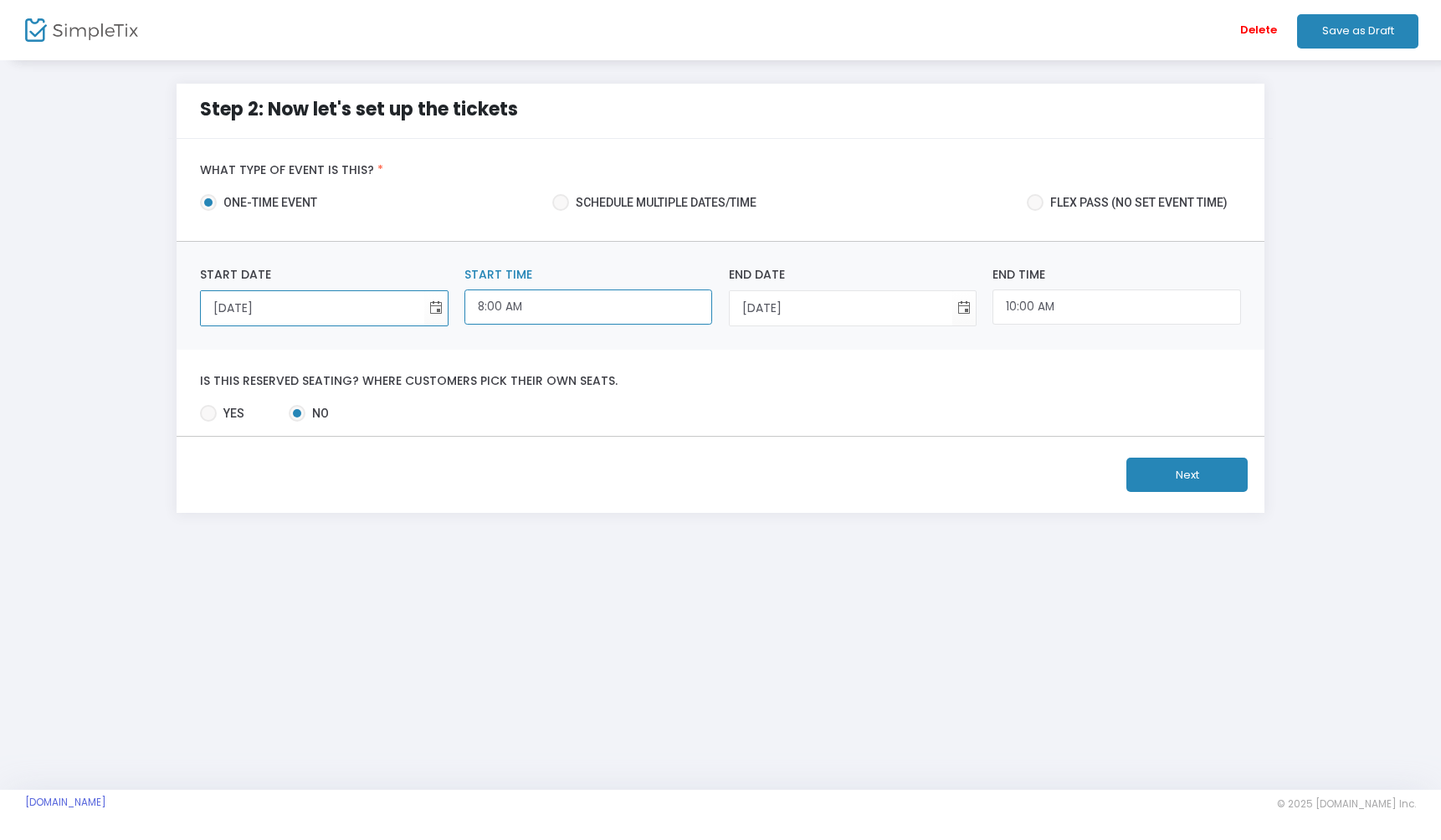
click at [588, 310] on input "8:00 AM" at bounding box center [588, 307] width 248 height 36
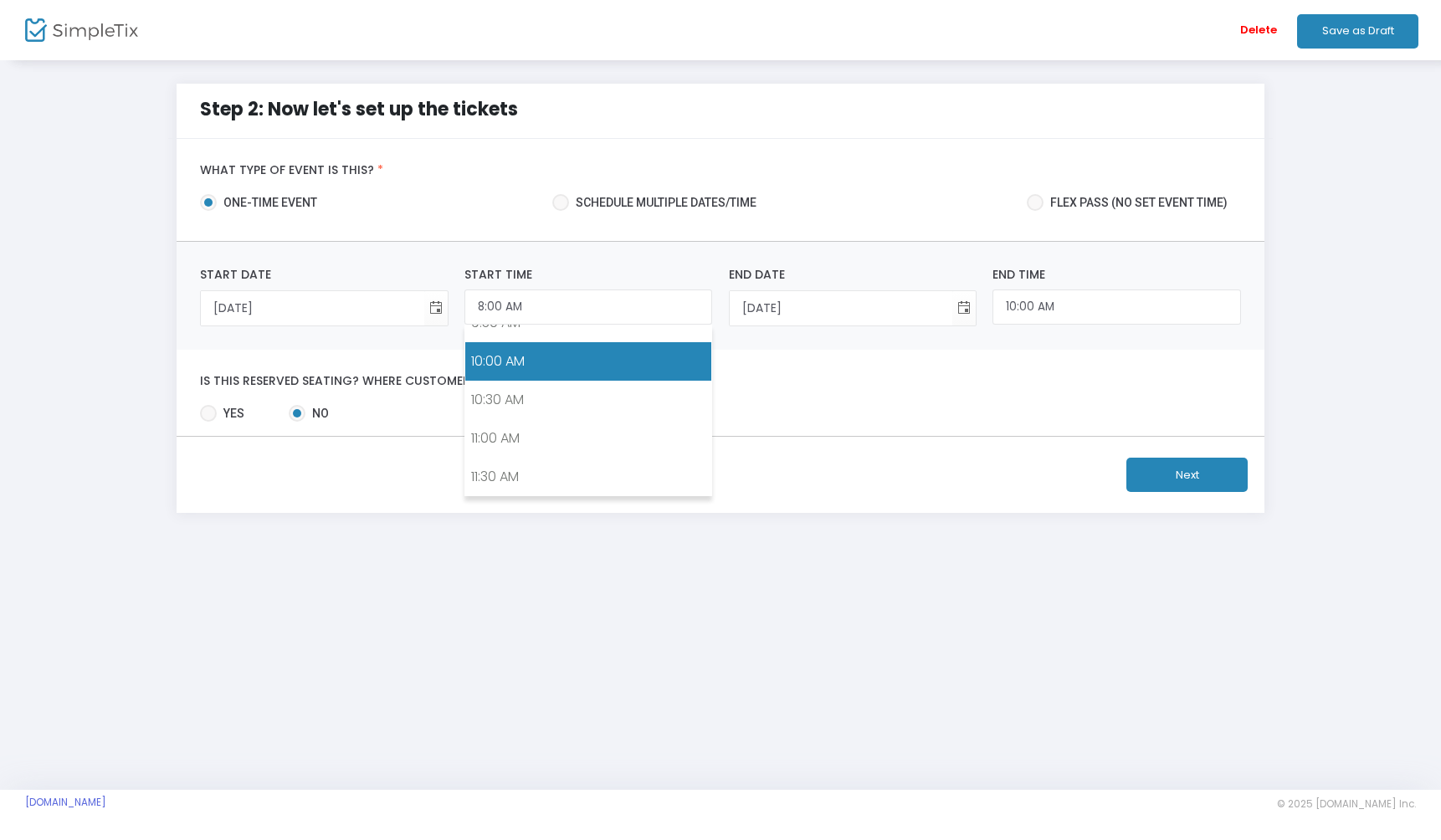
click at [568, 356] on link "10:00 AM" at bounding box center [588, 362] width 246 height 39
type input "10:00 AM"
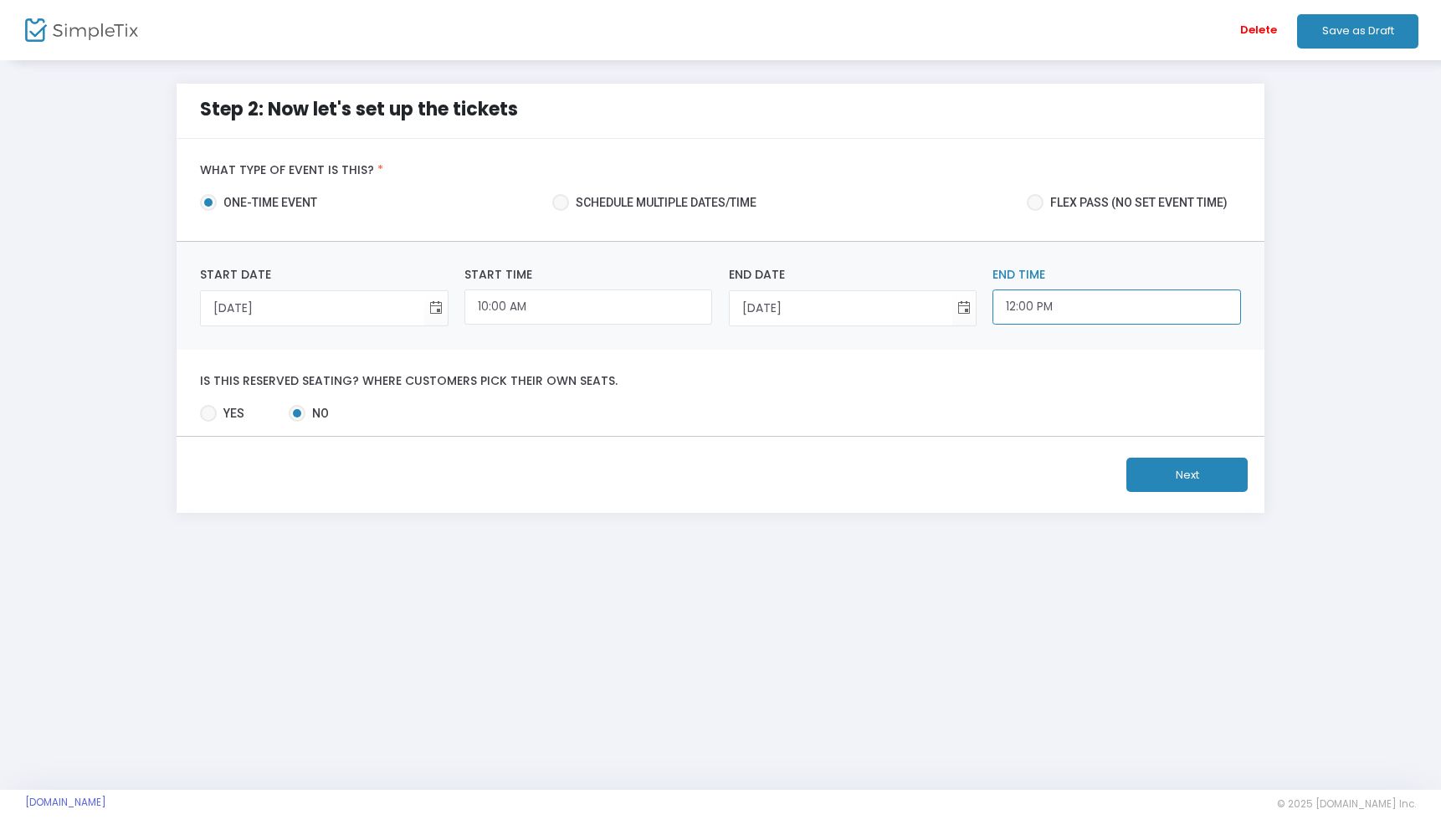
click at [1069, 316] on input "12:00 PM" at bounding box center [1116, 307] width 248 height 36
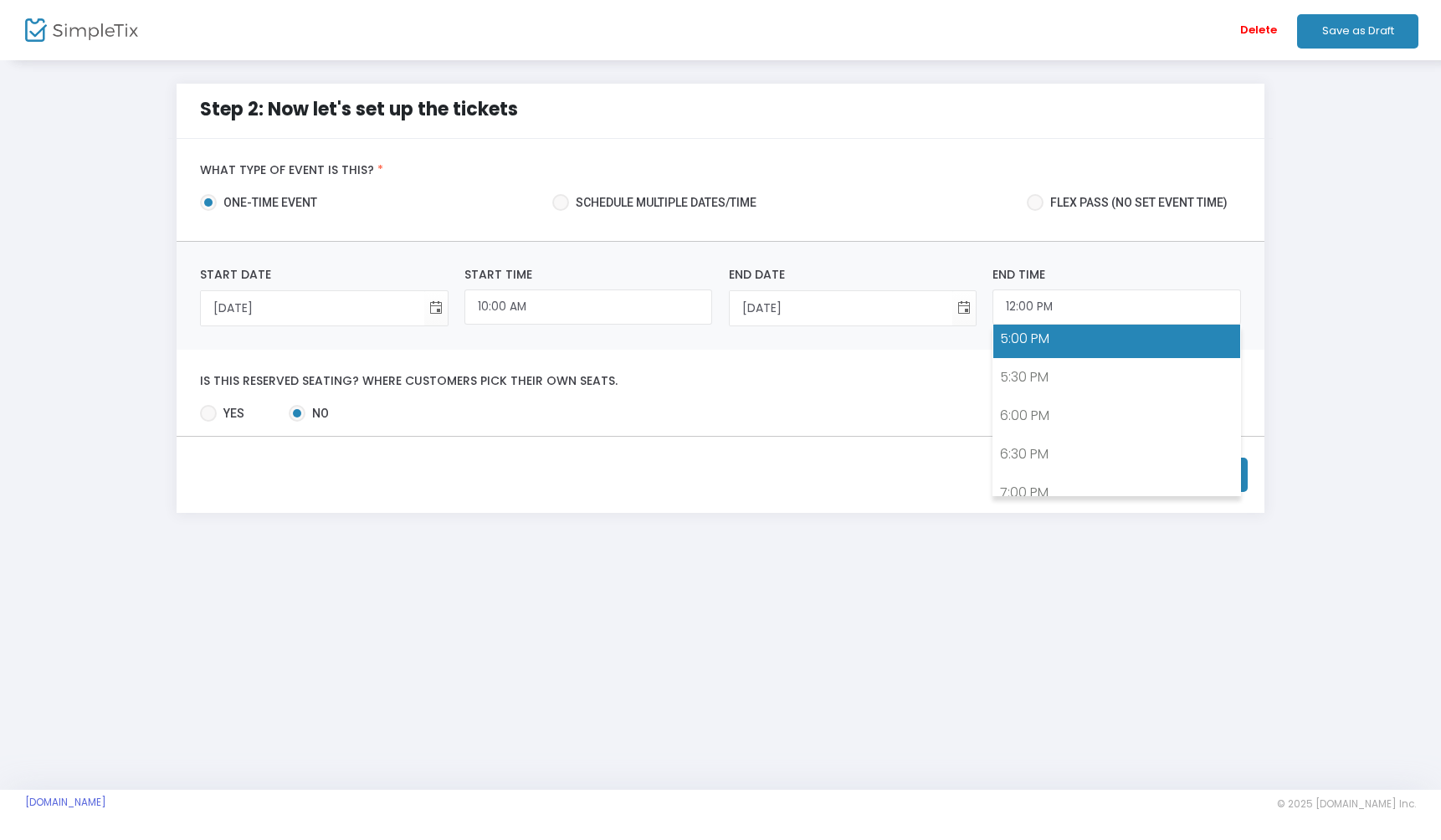
click at [1043, 340] on link "5:00 PM" at bounding box center [1116, 339] width 246 height 39
type input "5:00 PM"
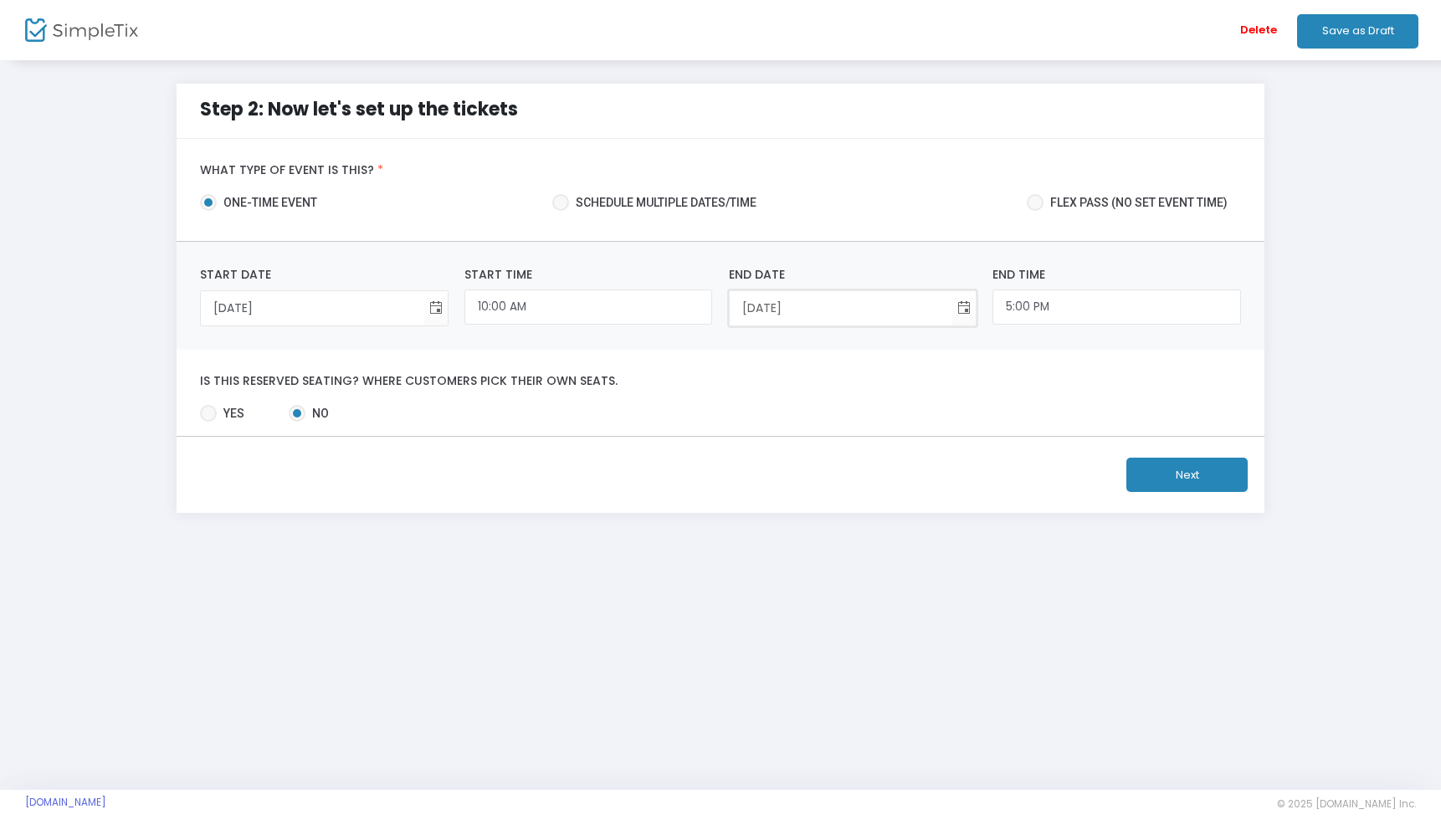
click at [862, 306] on input "1/24/2026" at bounding box center [841, 308] width 223 height 34
click at [958, 311] on span "Toggle calendar" at bounding box center [964, 309] width 28 height 28
click at [814, 535] on span "25" at bounding box center [816, 532] width 29 height 29
type input "1/25/2026"
click at [809, 633] on div "Step 2: Now let's set up the tickets What type of event is this? * one-time eve…" at bounding box center [720, 424] width 1441 height 732
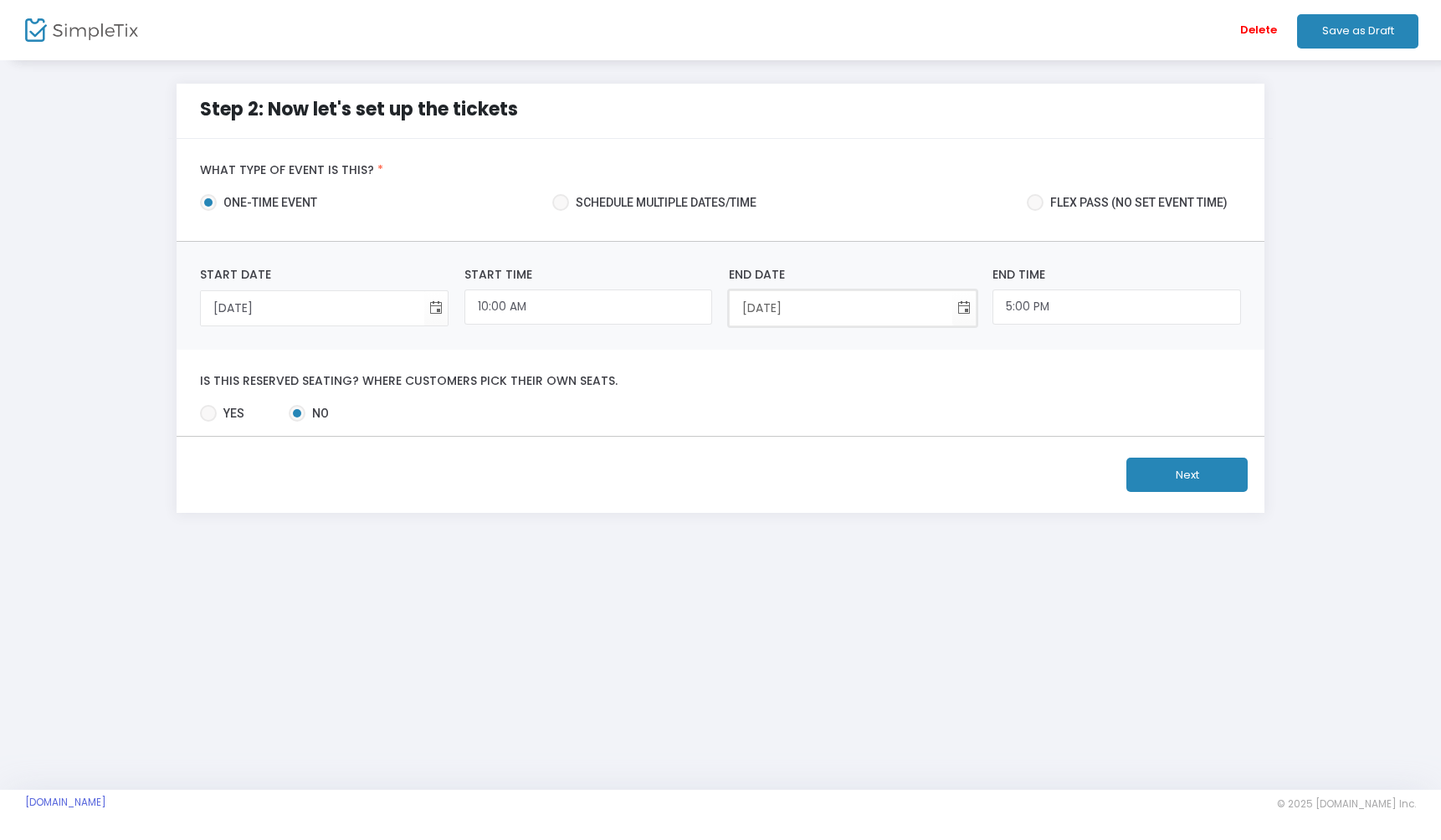
click at [860, 302] on input "1/25/2026" at bounding box center [841, 308] width 223 height 34
click at [909, 255] on div "1/24/2026 Start Date Required. 10:00 AM Start Time 1/25/2026 End Date Required.…" at bounding box center [720, 296] width 1089 height 108
click at [1173, 483] on button "Next" at bounding box center [1187, 475] width 121 height 34
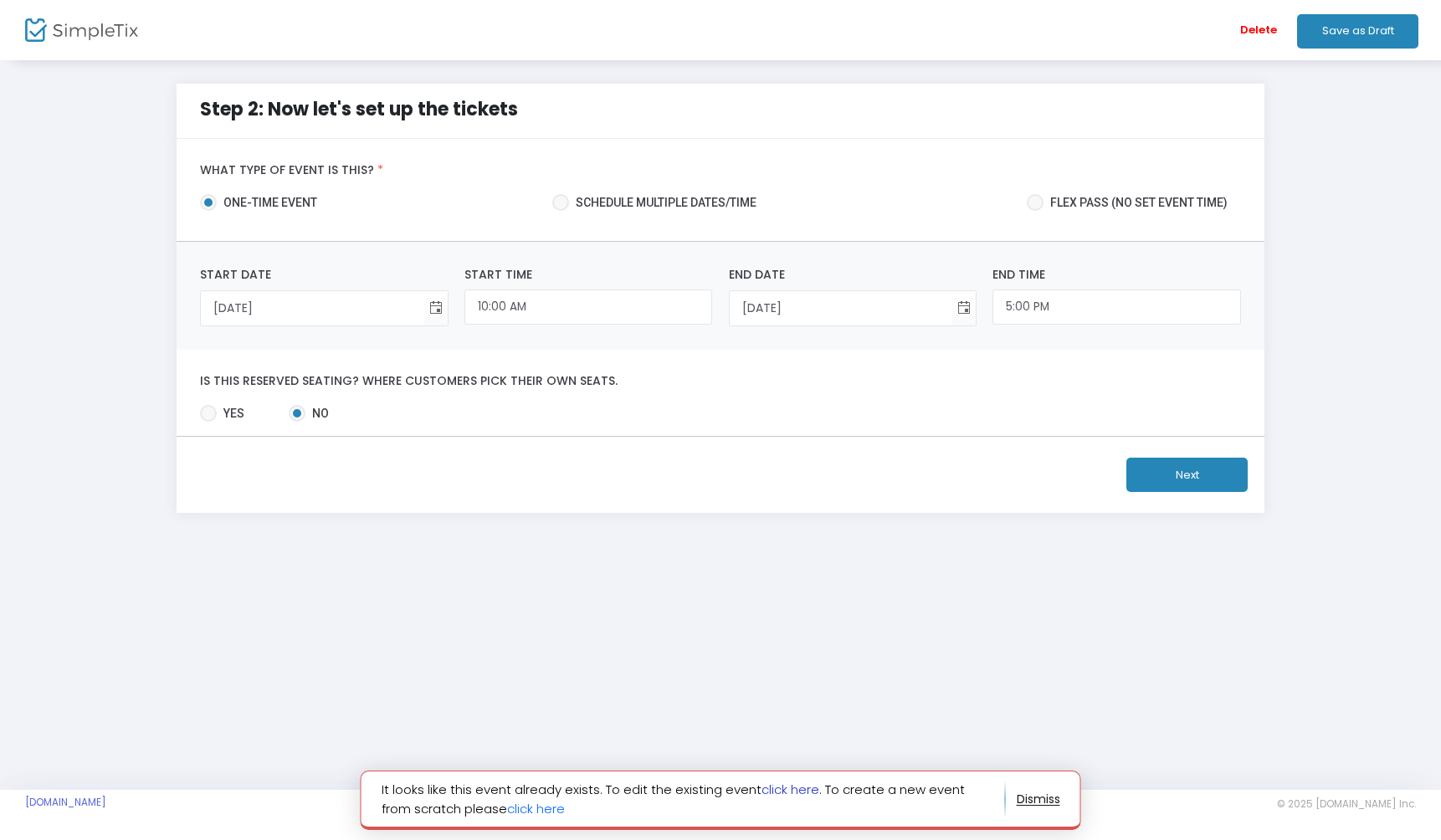
click at [812, 781] on link "click here" at bounding box center [790, 789] width 57 height 18
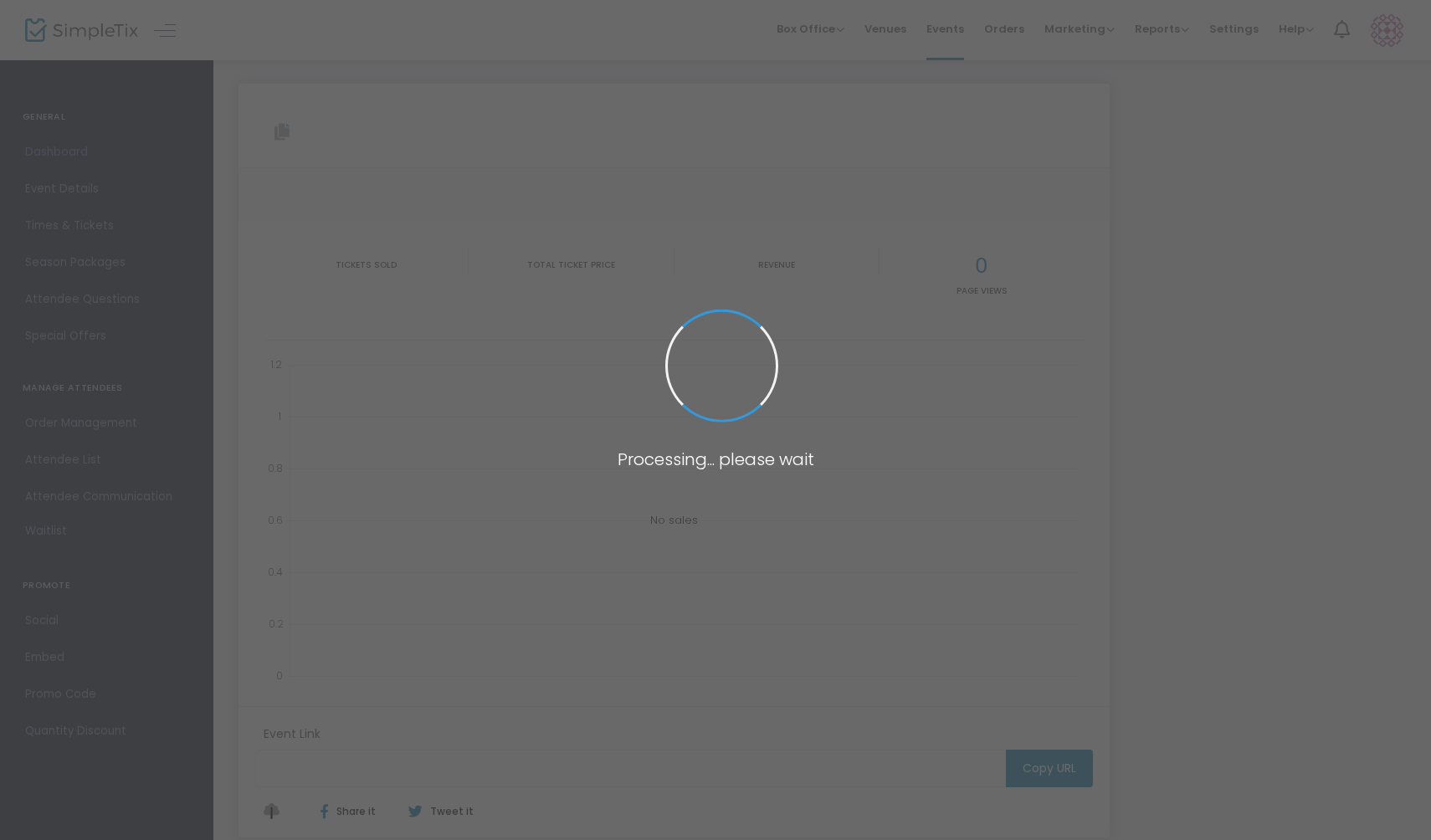
type input "[URL][DOMAIN_NAME]"
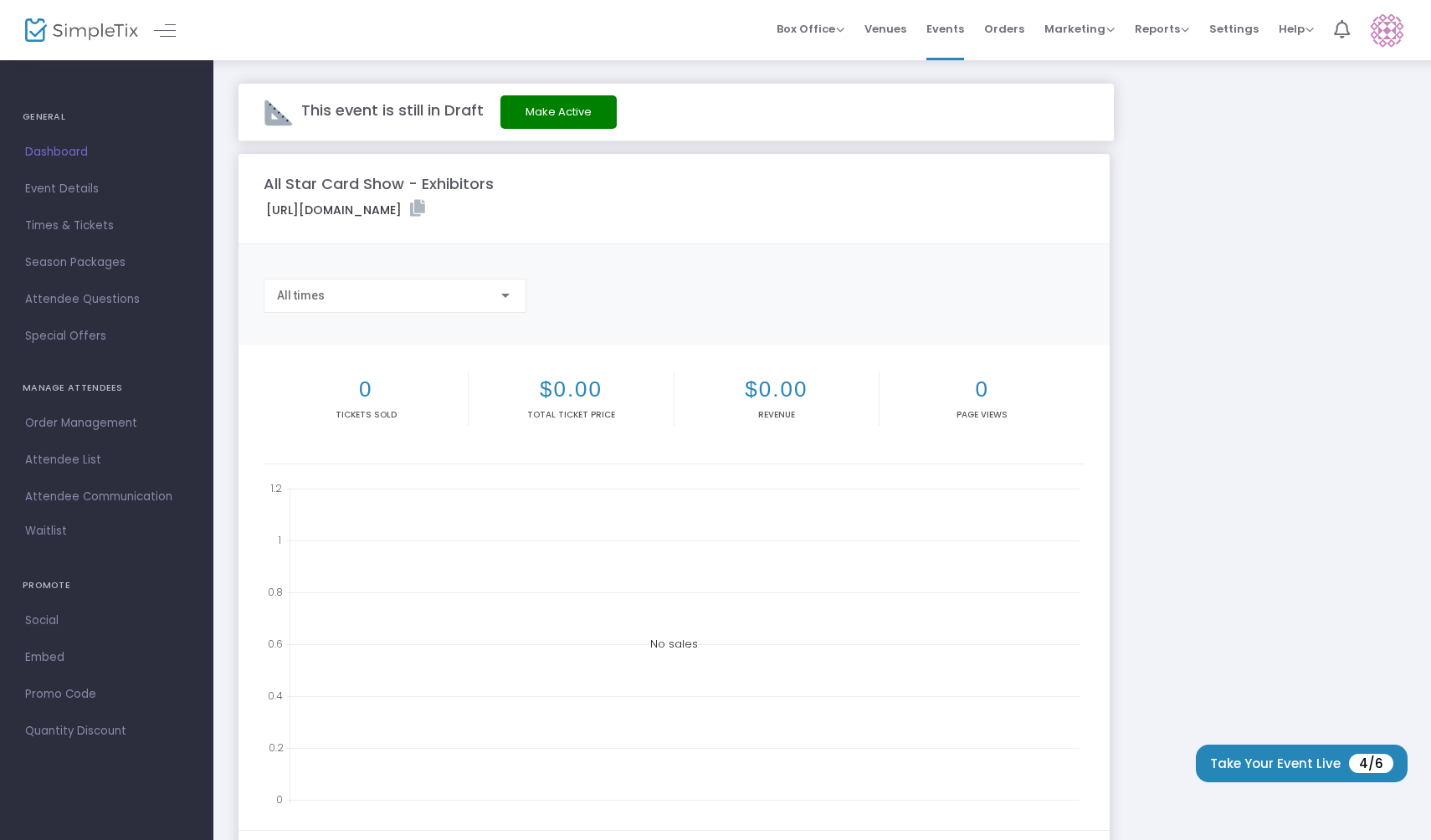
click at [63, 187] on span "Event Details" at bounding box center [107, 188] width 163 height 21
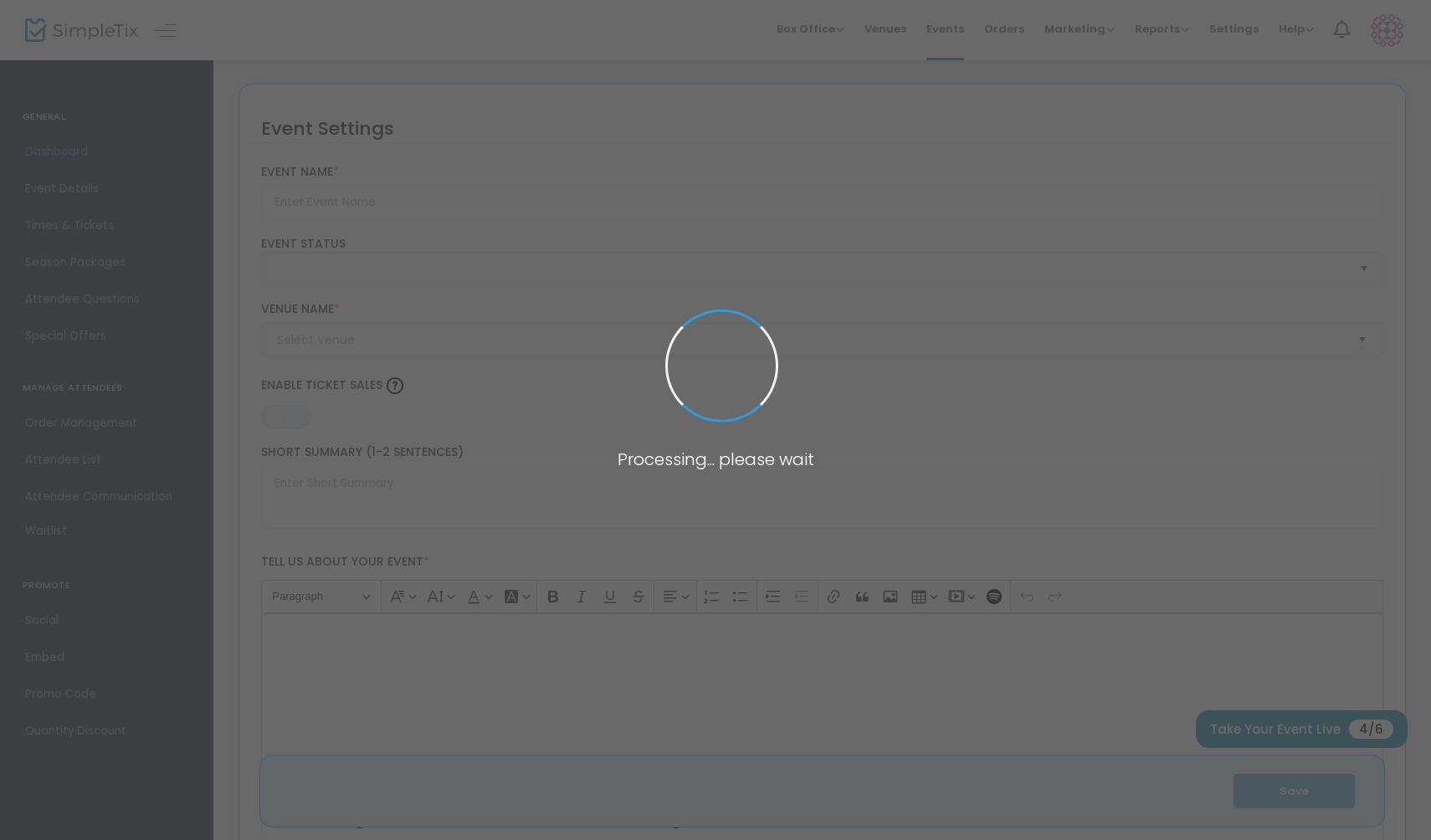
type input "All Star Card Show - Exhibitors"
type textarea "Now Accepting Vendors! This isn’t just a card show, it’s an all-star collector’…"
type input "Buy Tickets"
type input "[GEOGRAPHIC_DATA]"
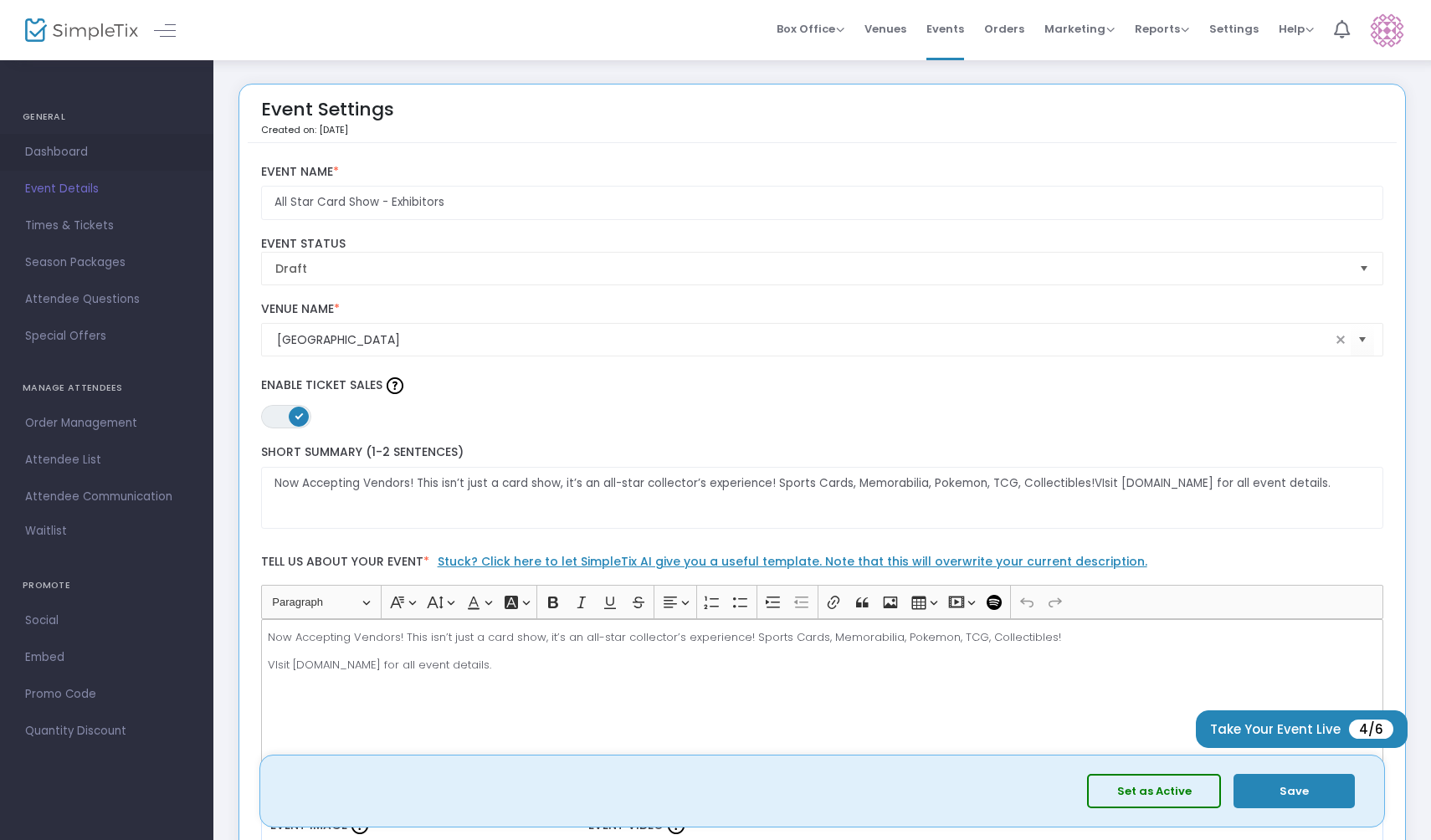
click at [65, 159] on span "Dashboard" at bounding box center [107, 152] width 163 height 21
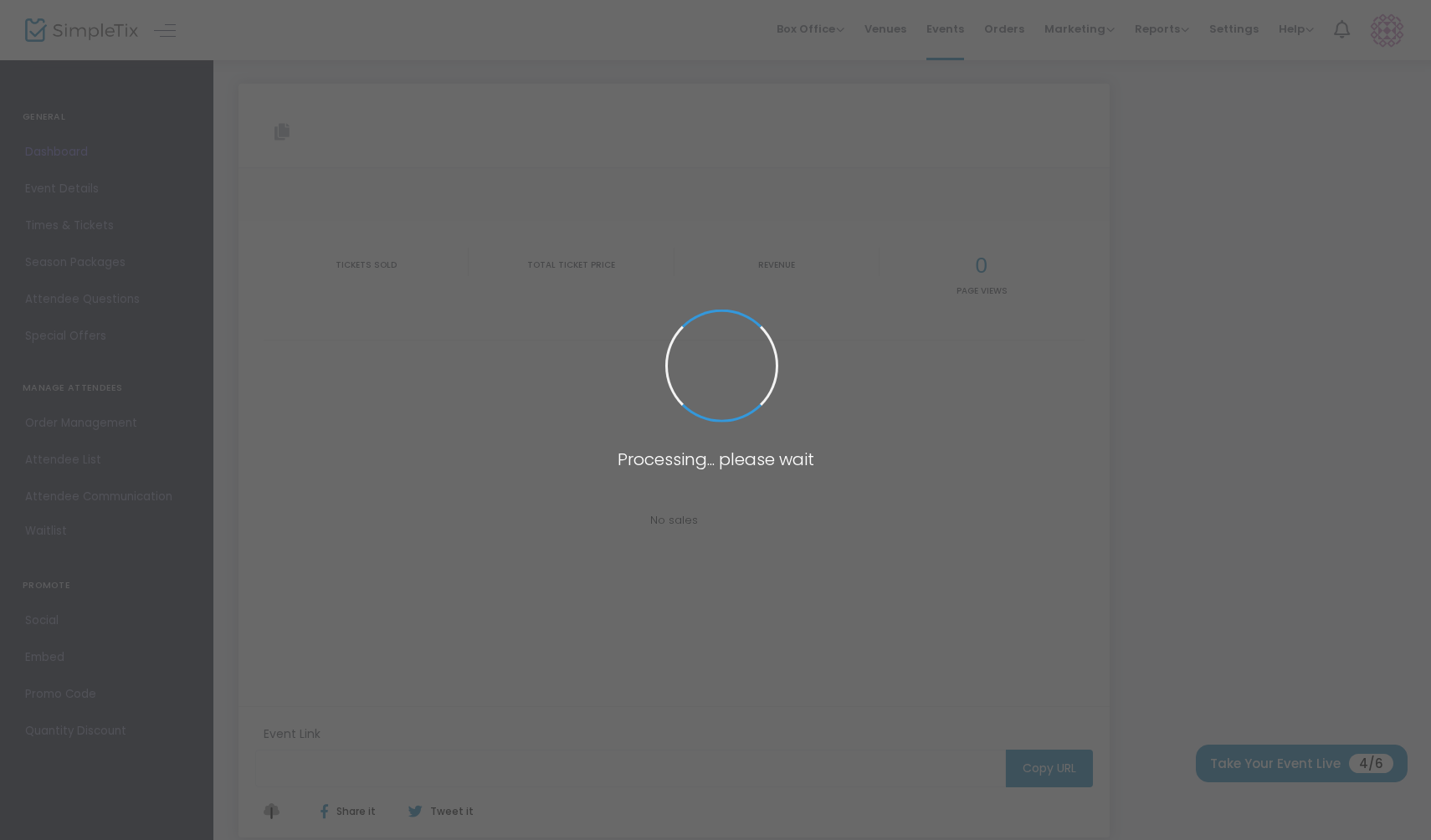
type input "[URL][DOMAIN_NAME]"
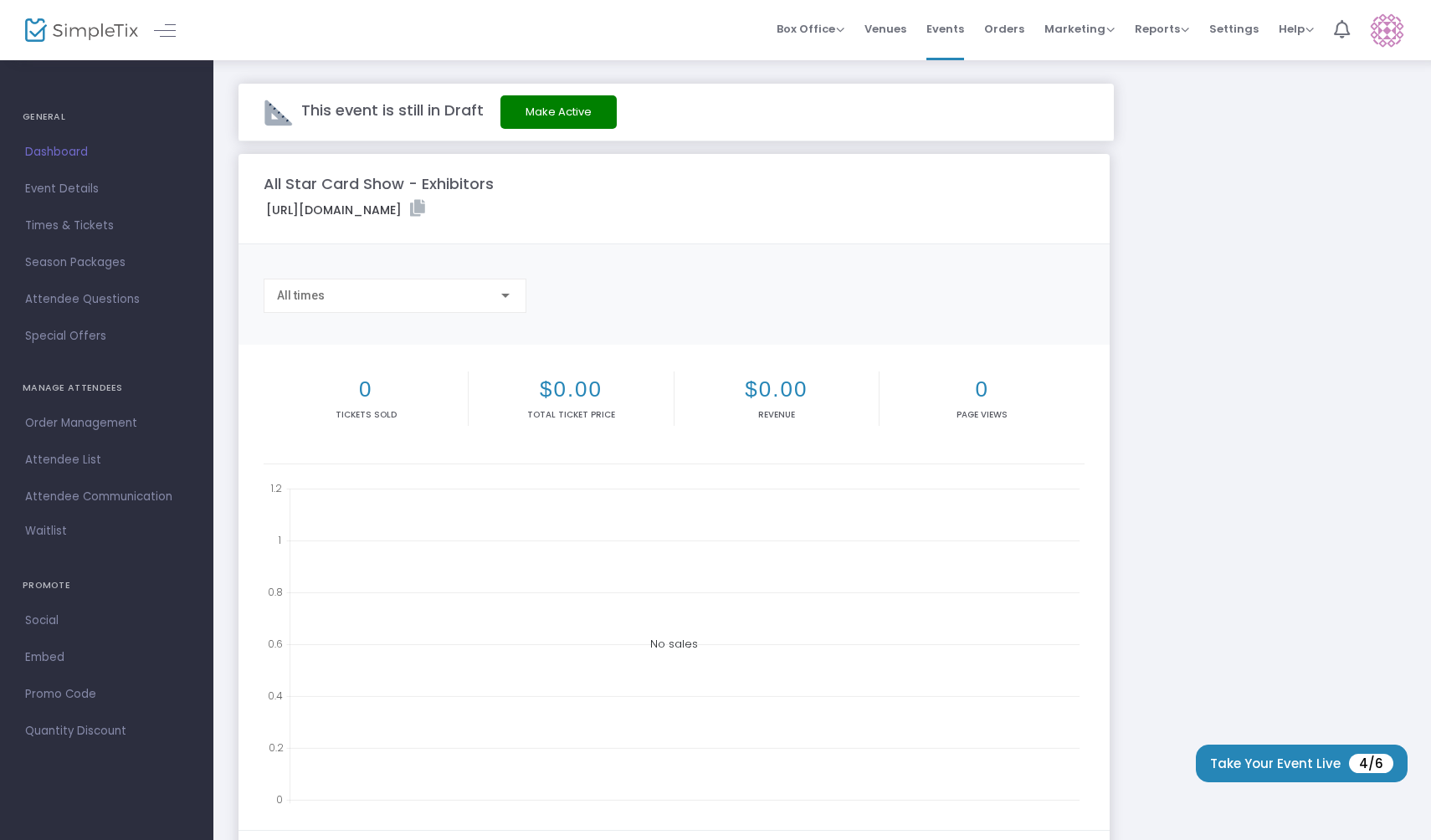
drag, startPoint x: 77, startPoint y: 185, endPoint x: 516, endPoint y: 267, distance: 446.6
click at [77, 185] on span "Event Details" at bounding box center [107, 188] width 163 height 21
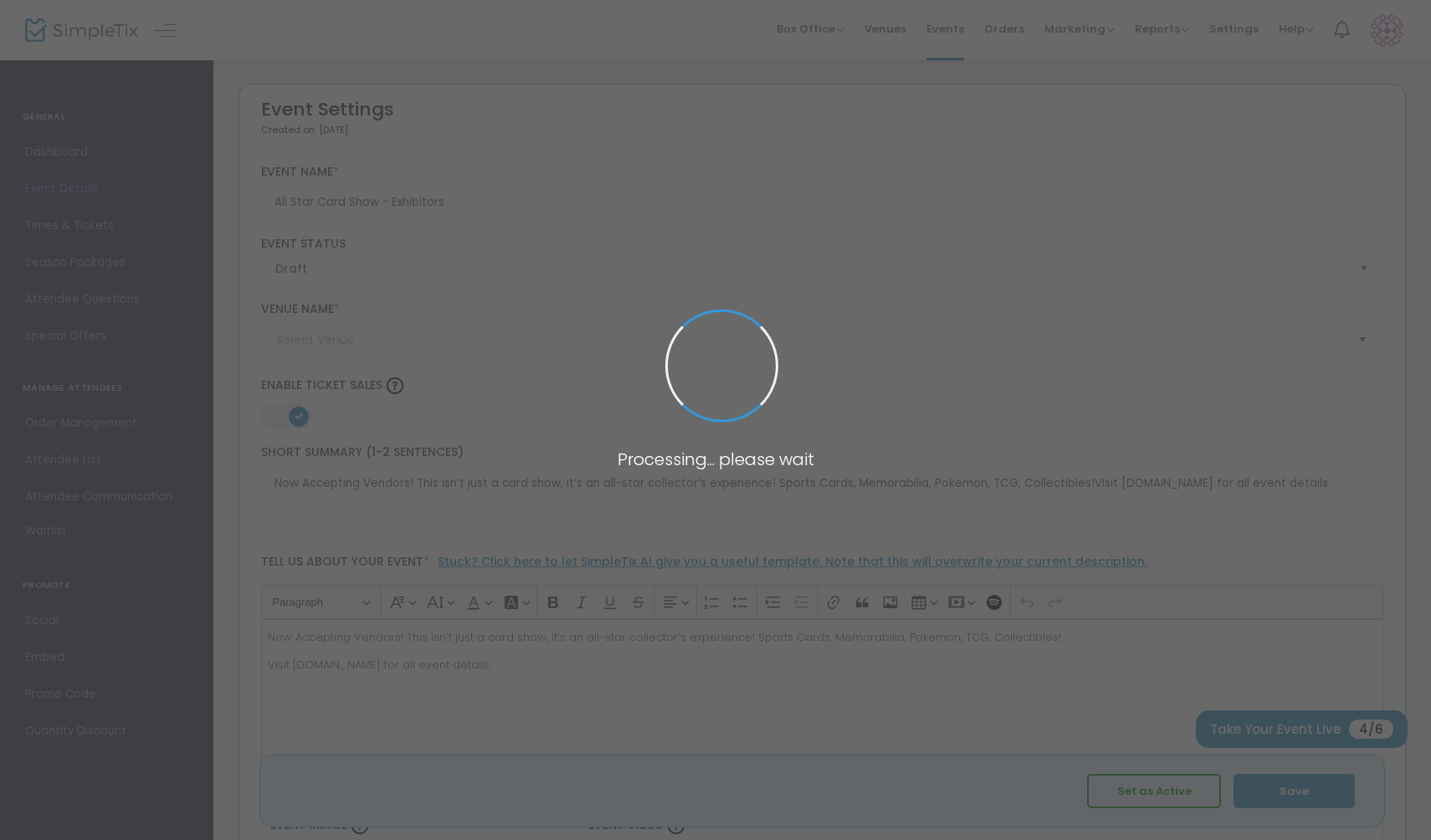
type input "[GEOGRAPHIC_DATA]"
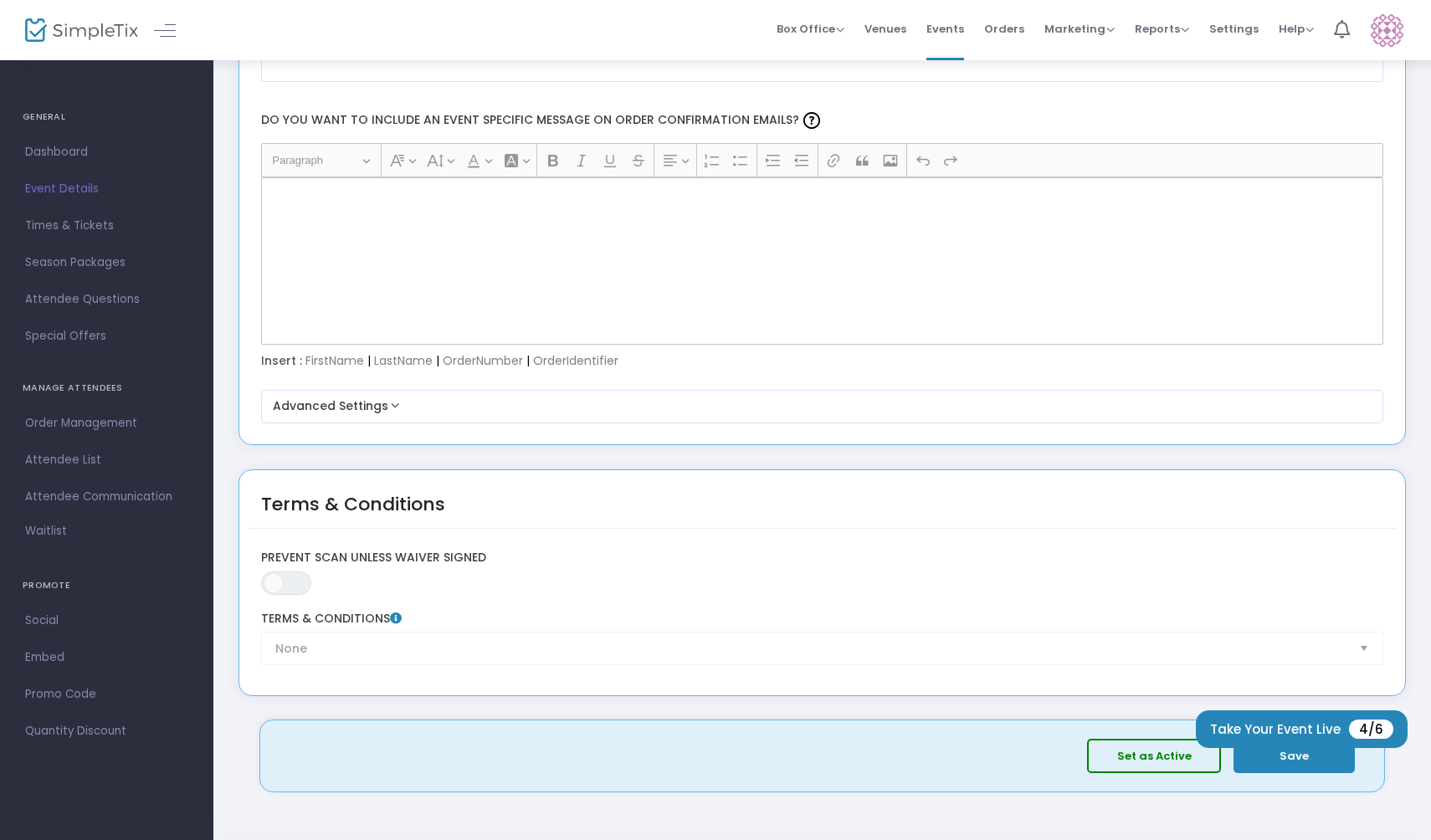
scroll to position [2274, 0]
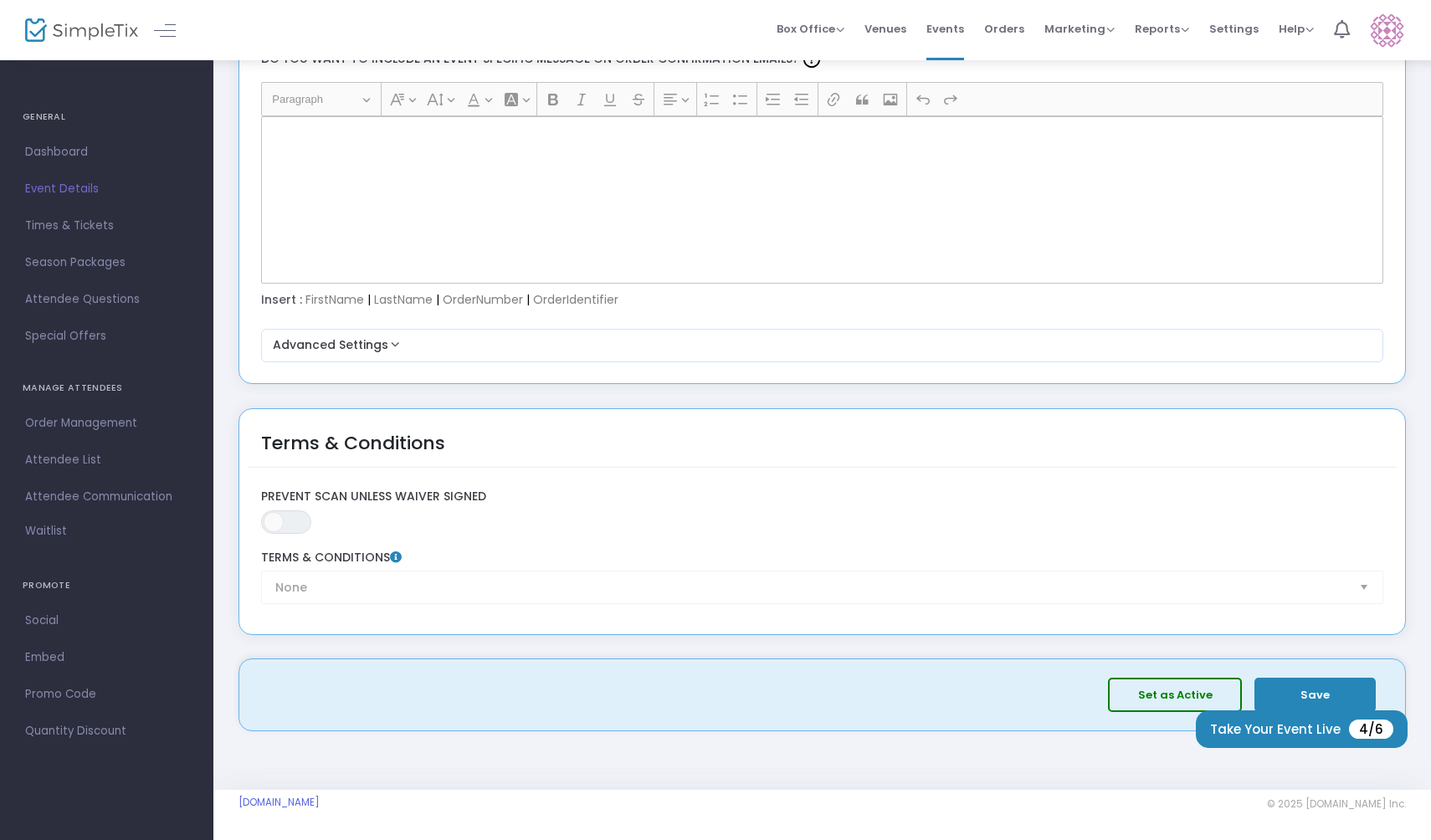
click at [75, 232] on span "Times & Tickets" at bounding box center [107, 225] width 163 height 21
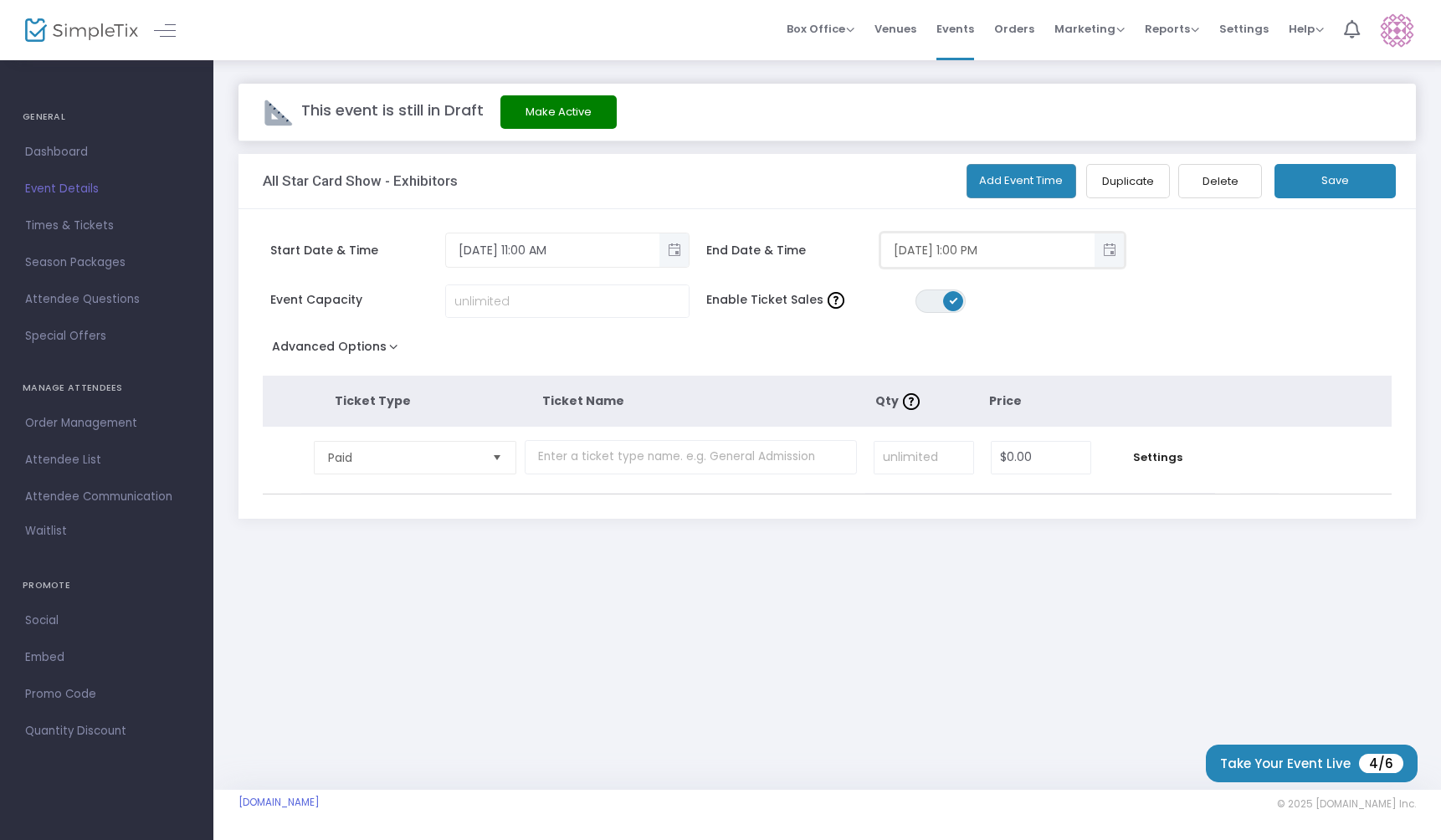
click at [1010, 256] on input "[DATE] 1:00 PM" at bounding box center [988, 250] width 213 height 28
click at [1115, 253] on span "Toggle popup" at bounding box center [1109, 250] width 28 height 28
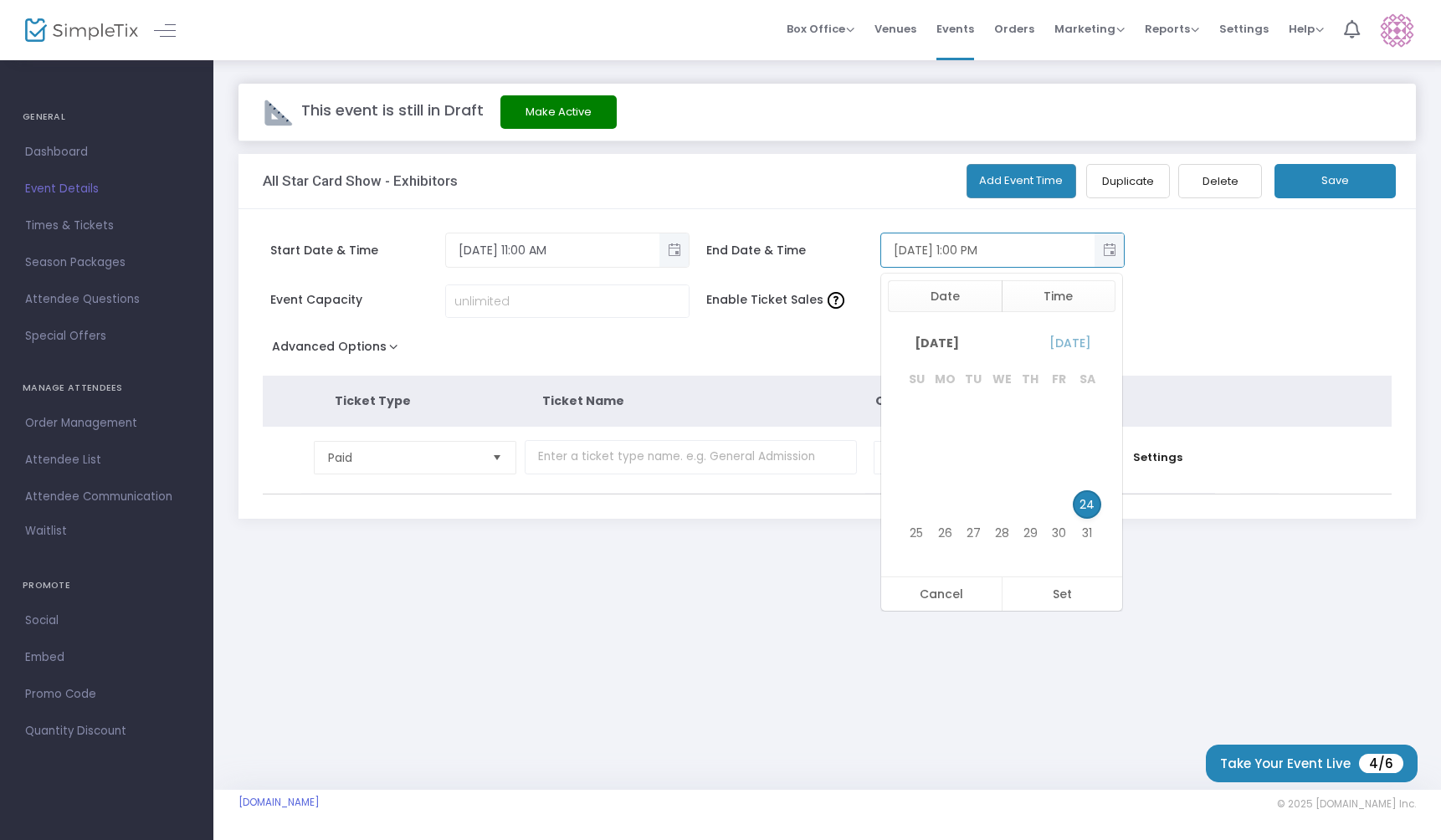
scroll to position [25, 0]
click at [912, 536] on span "25" at bounding box center [916, 533] width 29 height 29
click at [933, 481] on li "5" at bounding box center [928, 488] width 58 height 25
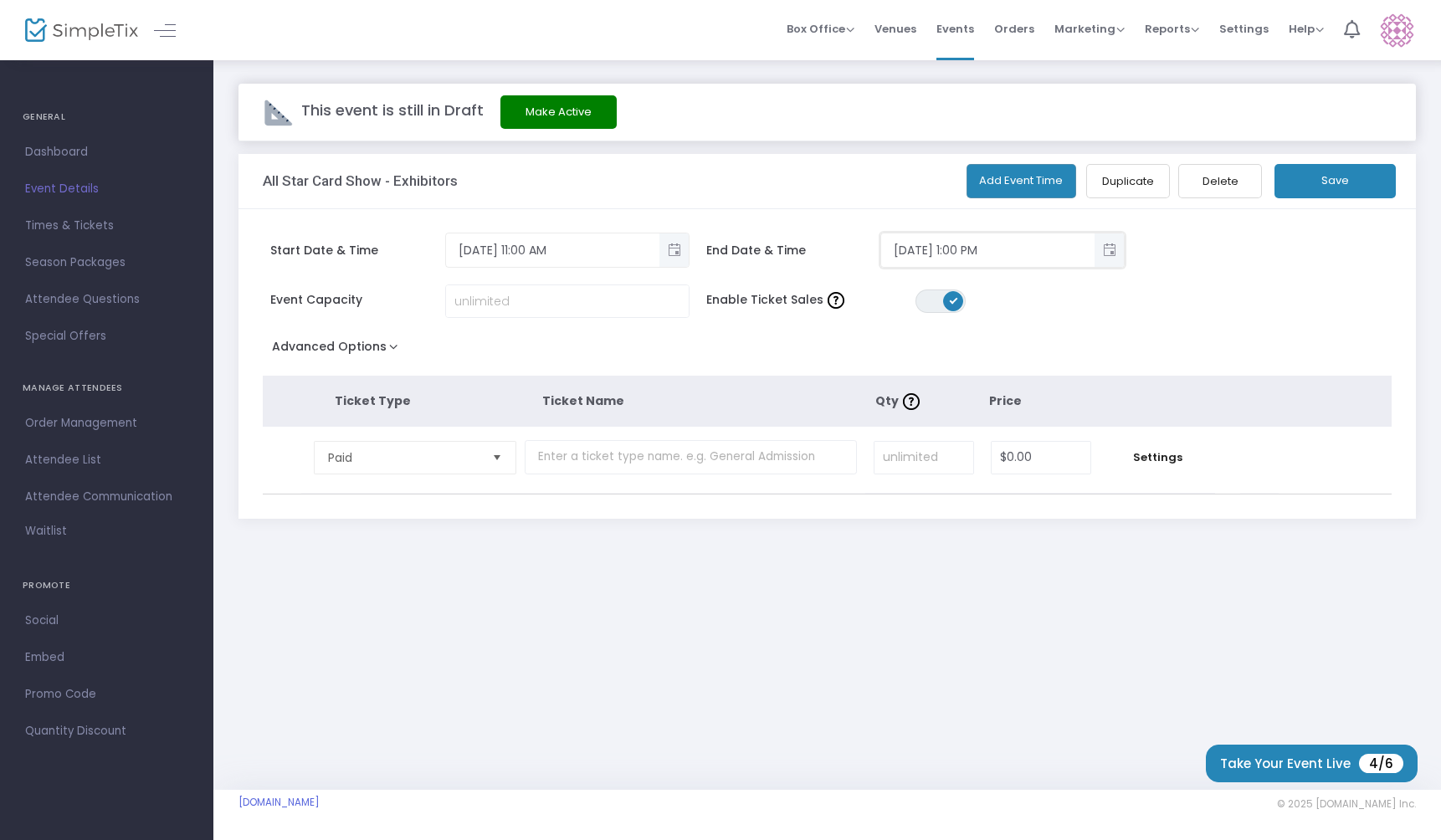
click at [1228, 330] on div "Event Capacity Enable Ticket Sales ON OFF" at bounding box center [806, 310] width 1104 height 50
click at [1063, 248] on input "[DATE] 1:00 PM" at bounding box center [988, 250] width 213 height 28
click at [1106, 249] on span "Toggle popup" at bounding box center [1109, 250] width 28 height 28
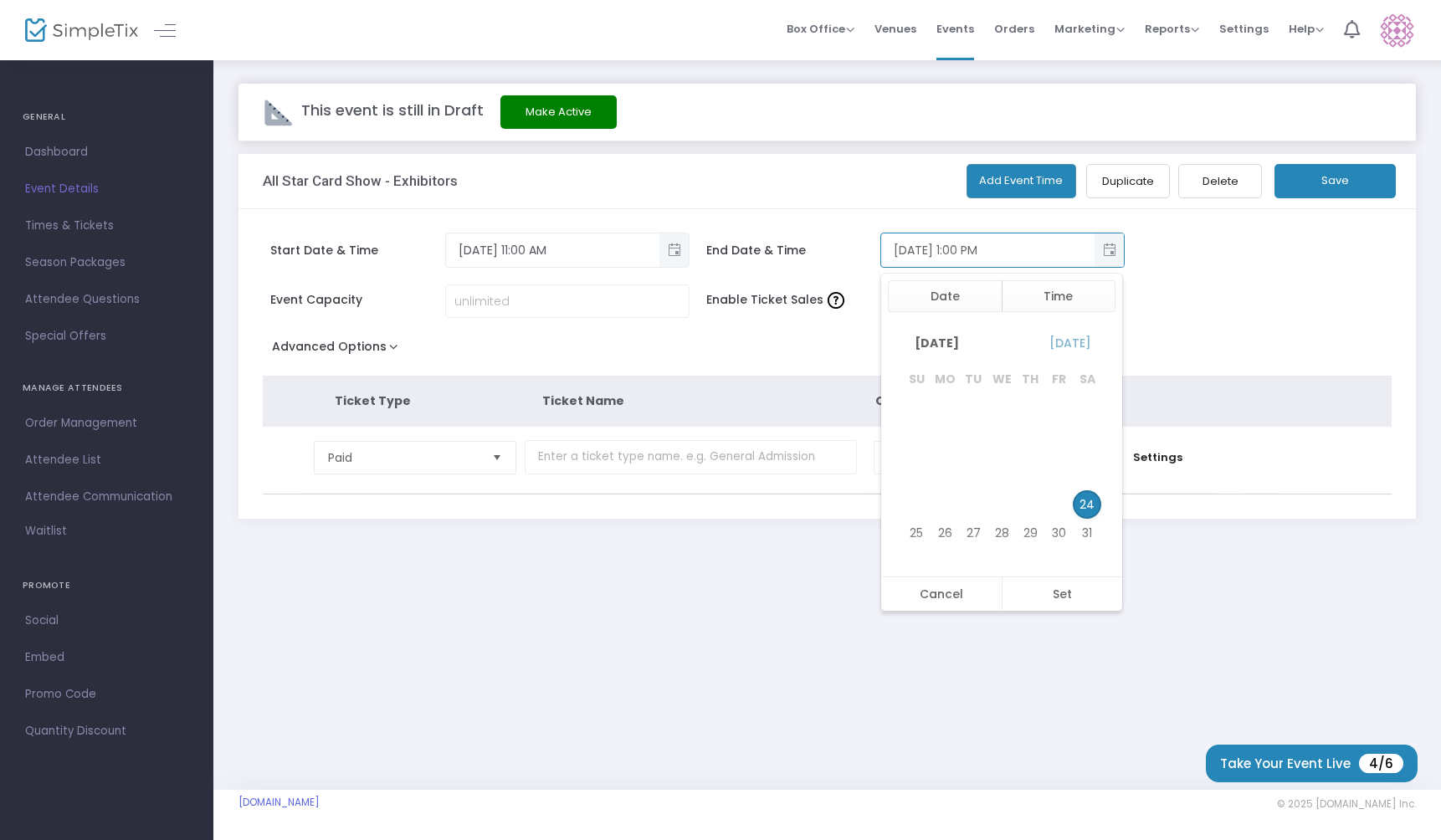
scroll to position [25, 0]
click at [915, 528] on span "25" at bounding box center [916, 533] width 29 height 29
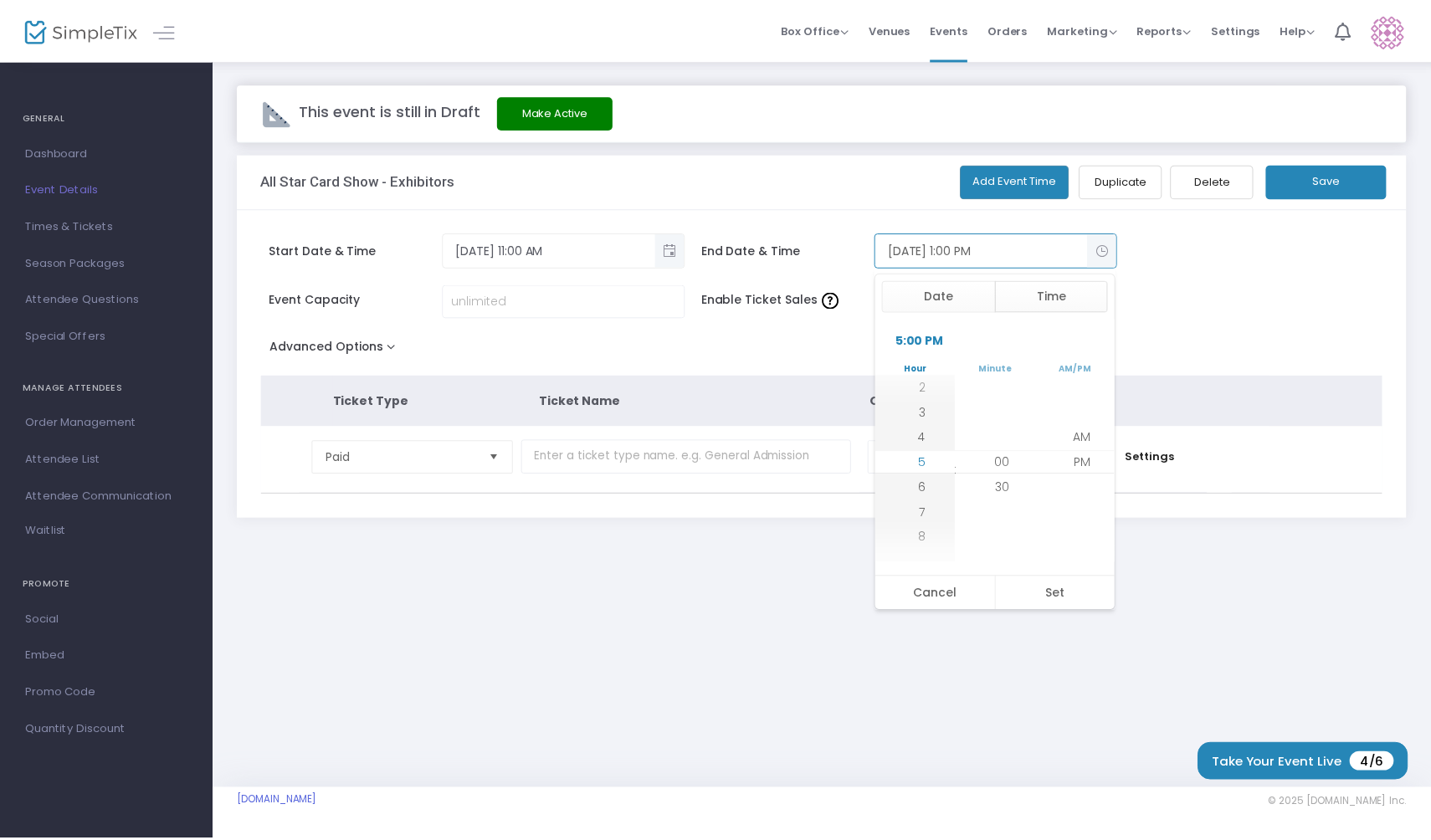
scroll to position [426, 0]
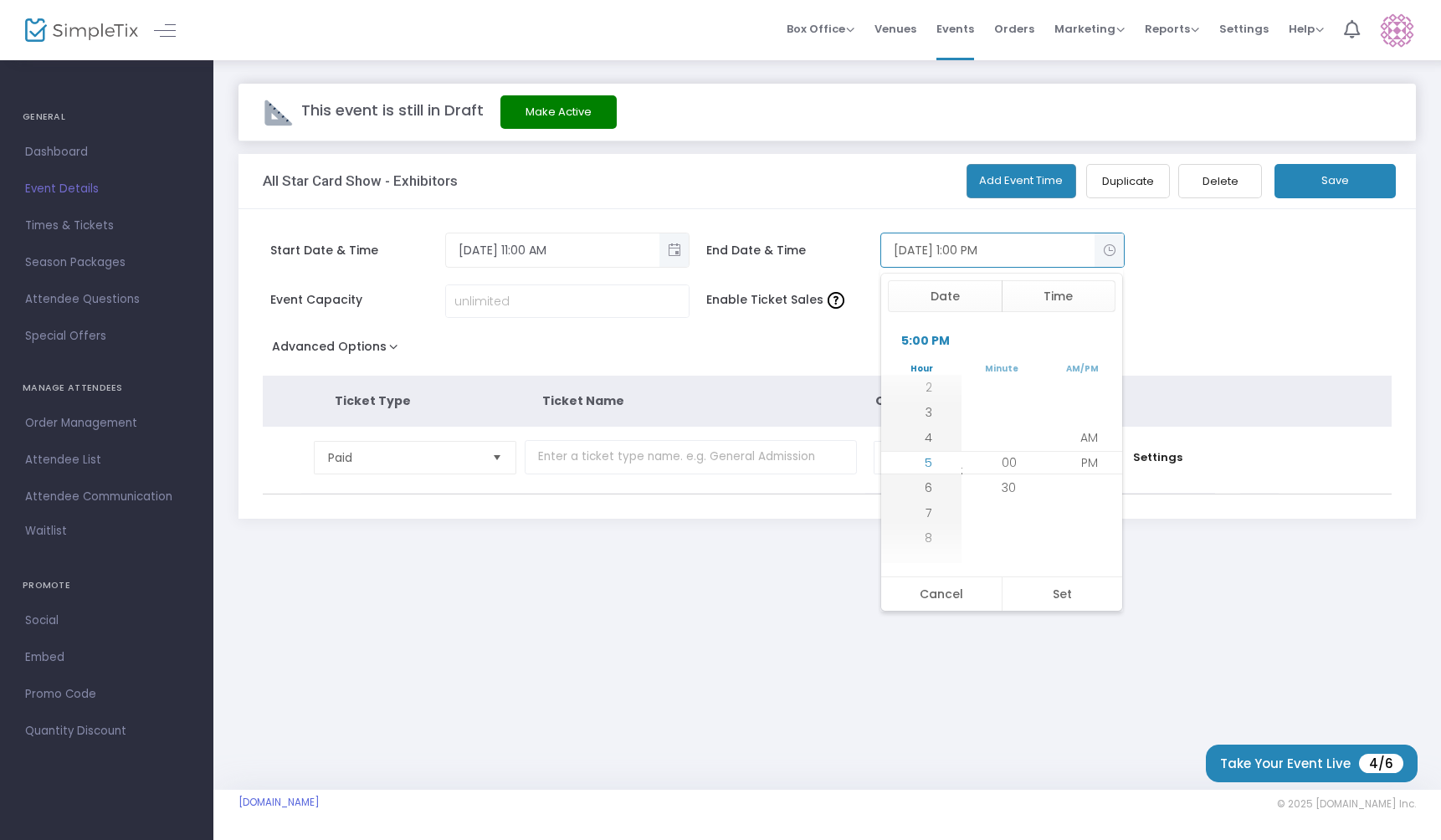
click at [929, 459] on li "5" at bounding box center [928, 463] width 58 height 25
click at [1043, 597] on button "Set" at bounding box center [1062, 594] width 121 height 33
type input "[DATE] 5:00 PM"
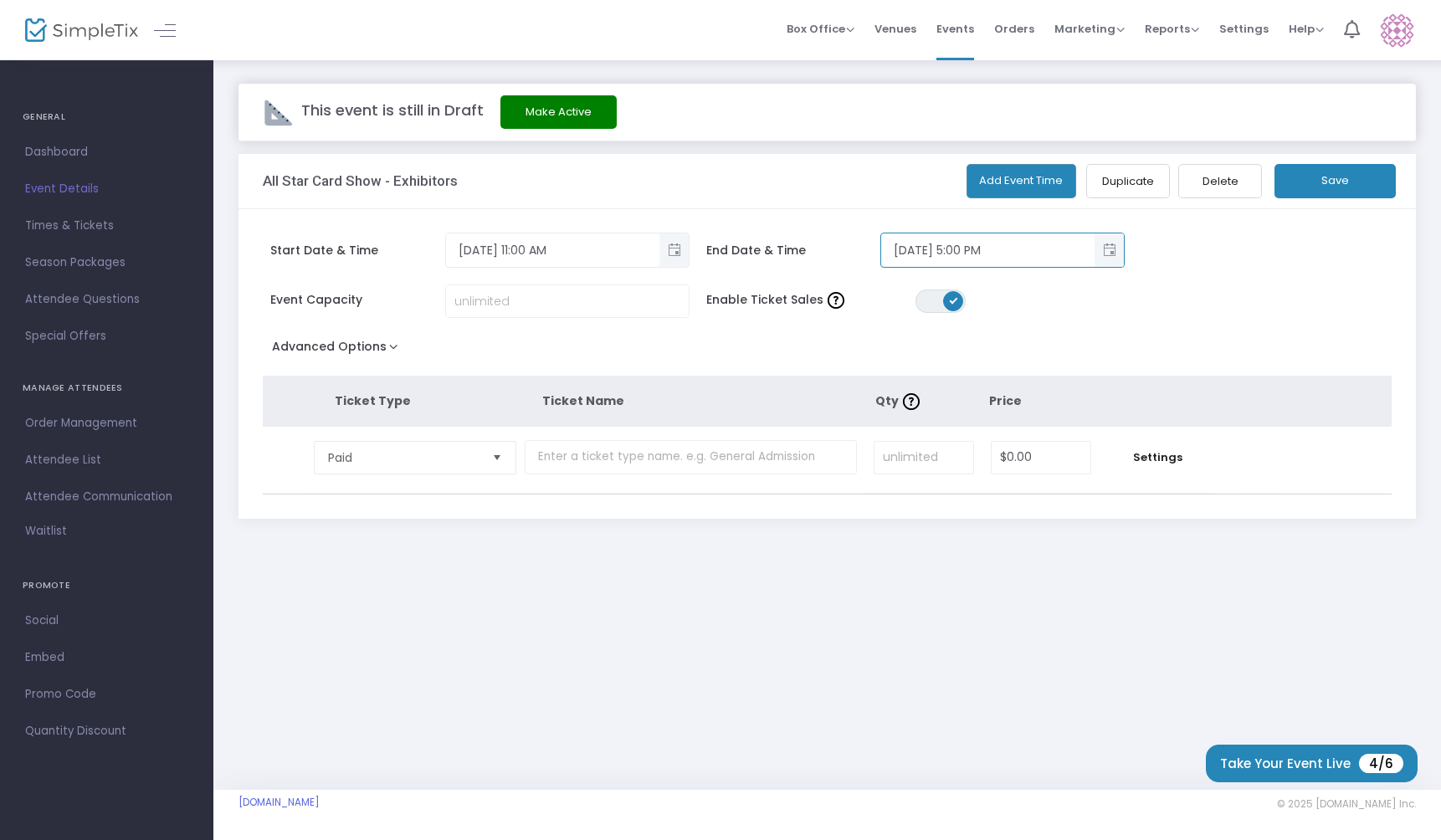
click at [1348, 192] on button "Save" at bounding box center [1335, 181] width 121 height 34
click at [71, 149] on span "Dashboard" at bounding box center [107, 152] width 163 height 21
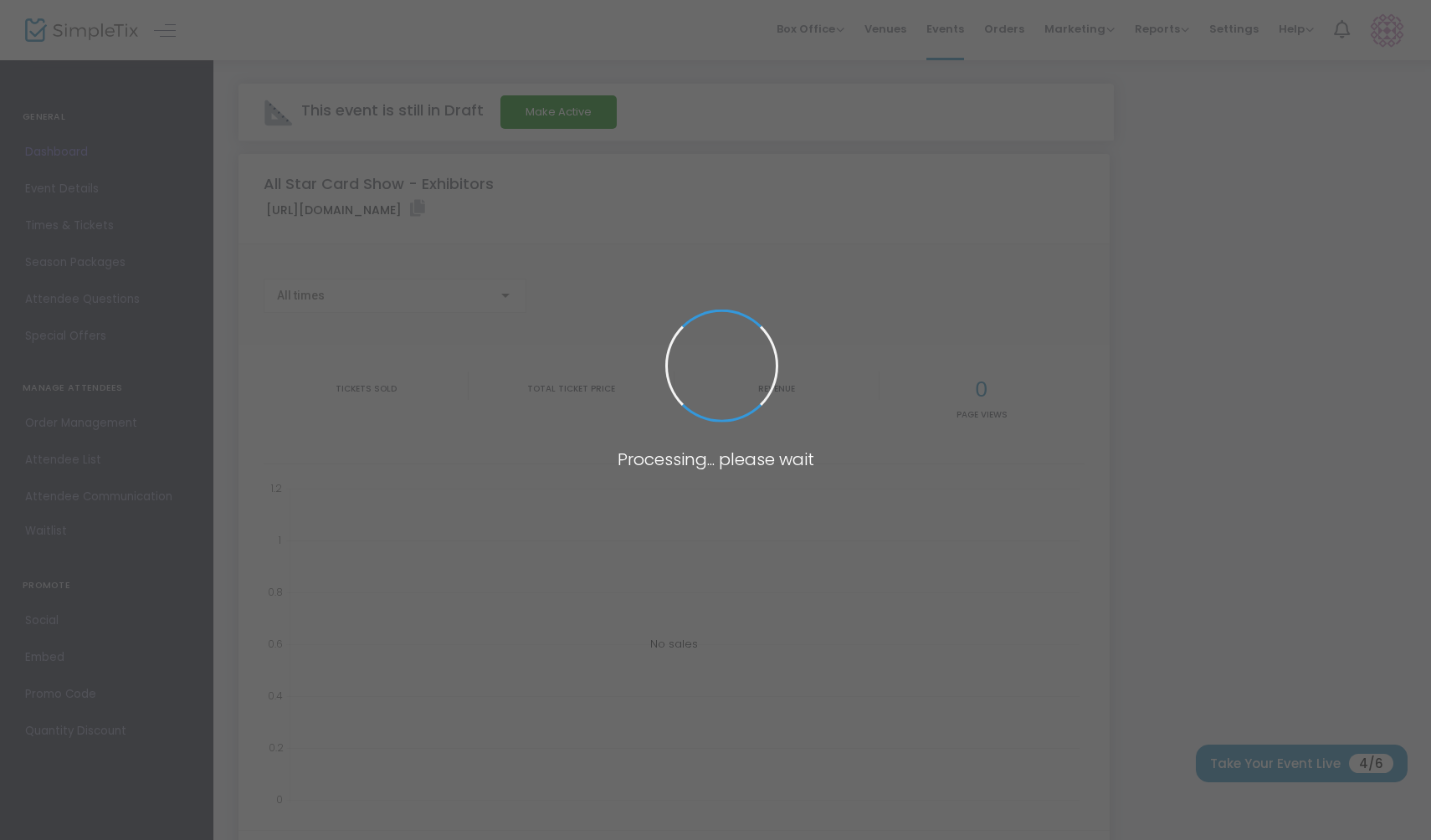
type input "[URL][DOMAIN_NAME]"
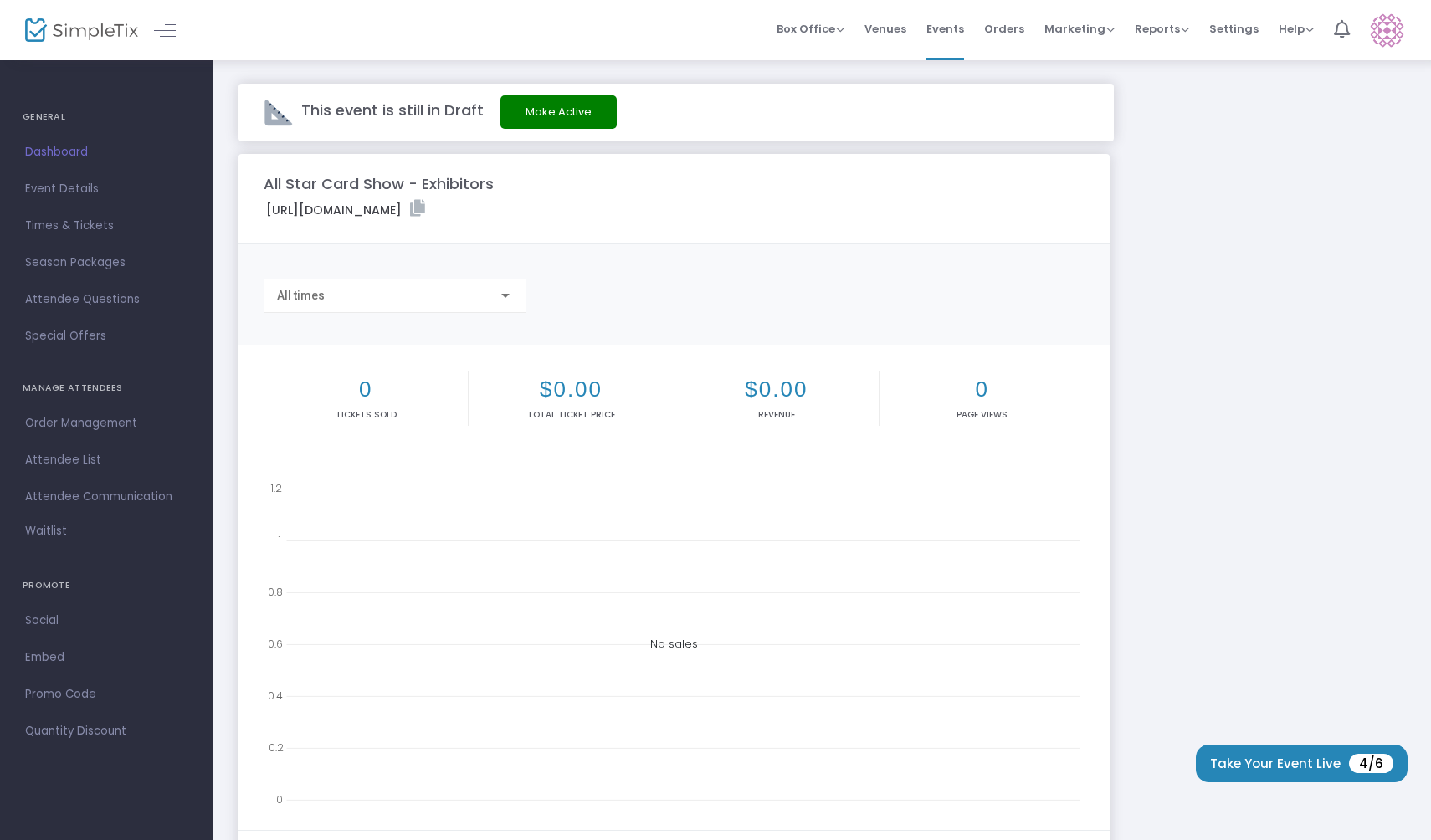
drag, startPoint x: 77, startPoint y: 189, endPoint x: 551, endPoint y: 172, distance: 474.3
click at [77, 190] on span "Event Details" at bounding box center [107, 188] width 163 height 21
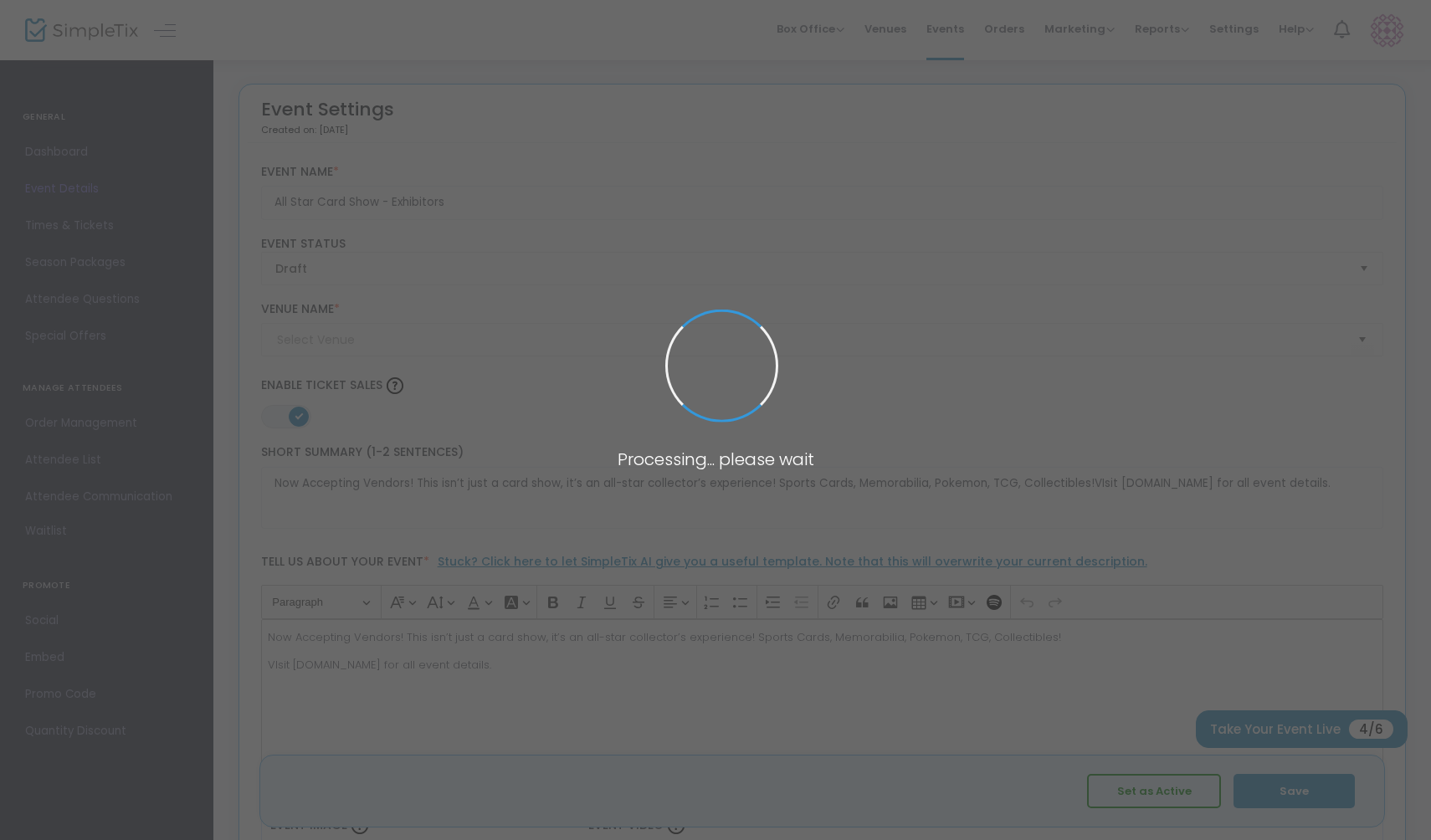
type input "[GEOGRAPHIC_DATA]"
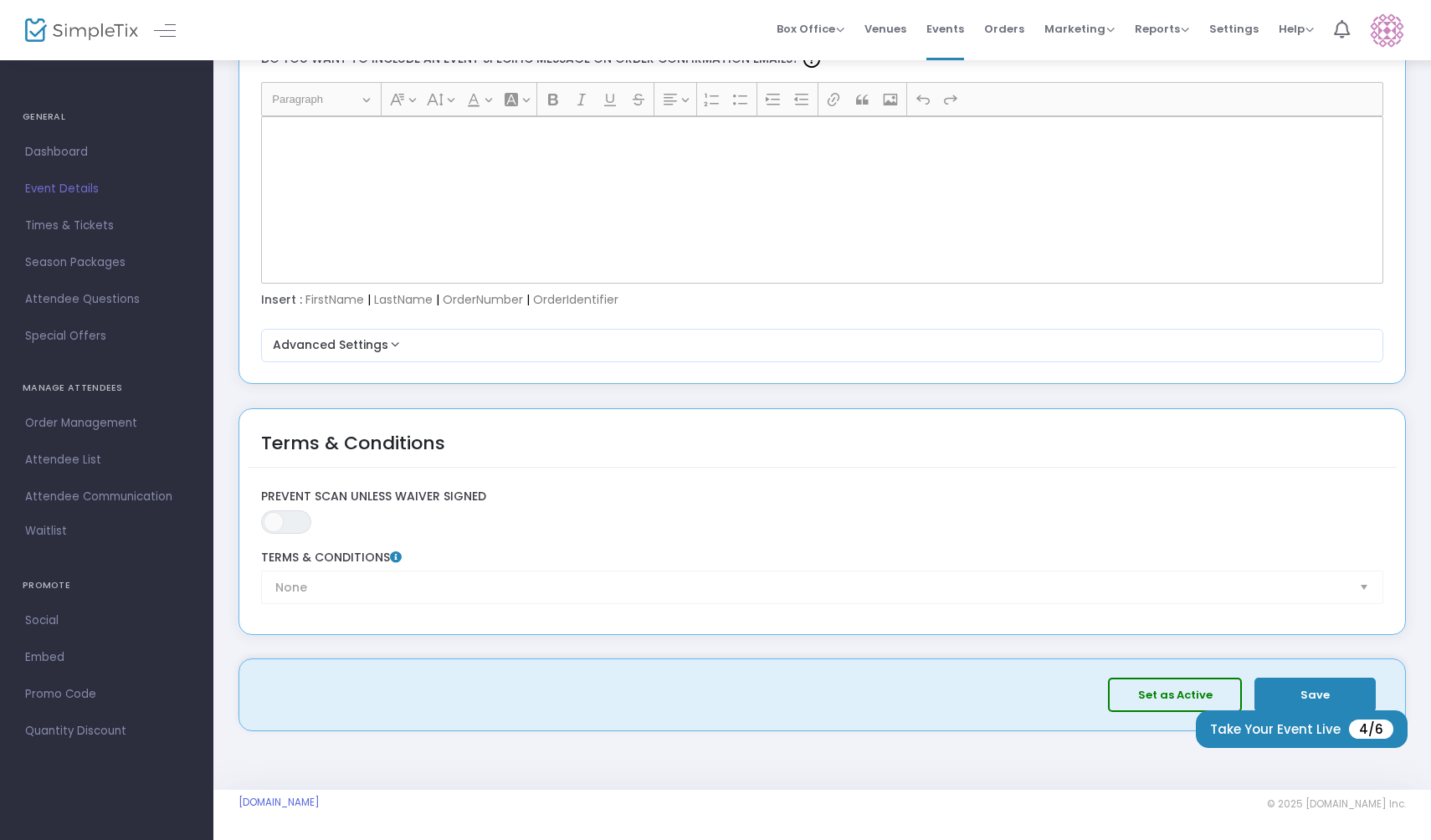
click at [69, 151] on span "Dashboard" at bounding box center [107, 152] width 163 height 21
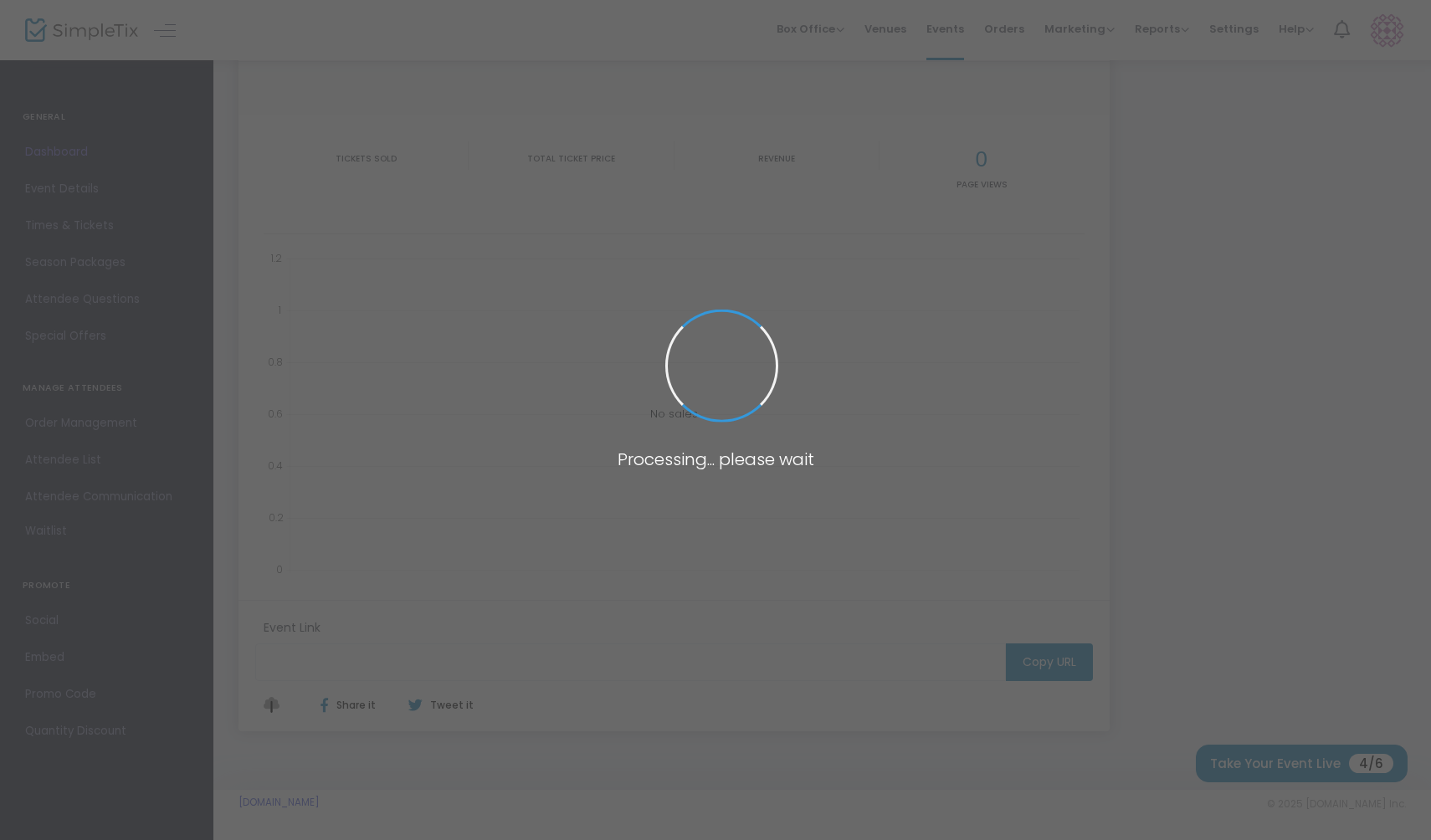
type input "[URL][DOMAIN_NAME]"
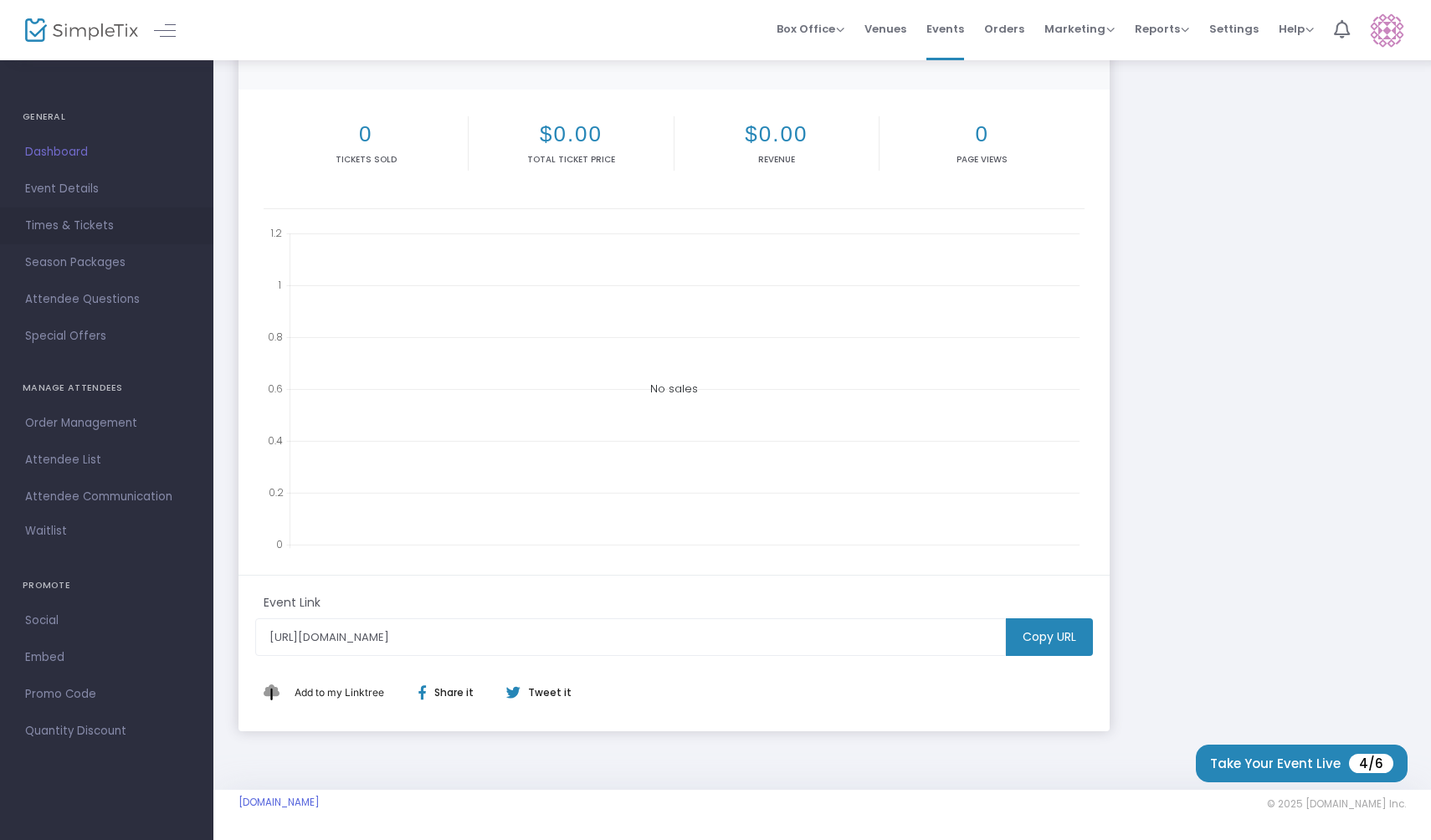
click at [90, 215] on span "Times & Tickets" at bounding box center [107, 225] width 163 height 21
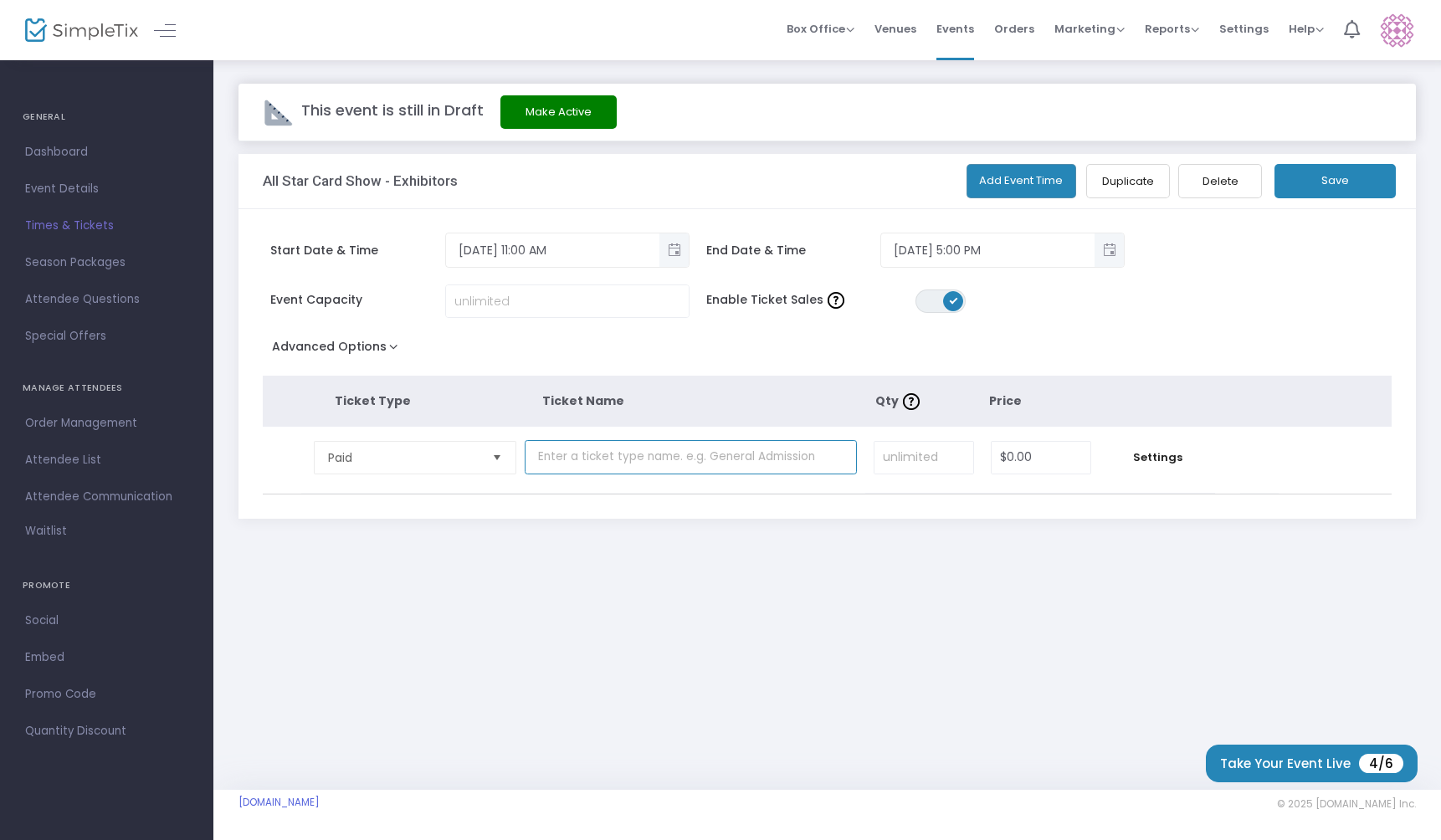
click at [592, 450] on input "text" at bounding box center [691, 457] width 332 height 34
click at [594, 444] on input "text" at bounding box center [691, 457] width 332 height 34
paste input "10'x10' Rear Section Inline"
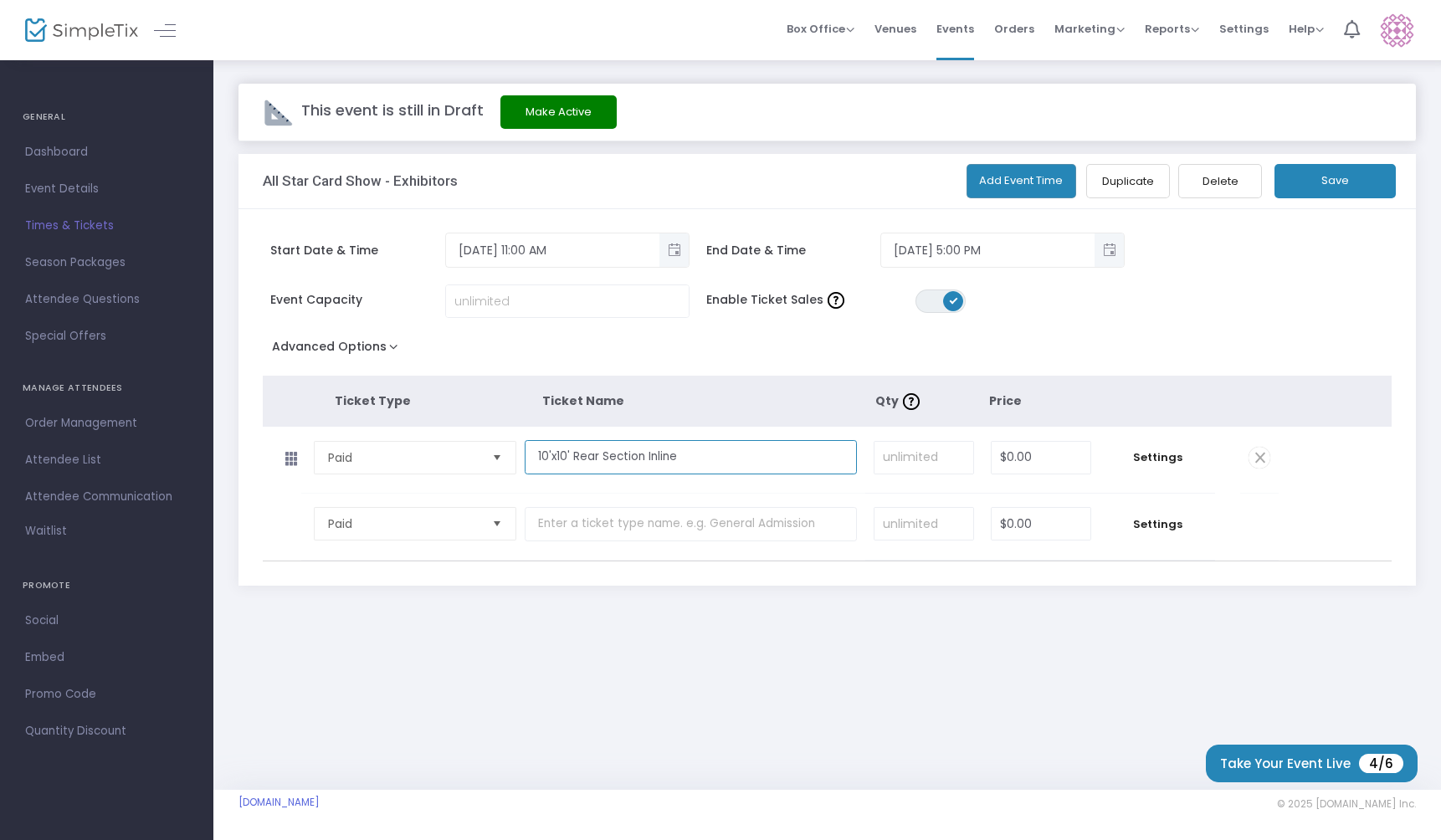
drag, startPoint x: 543, startPoint y: 460, endPoint x: 515, endPoint y: 460, distance: 28.0
click at [516, 460] on tr "Paid Required. 10'x10' Rear Section Inline Required. Required. $0.00 Required. …" at bounding box center [771, 460] width 1017 height 67
type input "10'x10' Rear Section Inline"
click at [725, 439] on td "10'x10' Rear Section Inline Required." at bounding box center [695, 459] width 340 height 66
click at [606, 529] on input "text" at bounding box center [691, 524] width 332 height 34
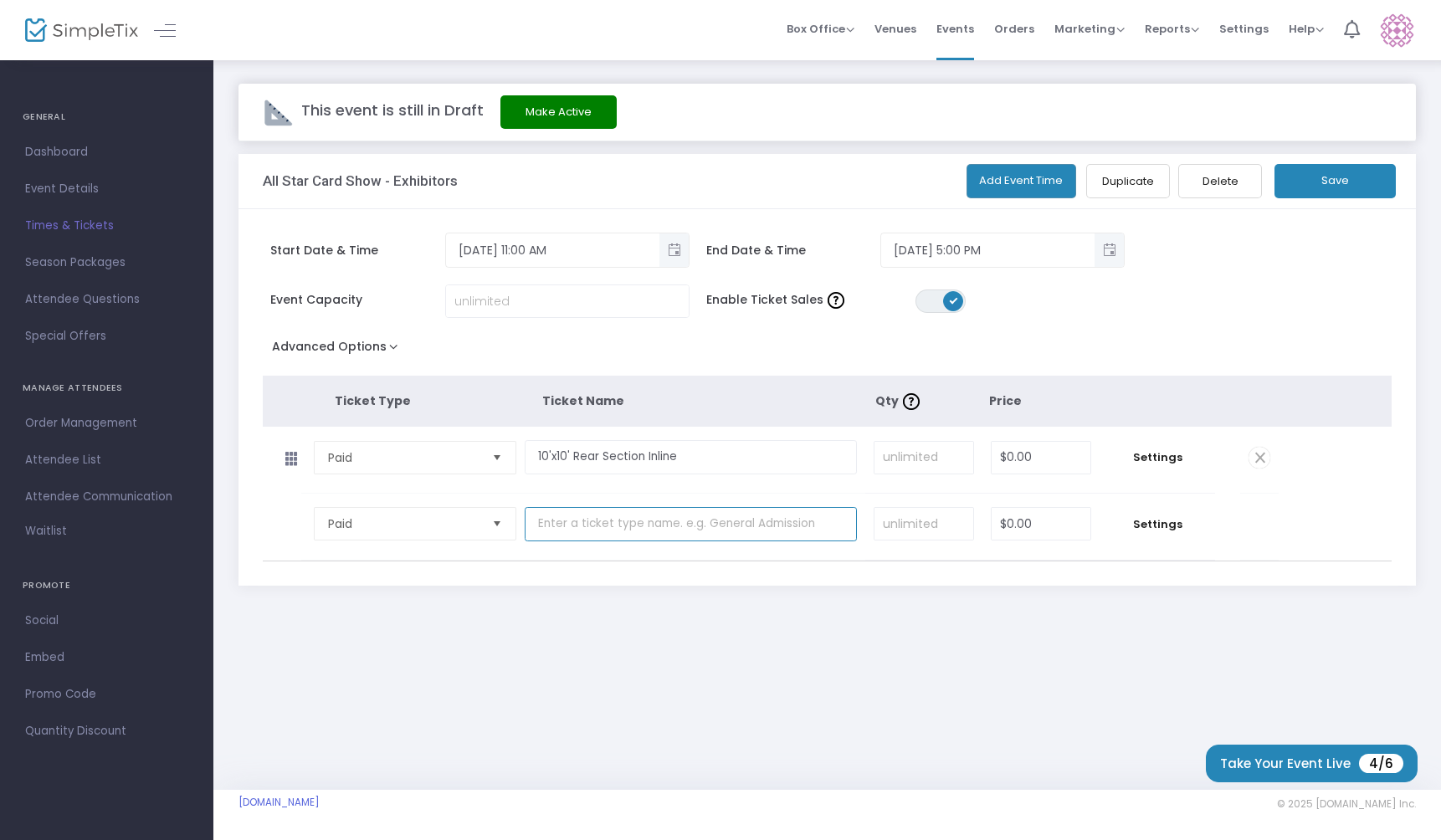
paste input "10'x10' Front Section Inline"
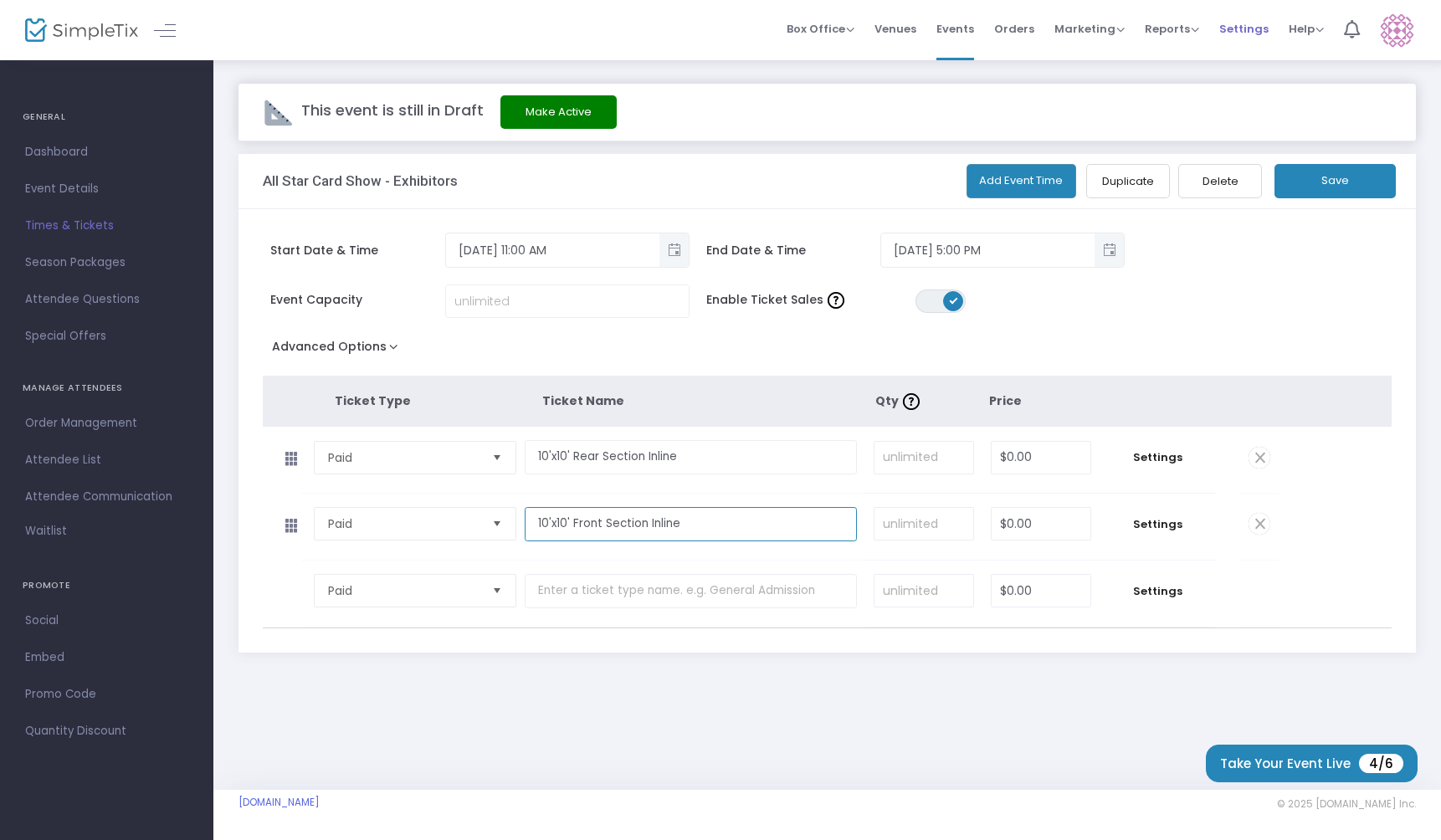
type input "10'x10' Front Section Inline"
